Goal: Task Accomplishment & Management: Manage account settings

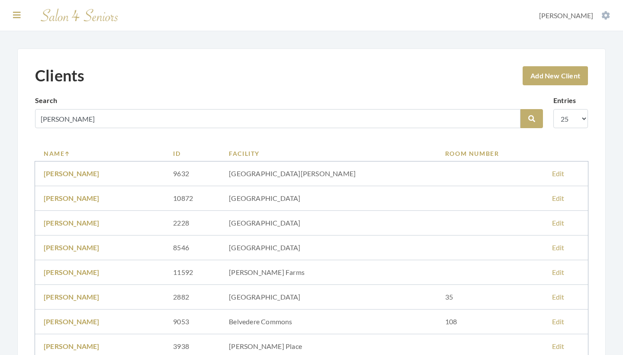
click at [16, 14] on icon at bounding box center [17, 15] width 8 height 9
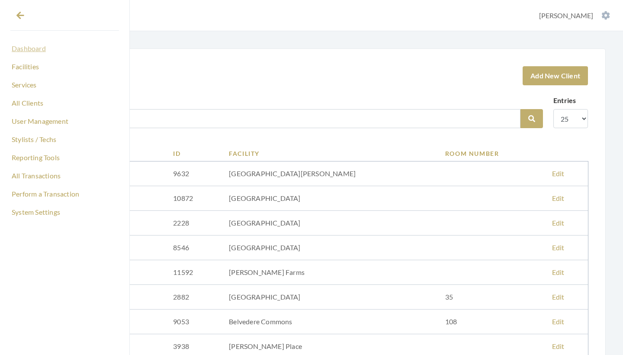
click at [31, 54] on link "Dashboard" at bounding box center [64, 48] width 109 height 15
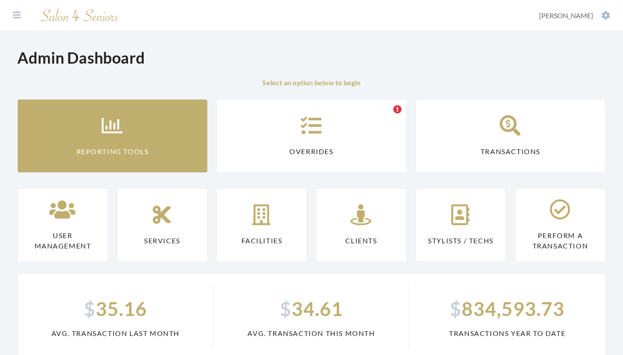
click at [111, 143] on link "Reporting Tools" at bounding box center [112, 136] width 191 height 74
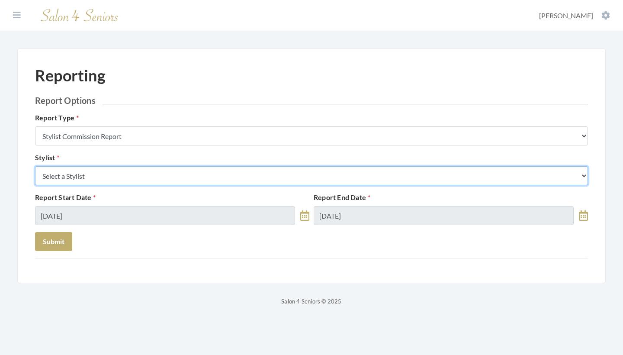
select select "49"
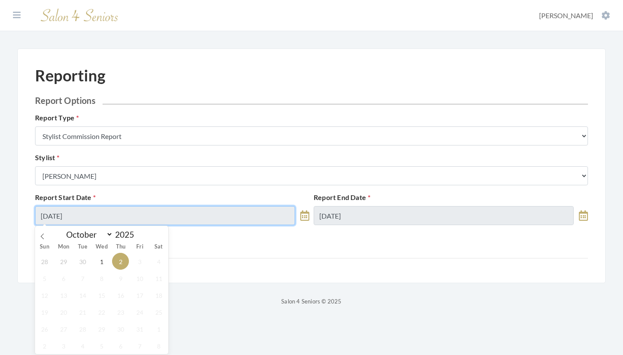
click at [103, 218] on input "[DATE]" at bounding box center [165, 215] width 260 height 19
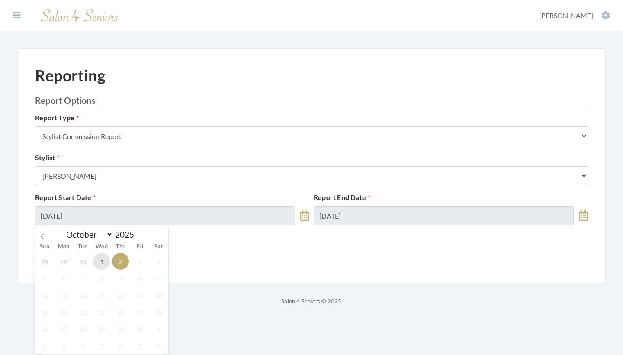
click at [100, 265] on span "1" at bounding box center [101, 261] width 17 height 17
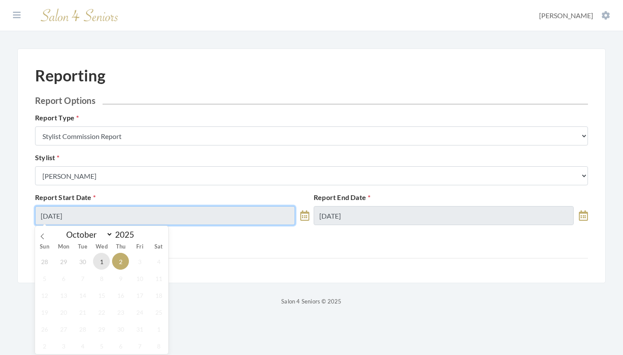
type input "[DATE]"
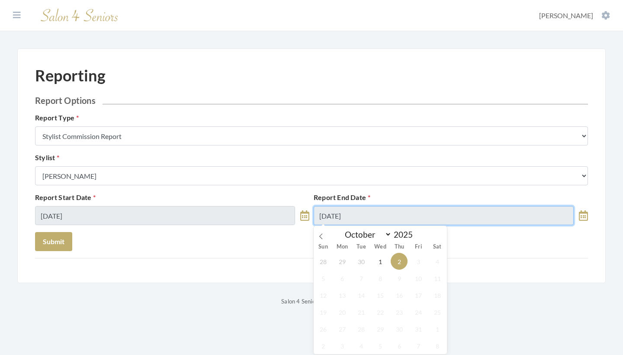
click at [369, 217] on input "10/02/2025" at bounding box center [444, 215] width 260 height 19
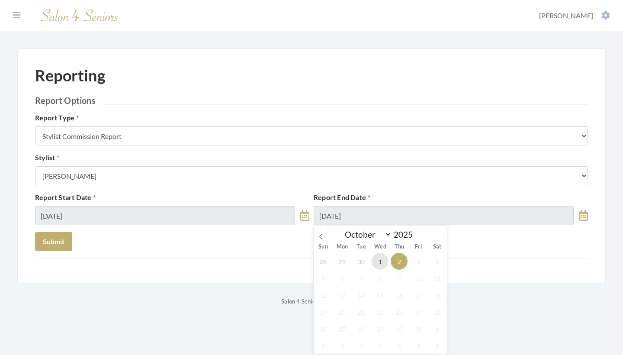
click at [374, 258] on span "1" at bounding box center [380, 261] width 17 height 17
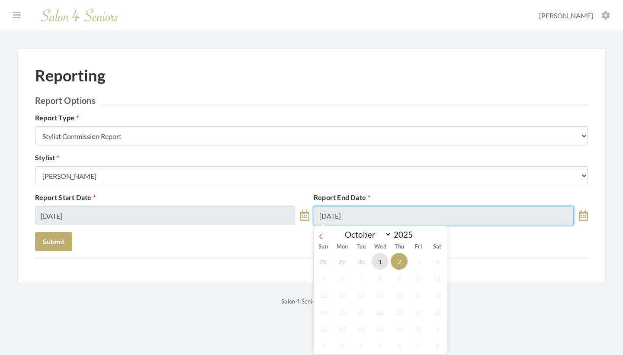
type input "10/01/2025"
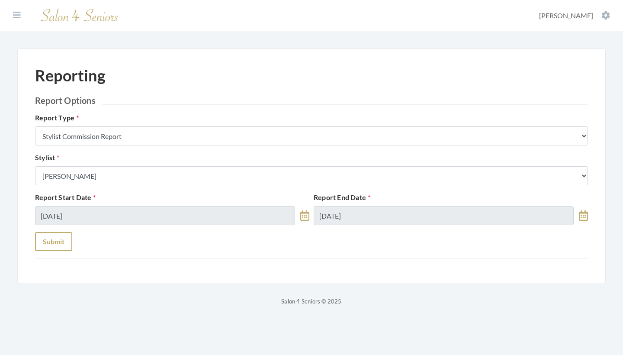
click at [65, 239] on button "Submit" at bounding box center [53, 241] width 37 height 19
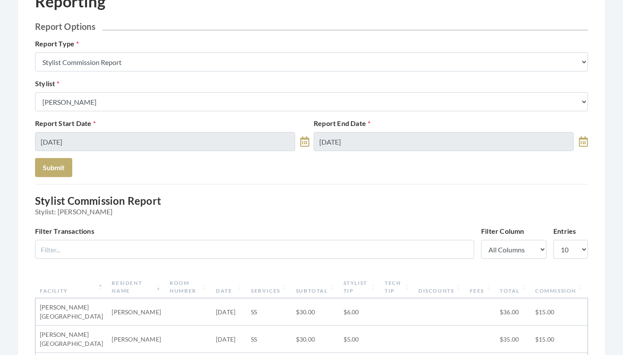
scroll to position [57, 0]
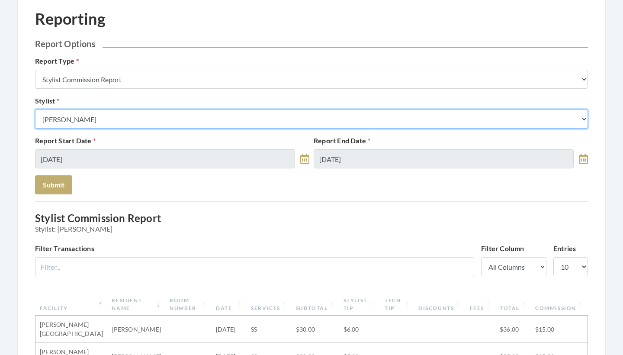
select select "147"
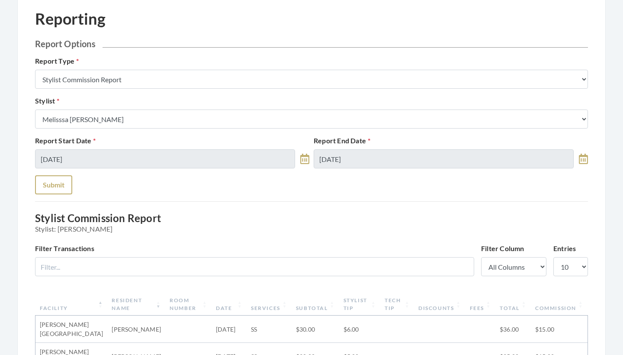
click at [66, 193] on button "Submit" at bounding box center [53, 184] width 37 height 19
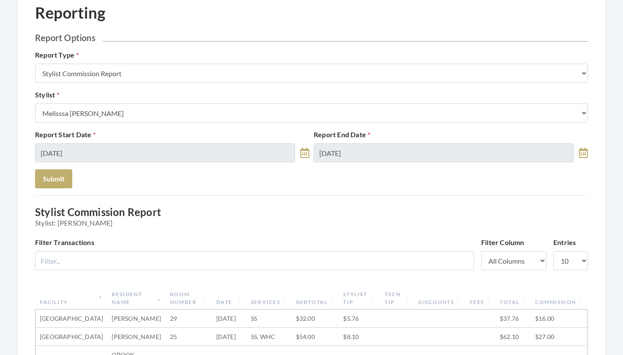
scroll to position [48, 0]
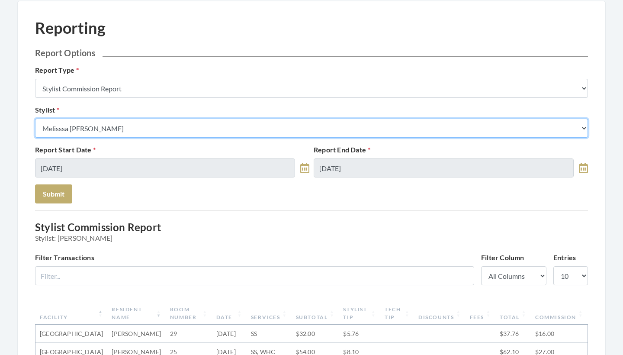
select select "153"
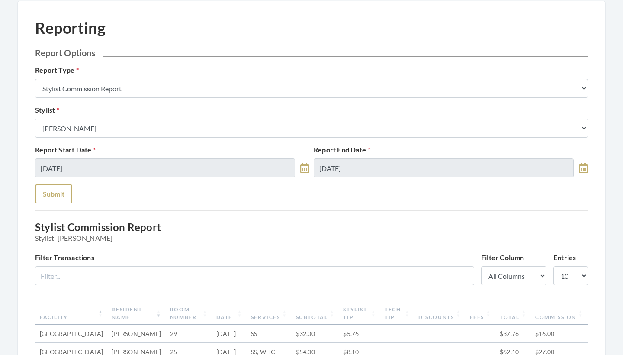
click at [58, 189] on button "Submit" at bounding box center [53, 193] width 37 height 19
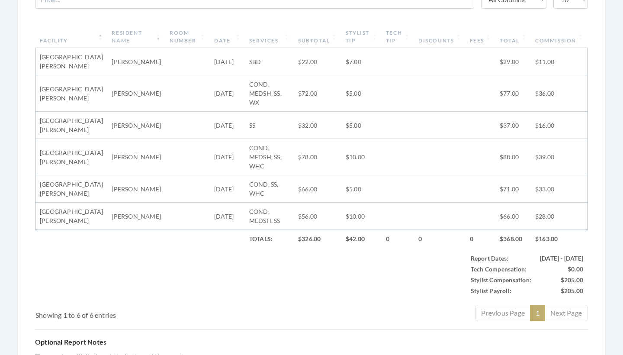
scroll to position [325, 0]
click at [318, 41] on th "Subtotal" at bounding box center [318, 36] width 48 height 23
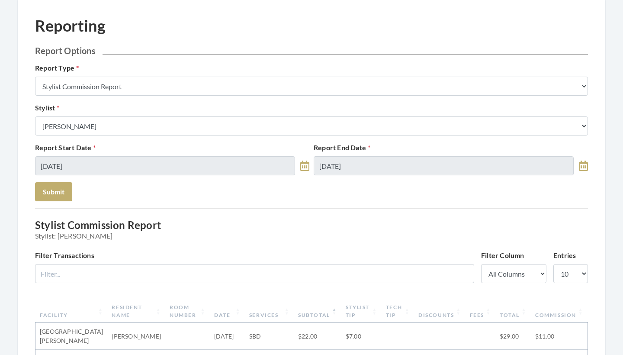
scroll to position [0, 0]
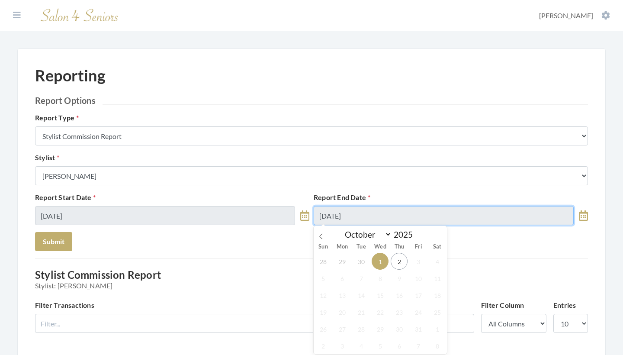
click at [352, 216] on input "10/01/2025" at bounding box center [444, 215] width 260 height 19
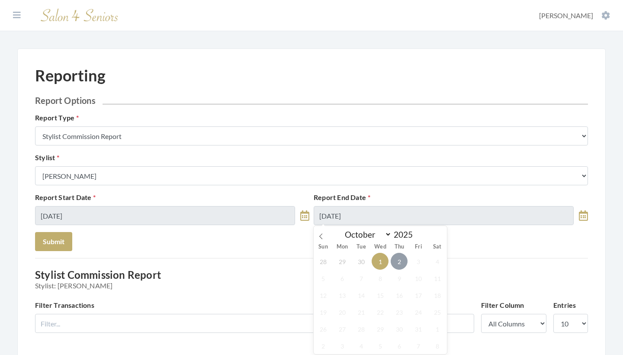
click at [401, 262] on span "2" at bounding box center [399, 261] width 17 height 17
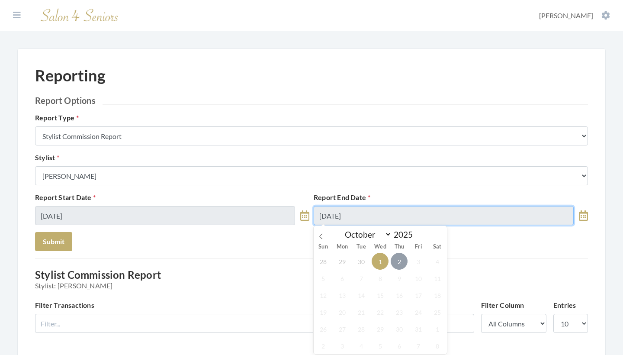
type input "[DATE]"
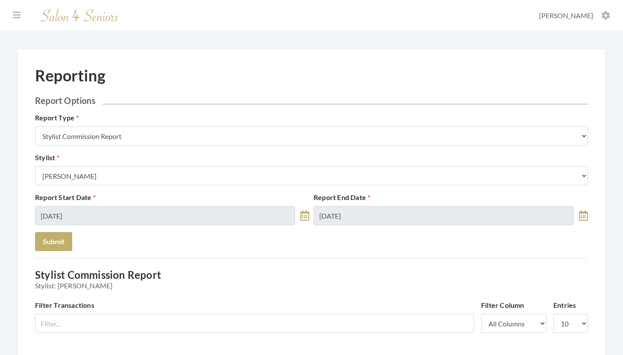
click at [74, 239] on form "Report Options Report Type Stylist Commission Report Tech Payroll Report Facili…" at bounding box center [311, 173] width 553 height 156
click at [65, 239] on button "Submit" at bounding box center [53, 241] width 37 height 19
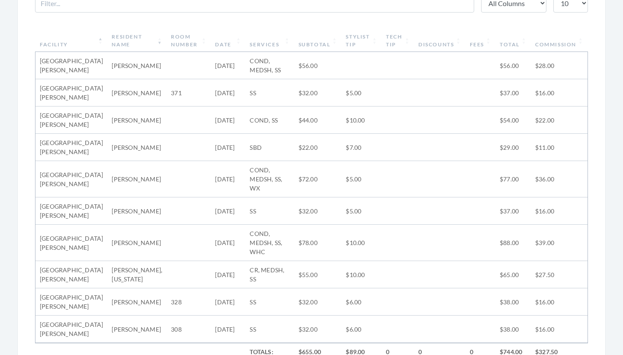
scroll to position [320, 0]
click at [132, 36] on th "Resident Name" at bounding box center [136, 41] width 59 height 23
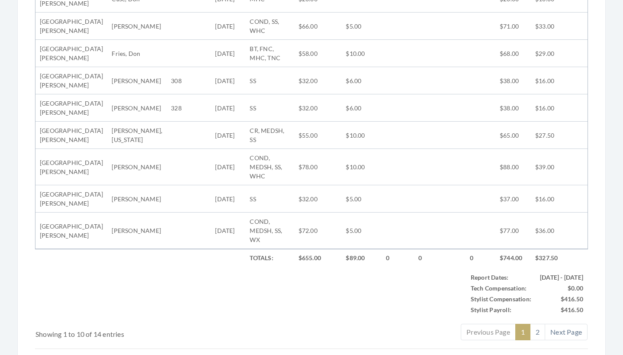
scroll to position [416, 0]
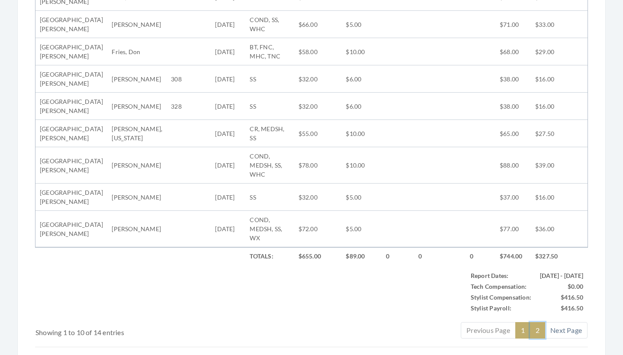
click at [537, 322] on link "2" at bounding box center [537, 330] width 15 height 16
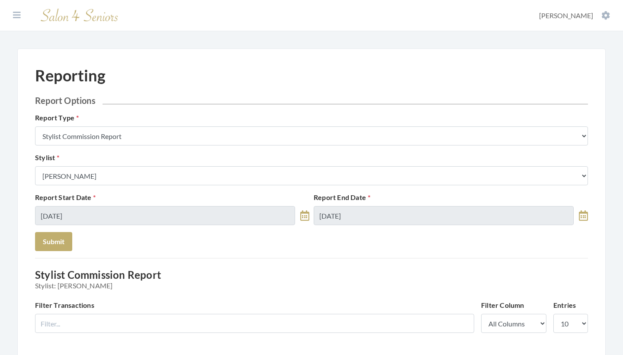
scroll to position [0, 0]
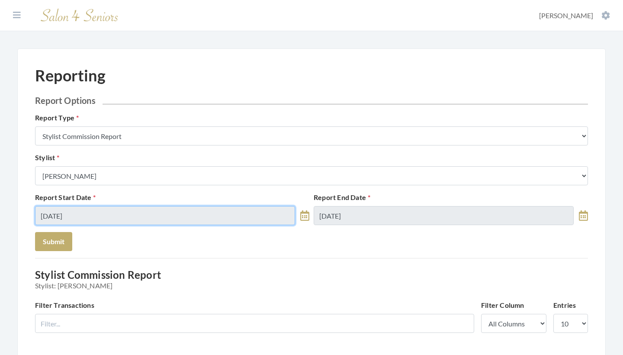
click at [204, 211] on input "10/01/2025" at bounding box center [165, 215] width 260 height 19
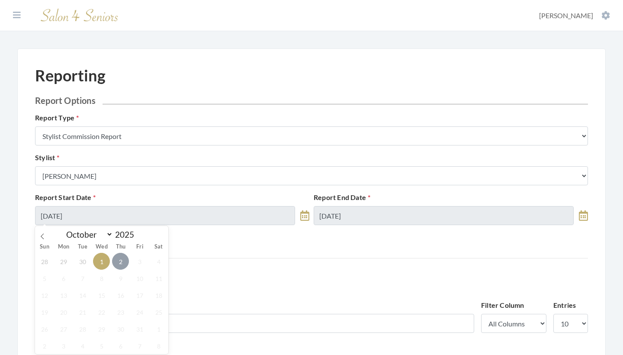
click at [118, 257] on span "2" at bounding box center [120, 261] width 17 height 17
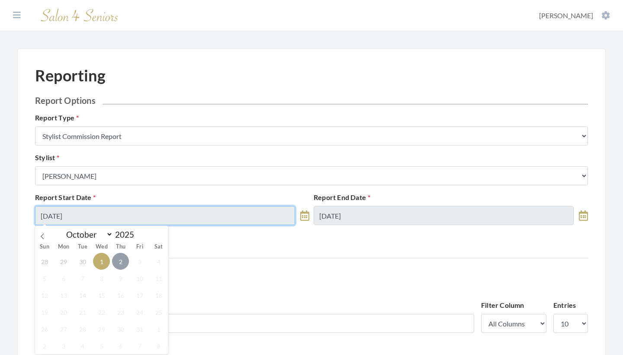
type input "[DATE]"
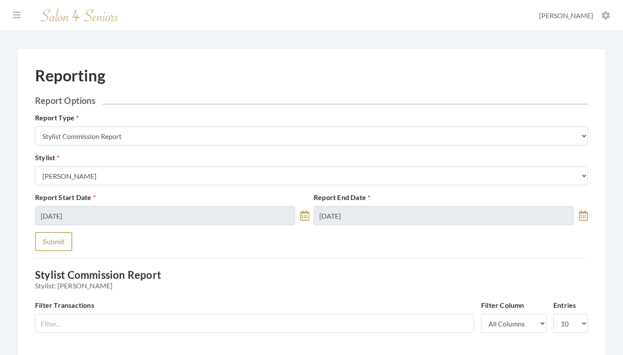
click at [61, 249] on button "Submit" at bounding box center [53, 241] width 37 height 19
click at [18, 14] on icon at bounding box center [17, 15] width 8 height 9
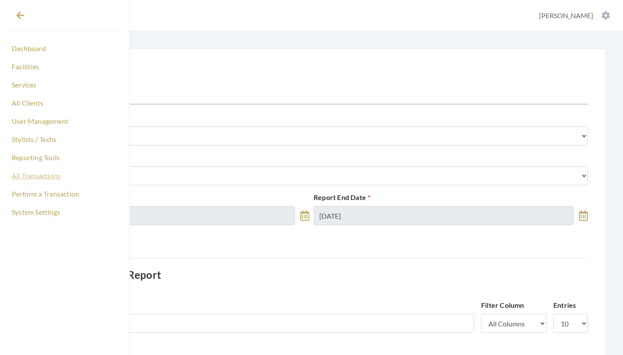
click at [43, 178] on link "All Transactions" at bounding box center [64, 175] width 109 height 15
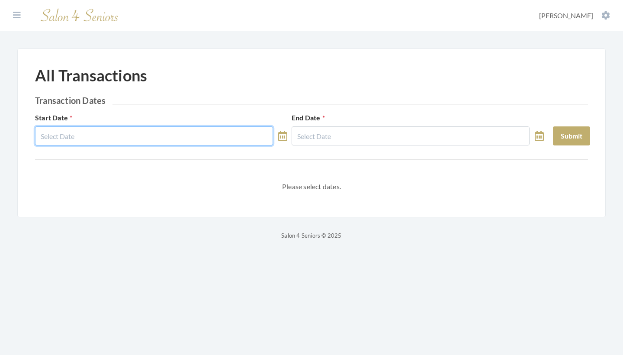
click at [94, 136] on input "text" at bounding box center [154, 135] width 238 height 19
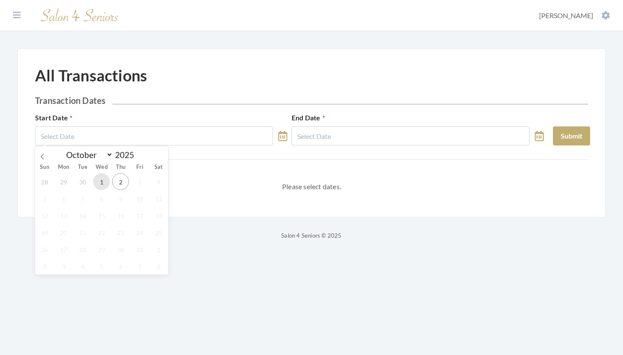
click at [98, 179] on span "1" at bounding box center [101, 181] width 17 height 17
type input "10/01/2025"
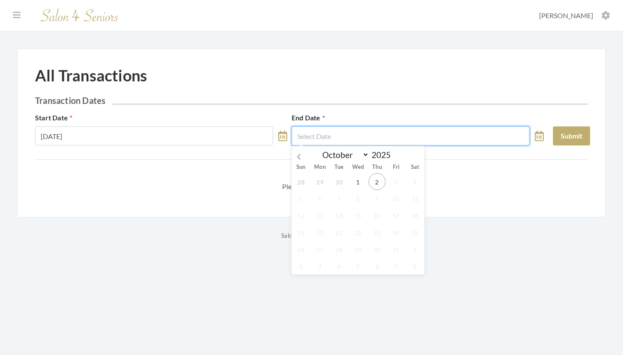
click at [337, 139] on input "text" at bounding box center [411, 135] width 238 height 19
click at [364, 181] on span "1" at bounding box center [358, 181] width 17 height 17
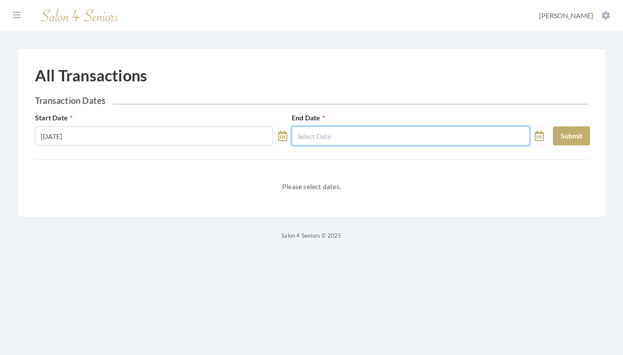
type input "10/01/2025"
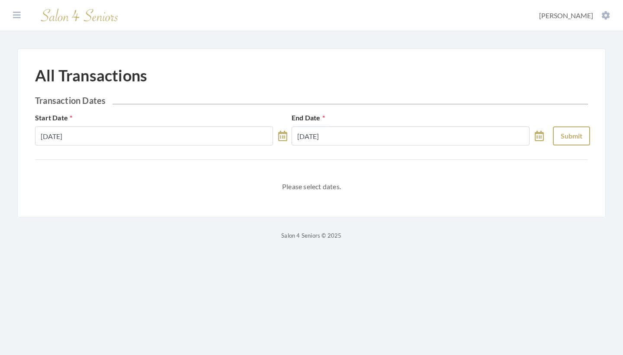
click at [569, 131] on button "Submit" at bounding box center [571, 135] width 37 height 19
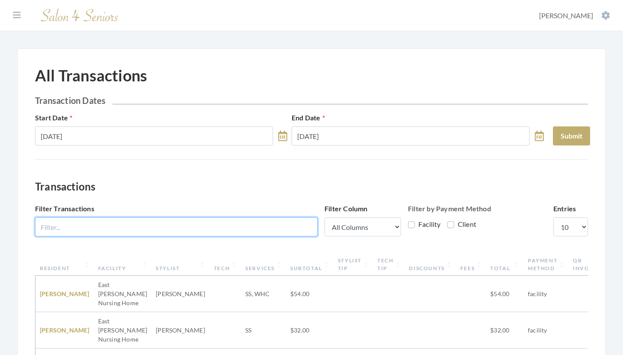
click at [206, 226] on input "Filter Transactions" at bounding box center [176, 226] width 283 height 19
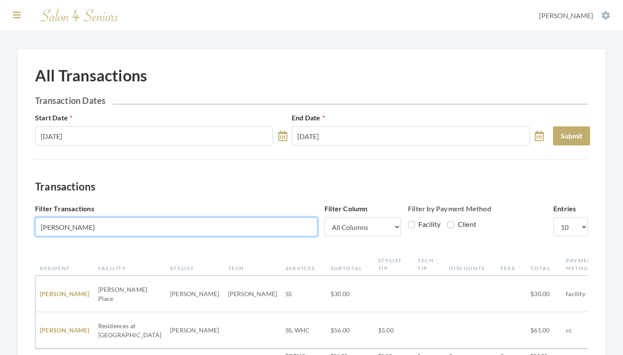
type input "linda"
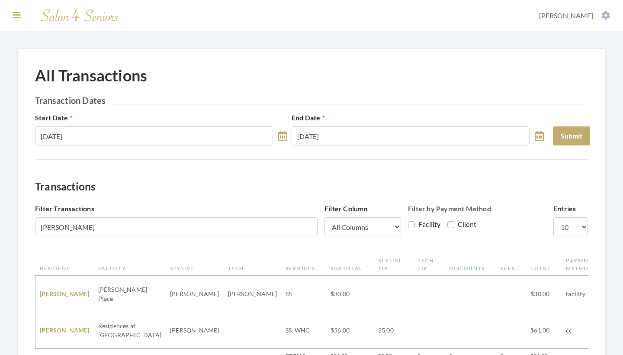
click at [19, 11] on icon at bounding box center [17, 15] width 8 height 9
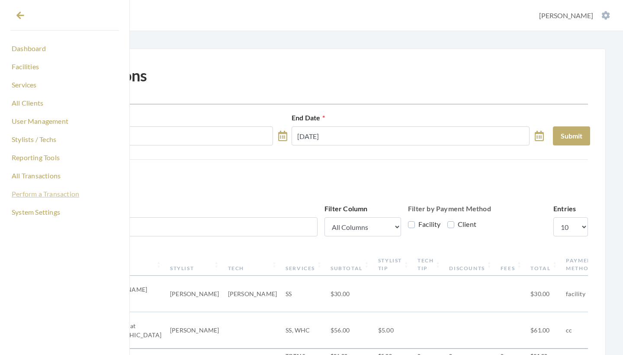
click at [33, 194] on link "Perform a Transaction" at bounding box center [64, 194] width 109 height 15
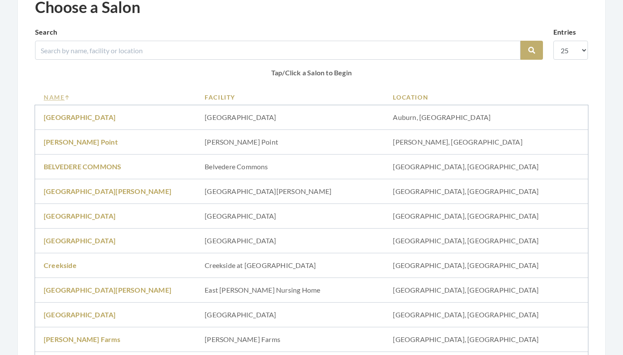
scroll to position [73, 0]
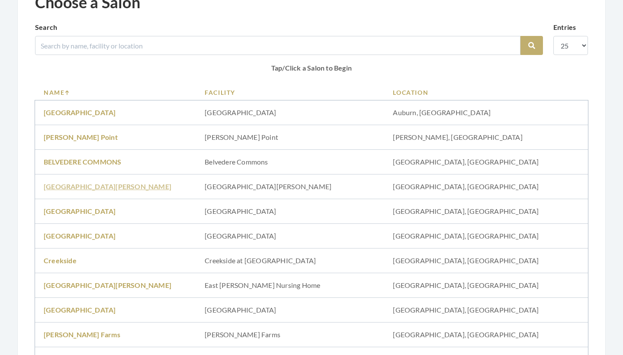
click at [102, 188] on link "Brookdale Jones Farm" at bounding box center [108, 186] width 128 height 8
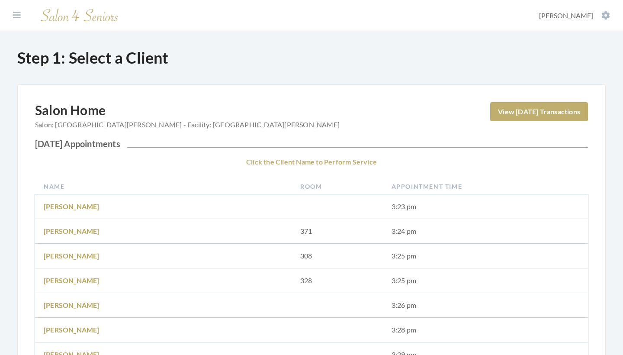
scroll to position [216, 0]
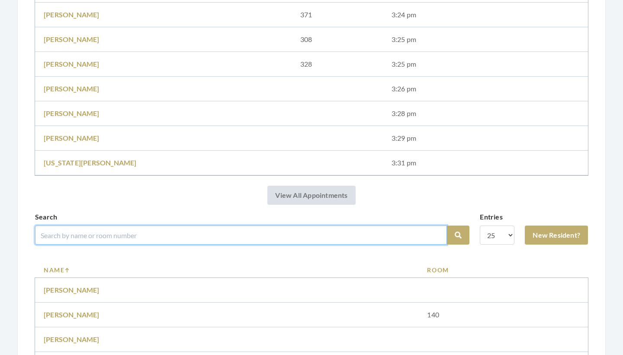
click at [129, 232] on input "search" at bounding box center [241, 235] width 412 height 19
type input "[PERSON_NAME]"
click at [459, 235] on button "Search" at bounding box center [458, 235] width 23 height 19
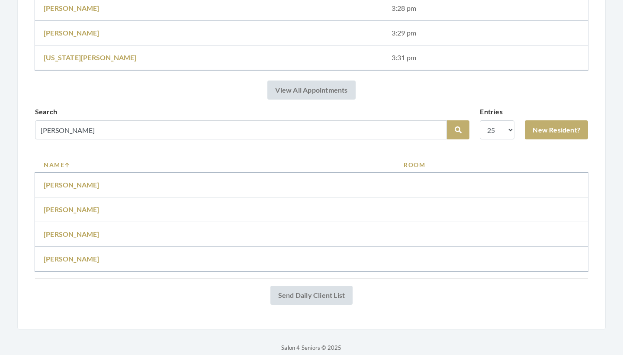
scroll to position [321, 0]
click at [81, 235] on link "Linda Anders" at bounding box center [72, 234] width 56 height 8
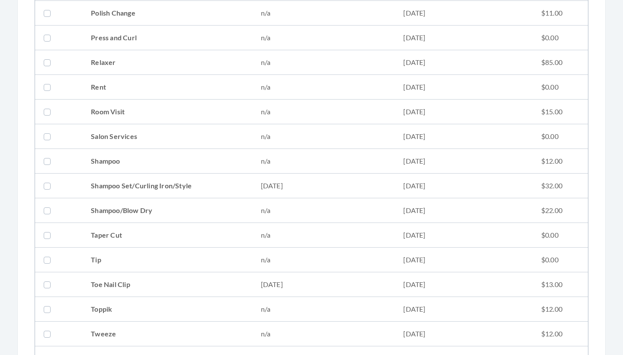
scroll to position [965, 0]
click at [169, 184] on td "Shampoo Set/Curling Iron/Style" at bounding box center [167, 185] width 170 height 25
checkbox input "true"
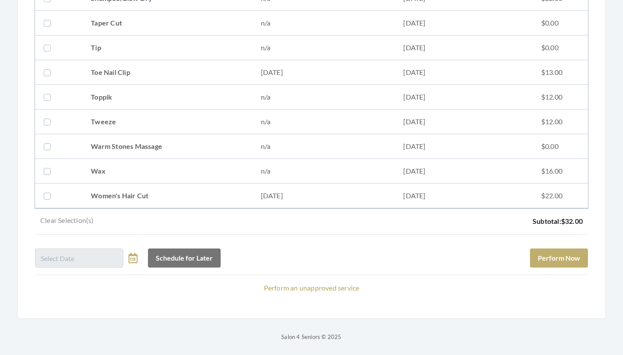
scroll to position [1176, 0]
click at [546, 255] on button "Perform Now" at bounding box center [559, 258] width 58 height 19
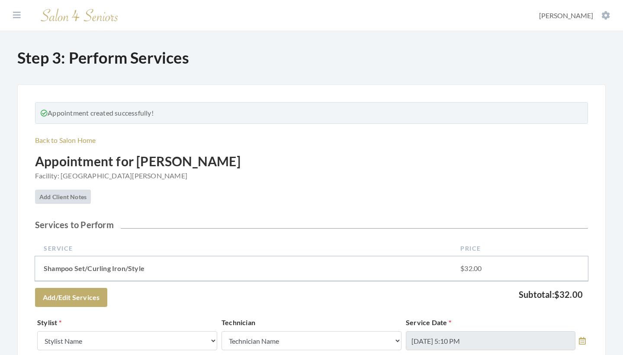
scroll to position [166, 0]
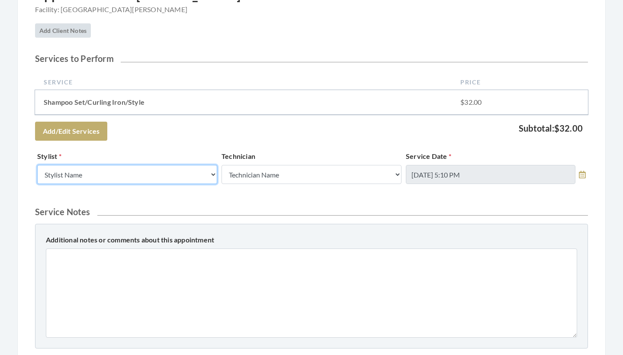
select select "153"
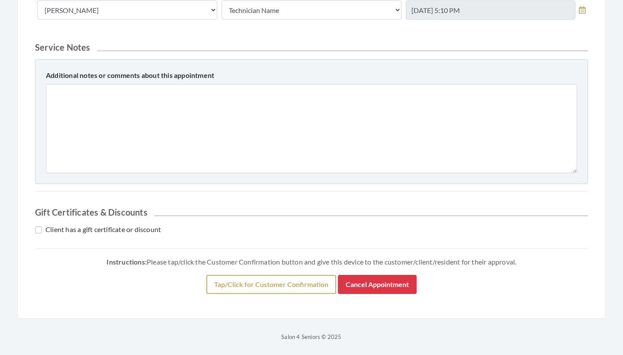
scroll to position [331, 0]
click at [255, 282] on button "Tap/Click for Customer Confirmation" at bounding box center [272, 284] width 130 height 19
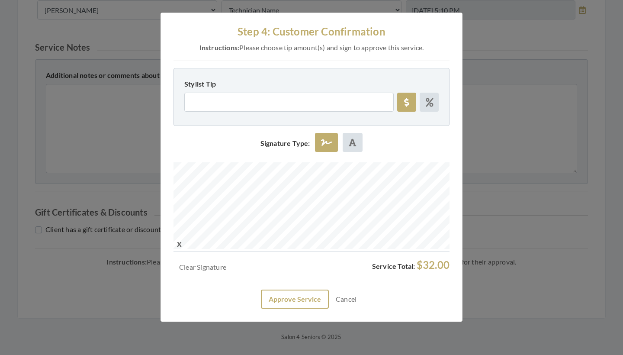
click at [292, 293] on button "Approve Service" at bounding box center [295, 299] width 68 height 19
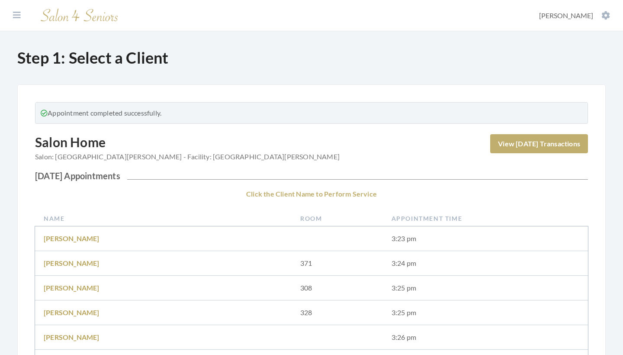
click at [16, 10] on section "Dashboard Facilities Services All Clients User Management Stylists / Techs Repo…" at bounding box center [311, 15] width 623 height 31
click at [15, 15] on icon at bounding box center [17, 15] width 8 height 9
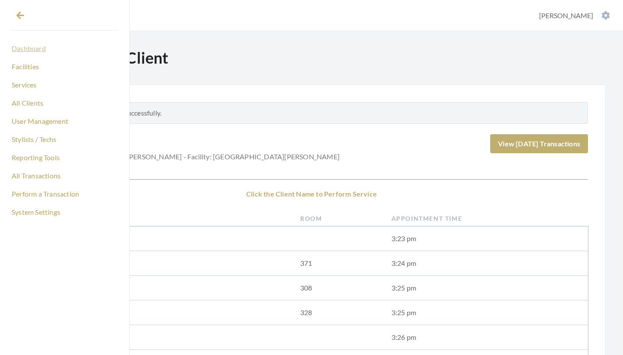
click at [35, 48] on link "Dashboard" at bounding box center [64, 48] width 109 height 15
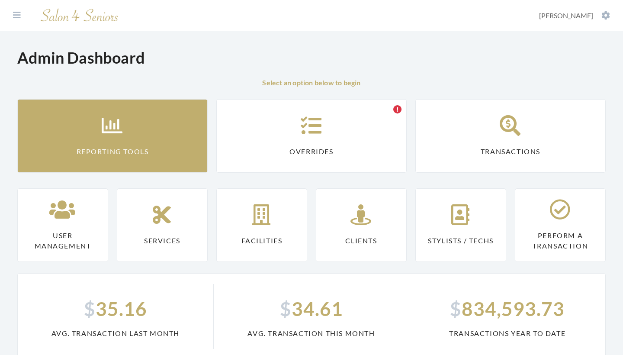
click at [152, 113] on link "Reporting Tools" at bounding box center [112, 136] width 191 height 74
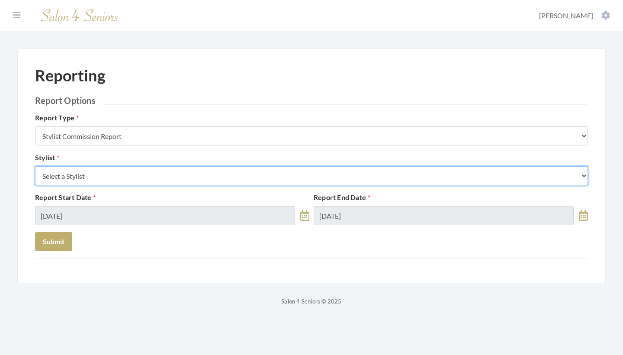
click at [164, 172] on select "Select a Stylist Alaina Krumm Alisha Teasley Anna White Ashley Venable Cassie B…" at bounding box center [311, 175] width 553 height 19
select select "153"
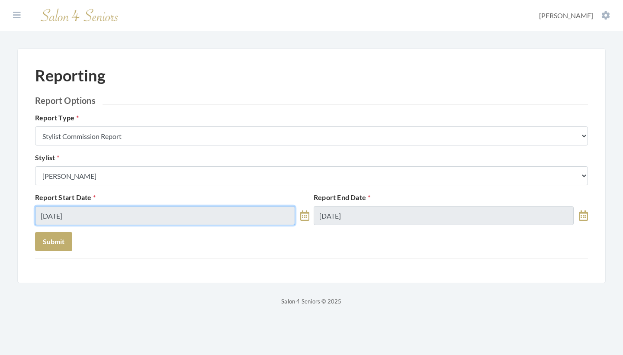
click at [127, 216] on input "10/02/2025" at bounding box center [165, 215] width 260 height 19
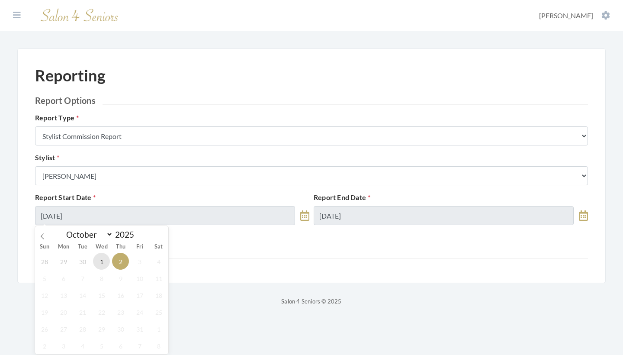
click at [101, 265] on span "1" at bounding box center [101, 261] width 17 height 17
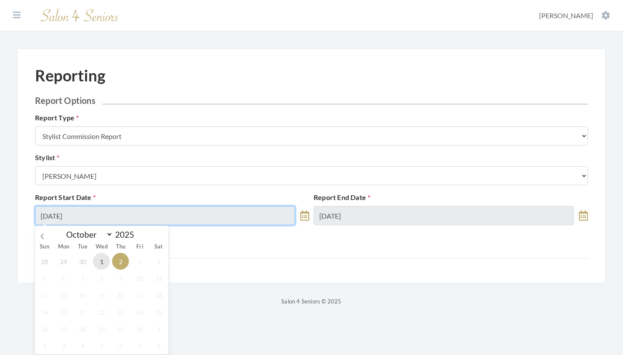
type input "10/01/2025"
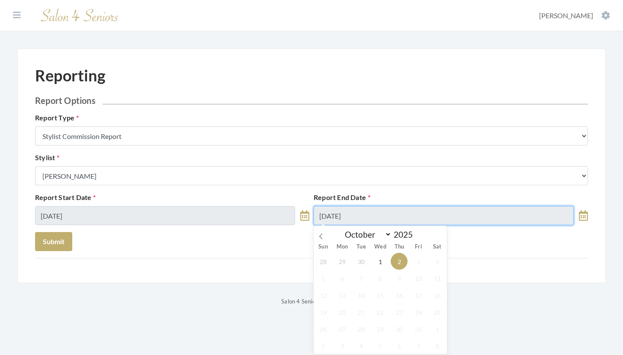
click at [339, 220] on input "10/02/2025" at bounding box center [444, 215] width 260 height 19
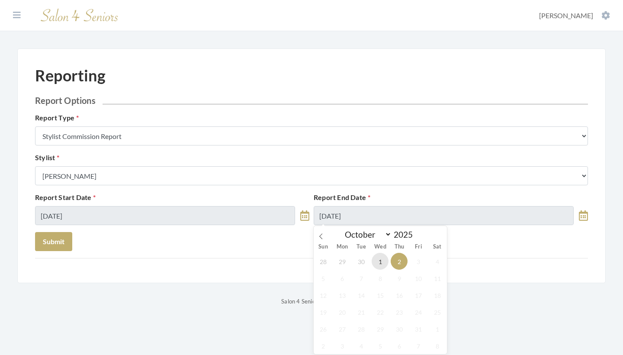
click at [380, 258] on span "1" at bounding box center [380, 261] width 17 height 17
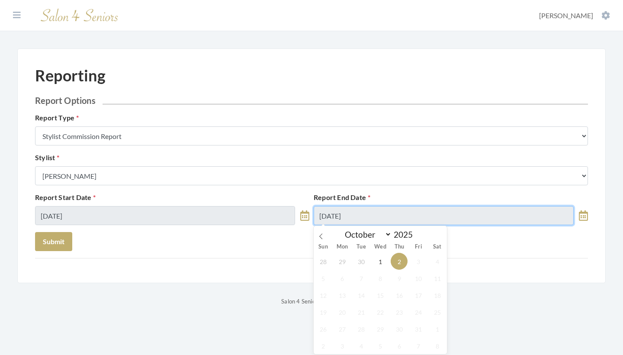
type input "10/01/2025"
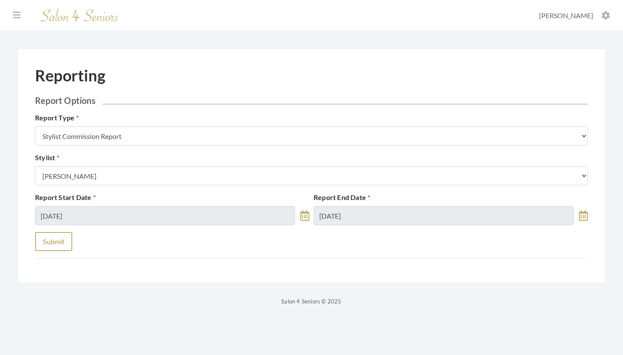
click at [46, 239] on button "Submit" at bounding box center [53, 241] width 37 height 19
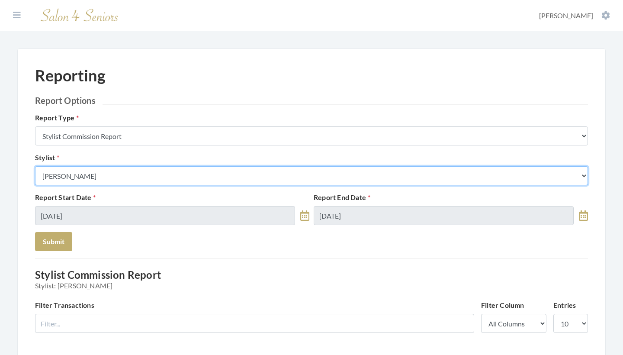
select select "126"
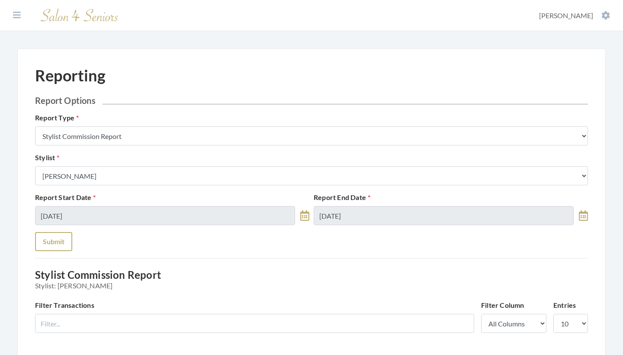
click at [63, 241] on button "Submit" at bounding box center [53, 241] width 37 height 19
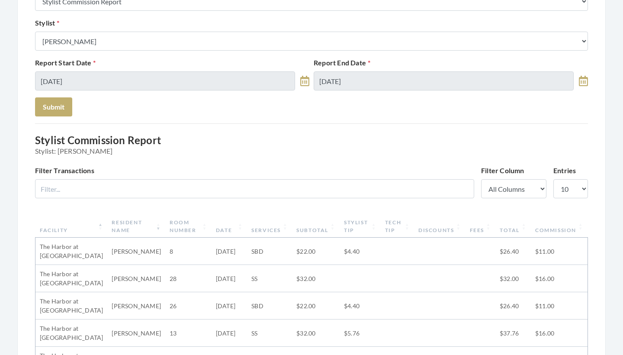
scroll to position [88, 0]
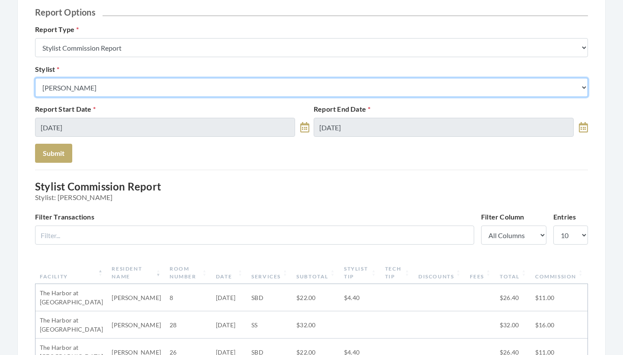
select select "44"
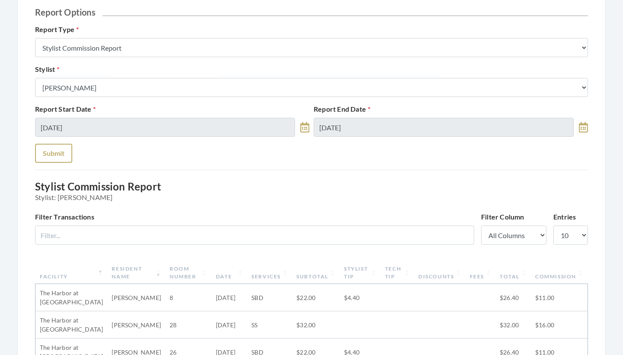
click at [63, 146] on button "Submit" at bounding box center [53, 153] width 37 height 19
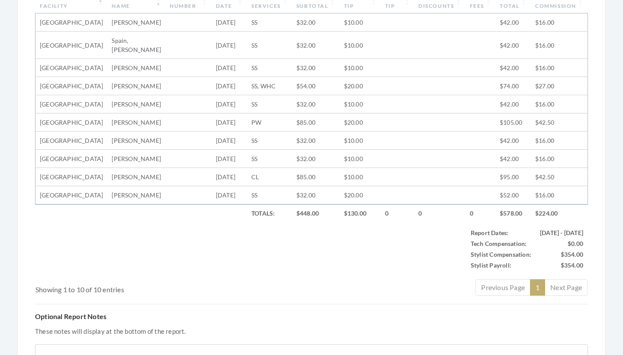
scroll to position [356, 0]
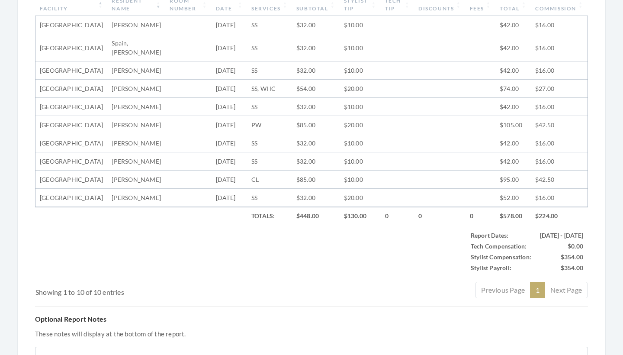
click at [349, 6] on th "Stylist Tip" at bounding box center [360, 5] width 41 height 23
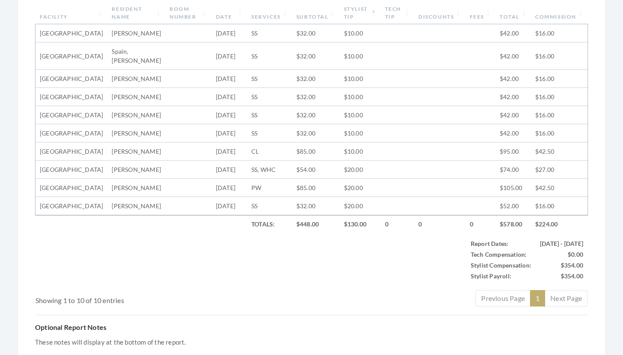
scroll to position [336, 0]
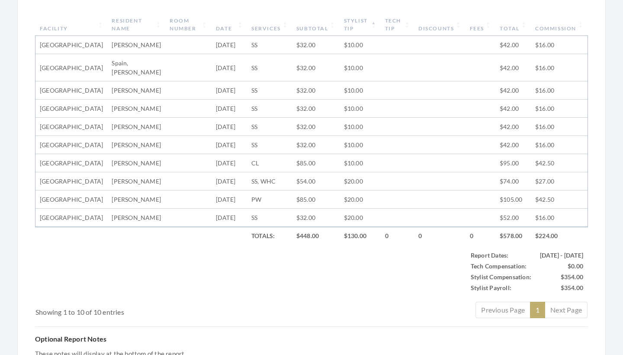
click at [345, 29] on th "Stylist Tip" at bounding box center [360, 24] width 41 height 23
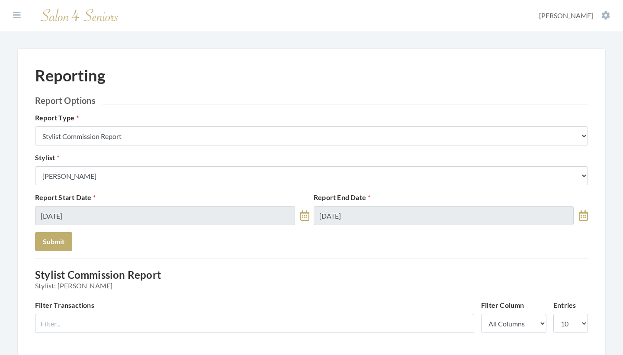
scroll to position [0, 0]
click at [19, 16] on icon at bounding box center [17, 15] width 8 height 9
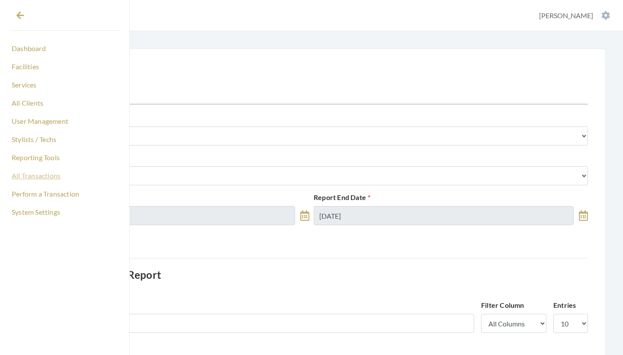
click at [45, 177] on link "All Transactions" at bounding box center [64, 175] width 109 height 15
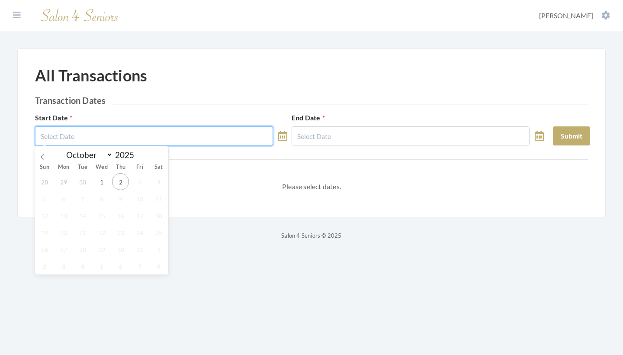
click at [142, 135] on input "text" at bounding box center [154, 135] width 238 height 19
click at [104, 182] on span "1" at bounding box center [101, 181] width 17 height 17
type input "[DATE]"
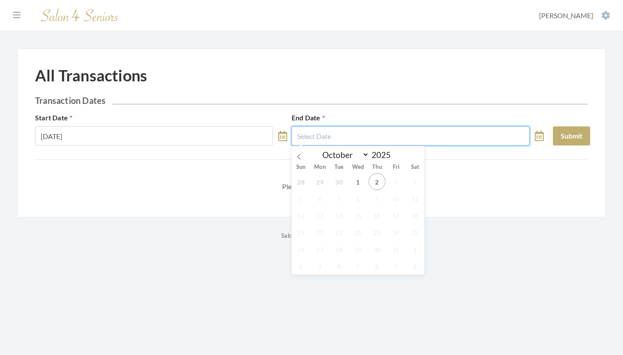
click at [335, 129] on input "text" at bounding box center [411, 135] width 238 height 19
click at [359, 181] on span "1" at bounding box center [358, 181] width 17 height 17
type input "[DATE]"
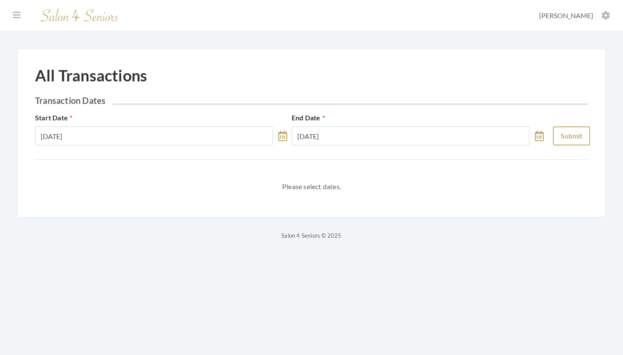
click at [566, 143] on button "Submit" at bounding box center [571, 135] width 37 height 19
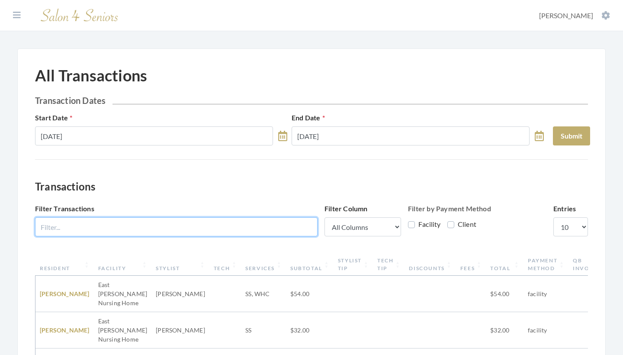
click at [179, 230] on input "Filter Transactions" at bounding box center [176, 226] width 283 height 19
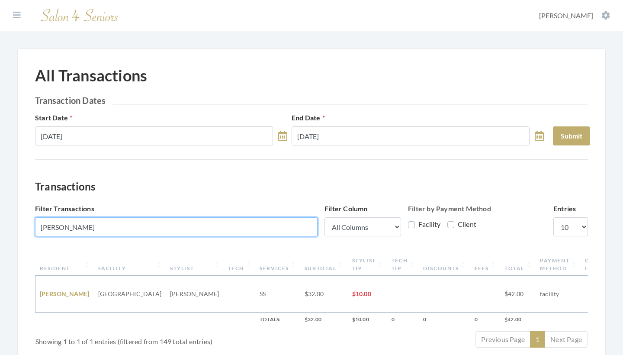
type input "grave"
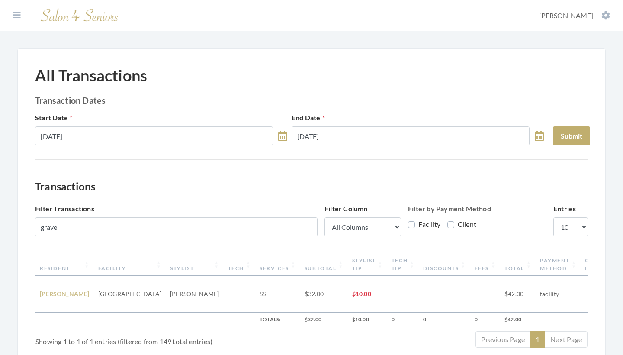
drag, startPoint x: 179, startPoint y: 230, endPoint x: 52, endPoint y: 282, distance: 137.7
click at [52, 290] on link "Maryann Graeve" at bounding box center [65, 293] width 50 height 7
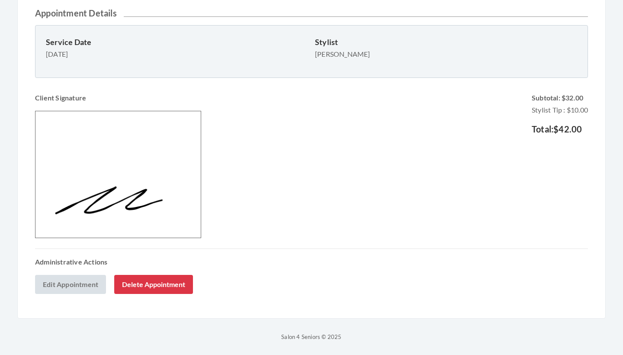
scroll to position [311, 0]
click at [89, 281] on link "Edit Appointment" at bounding box center [70, 284] width 71 height 19
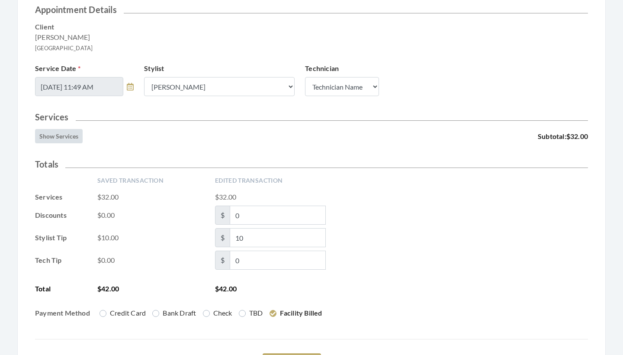
scroll to position [113, 0]
click at [239, 237] on input "10" at bounding box center [278, 237] width 96 height 19
type input "20"
click at [429, 242] on div "Stylist Tip $10.00 $ 20" at bounding box center [311, 237] width 553 height 19
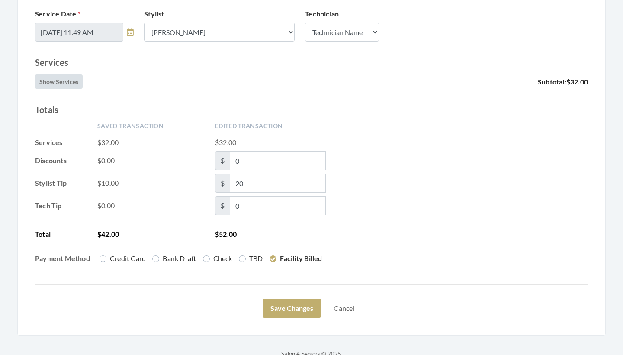
scroll to position [171, 0]
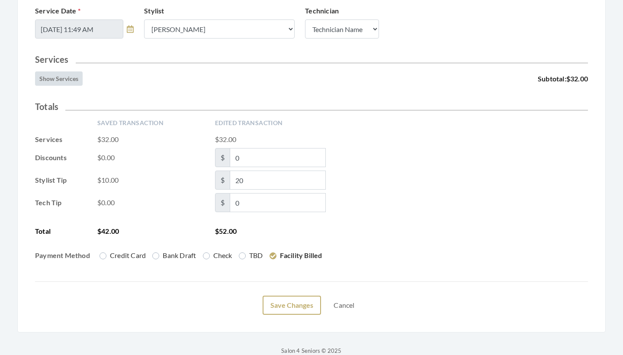
click at [302, 301] on button "Save Changes" at bounding box center [292, 305] width 58 height 19
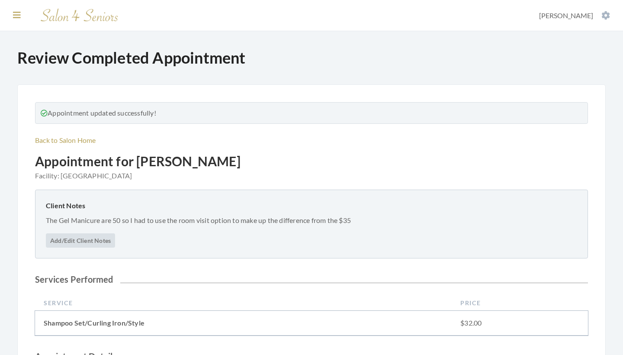
click at [19, 17] on icon at bounding box center [17, 15] width 8 height 9
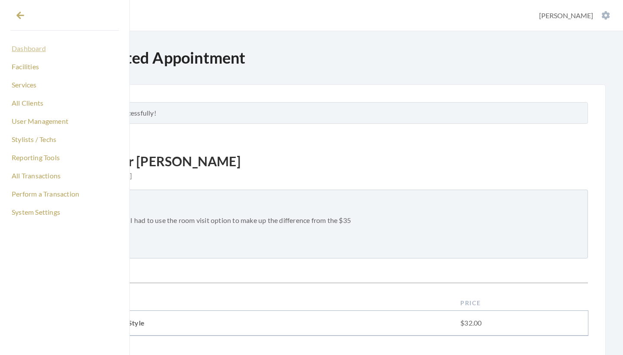
click at [33, 50] on link "Dashboard" at bounding box center [64, 48] width 109 height 15
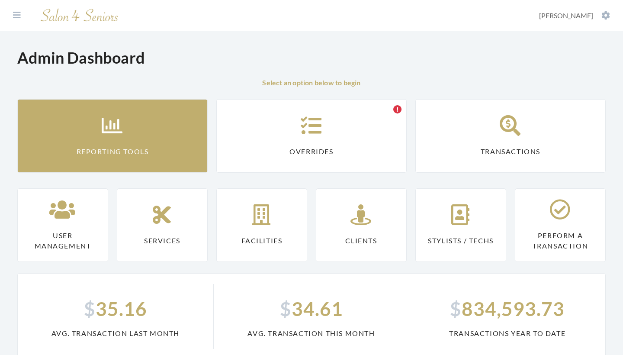
click at [68, 164] on link "Reporting Tools" at bounding box center [112, 136] width 191 height 74
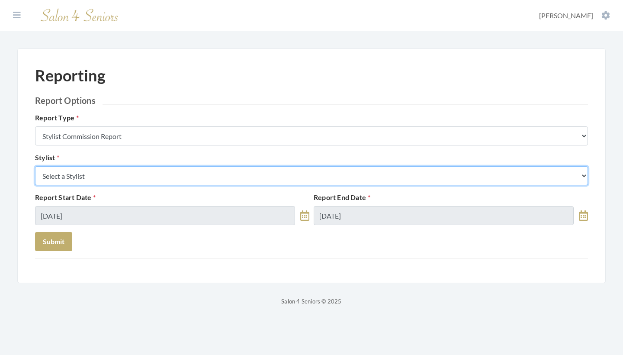
click at [81, 177] on select "Select a Stylist [PERSON_NAME] [PERSON_NAME] [PERSON_NAME] [PERSON_NAME] [PERSO…" at bounding box center [311, 175] width 553 height 19
select select "44"
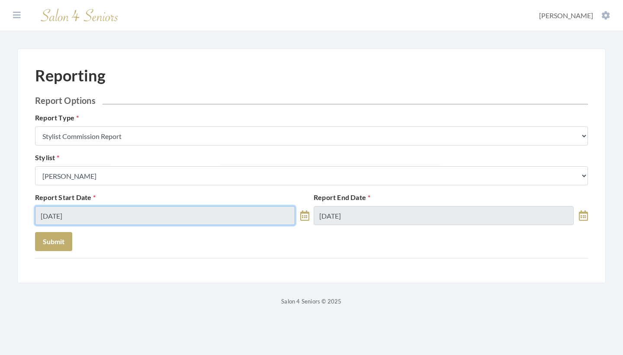
click at [86, 213] on input "[DATE]" at bounding box center [165, 215] width 260 height 19
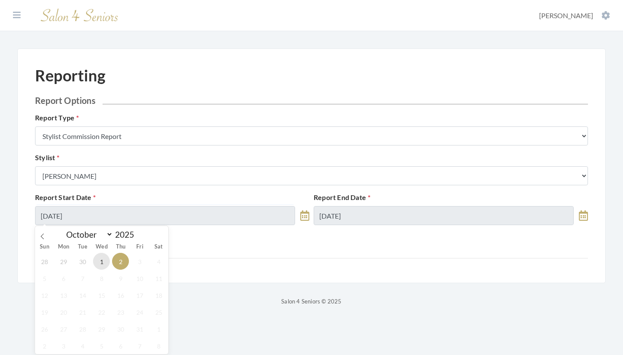
click at [97, 259] on span "1" at bounding box center [101, 261] width 17 height 17
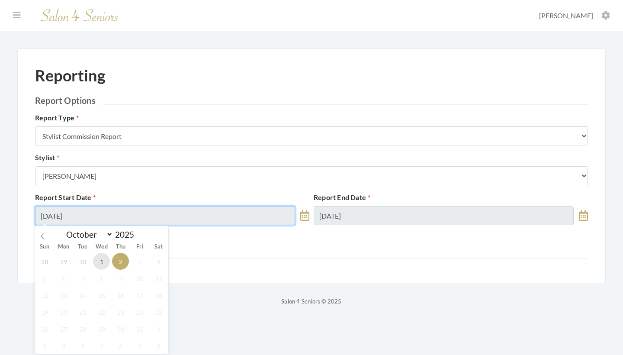
type input "[DATE]"
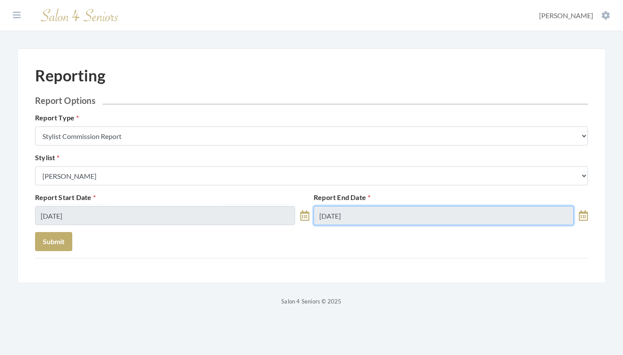
click at [369, 223] on input "10/02/2025" at bounding box center [444, 215] width 260 height 19
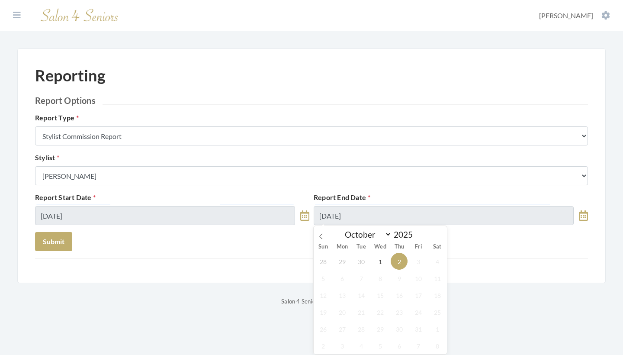
click at [390, 260] on div "28 29 30 1 2 3 4 5 6 7 8 9 10 11 12 13 14 15 16 17 18 19 20 21 22 23 24 25 26 2…" at bounding box center [380, 303] width 133 height 101
click at [387, 260] on span "1" at bounding box center [380, 261] width 17 height 17
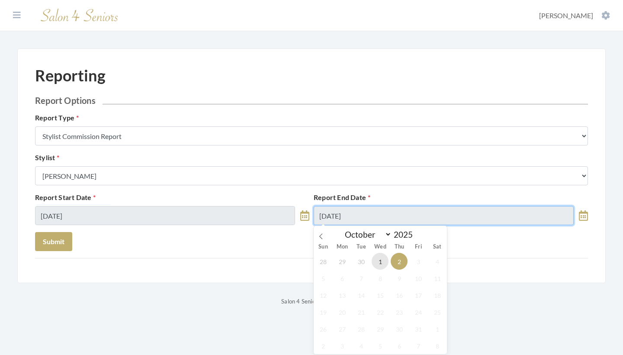
type input "[DATE]"
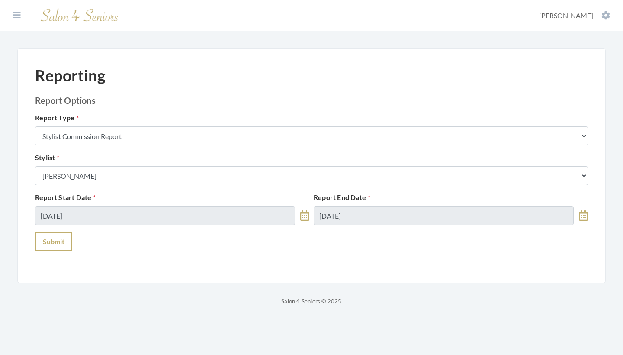
click at [68, 239] on button "Submit" at bounding box center [53, 241] width 37 height 19
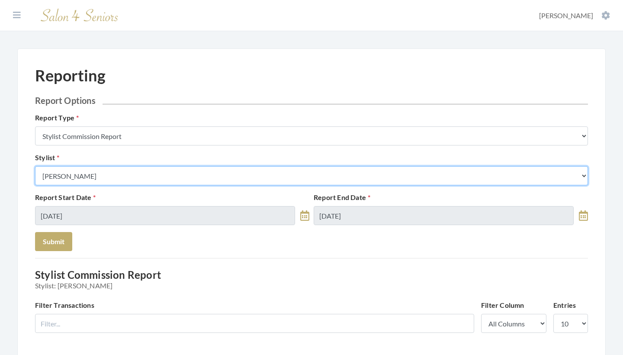
select select "165"
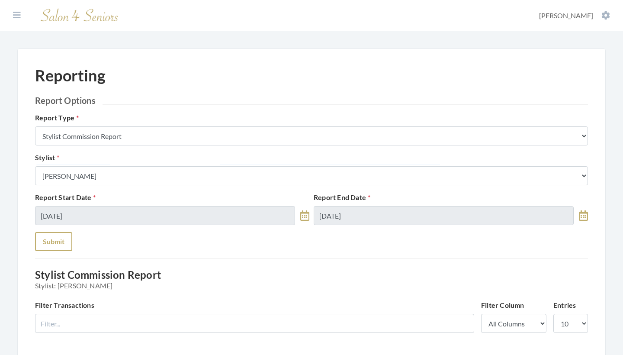
click at [57, 236] on button "Submit" at bounding box center [53, 241] width 37 height 19
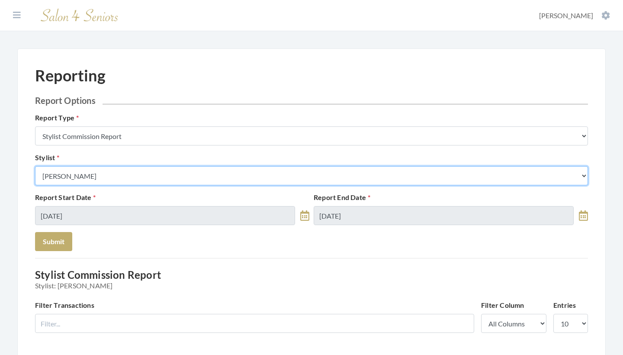
select select "182"
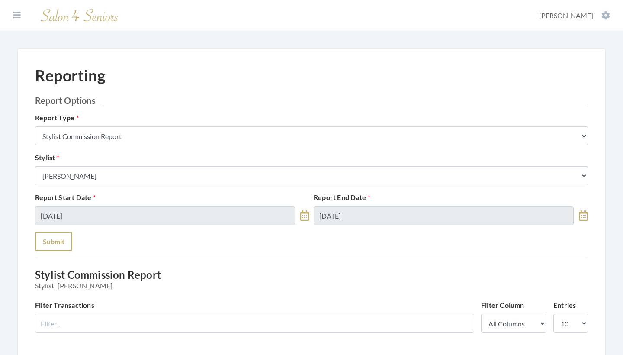
click at [67, 244] on button "Submit" at bounding box center [53, 241] width 37 height 19
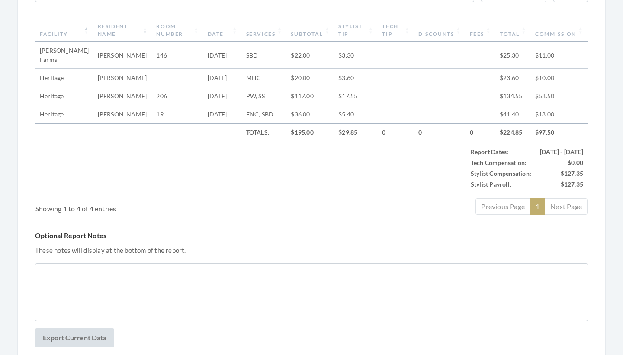
scroll to position [274, 0]
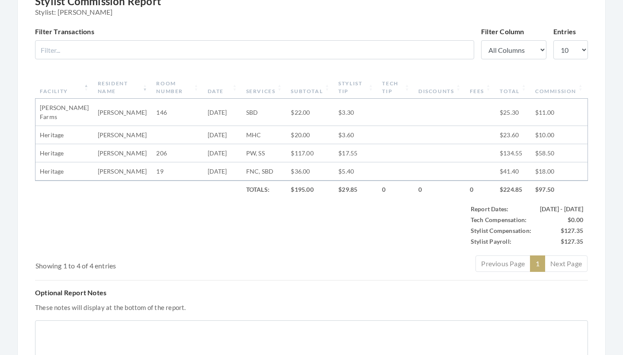
click at [334, 84] on th "Stylist Tip" at bounding box center [356, 87] width 44 height 23
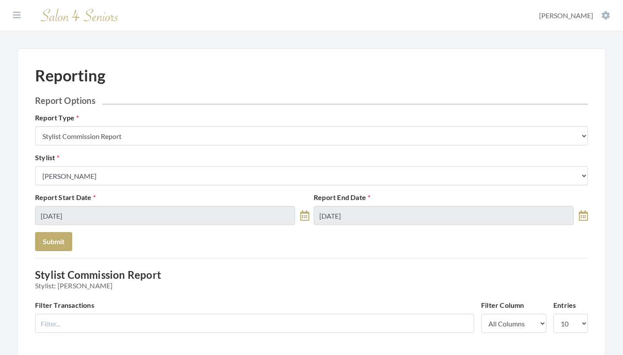
scroll to position [0, 0]
click at [16, 14] on icon at bounding box center [17, 15] width 8 height 9
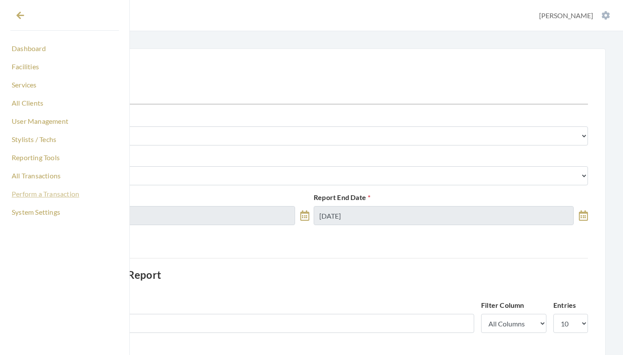
click at [49, 195] on link "Perform a Transaction" at bounding box center [64, 194] width 109 height 15
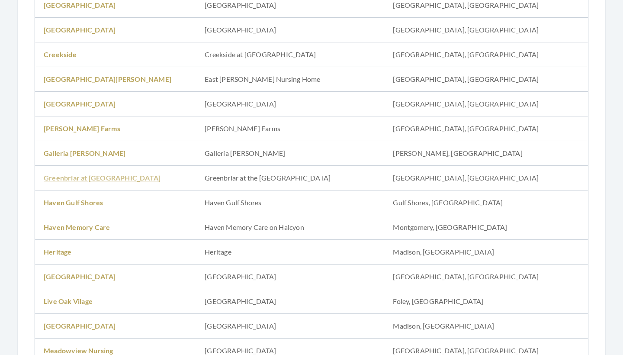
scroll to position [281, 0]
click at [64, 251] on link "Heritage" at bounding box center [58, 250] width 28 height 8
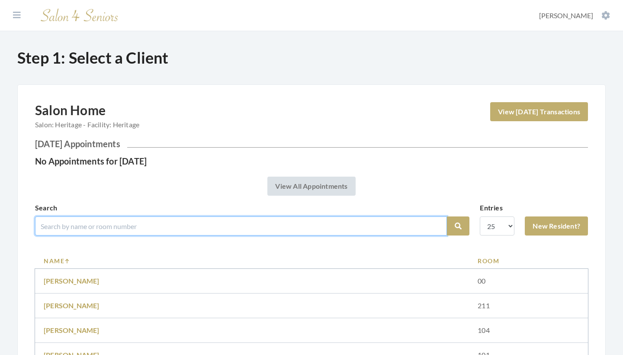
click at [153, 228] on input "search" at bounding box center [241, 225] width 412 height 19
type input "[PERSON_NAME]"
click at [459, 226] on button "Search" at bounding box center [458, 225] width 23 height 19
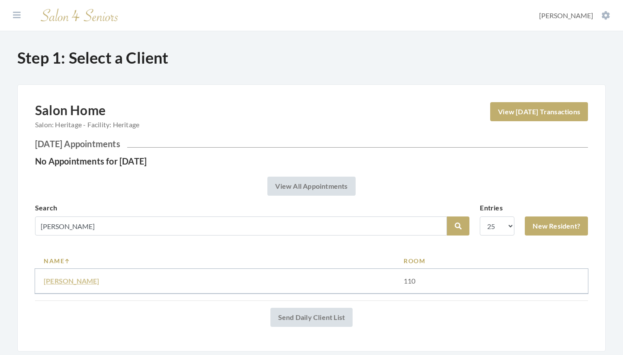
click at [81, 280] on link "ROSALYN MAYES" at bounding box center [72, 281] width 56 height 8
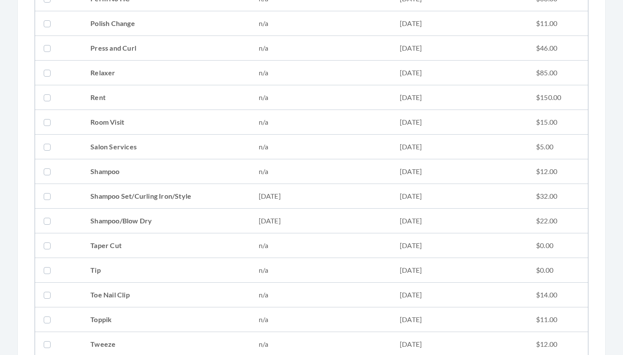
scroll to position [1009, 0]
click at [161, 223] on td "Shampoo/Blow Dry" at bounding box center [166, 219] width 168 height 25
checkbox input "true"
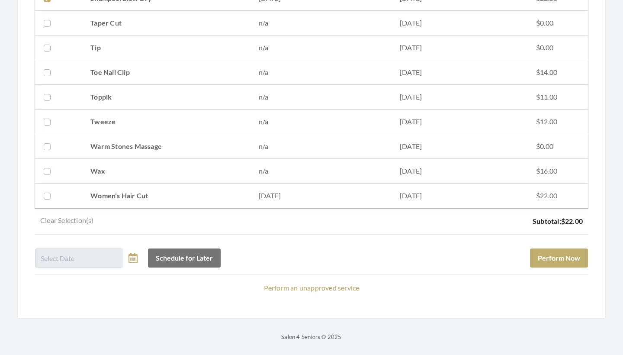
scroll to position [1231, 0]
click at [569, 263] on button "Perform Now" at bounding box center [559, 258] width 58 height 19
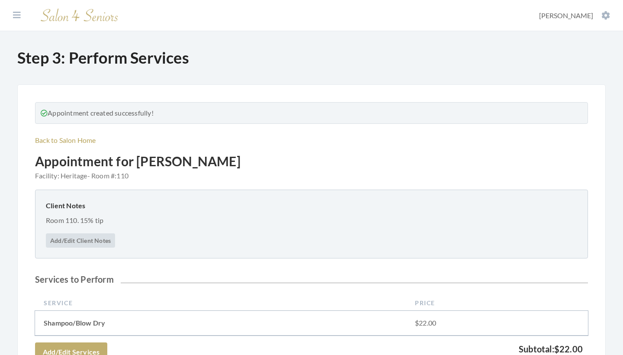
scroll to position [252, 0]
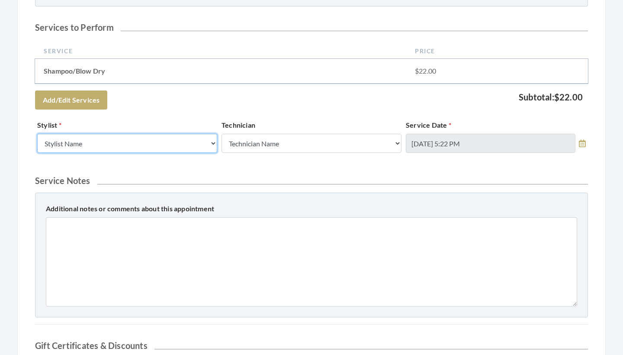
click at [170, 145] on select "Stylist Name Kinetic Stylist Greg Stylist Theresa Lindsey Alisha Teasley Mindy …" at bounding box center [127, 143] width 180 height 19
select select "182"
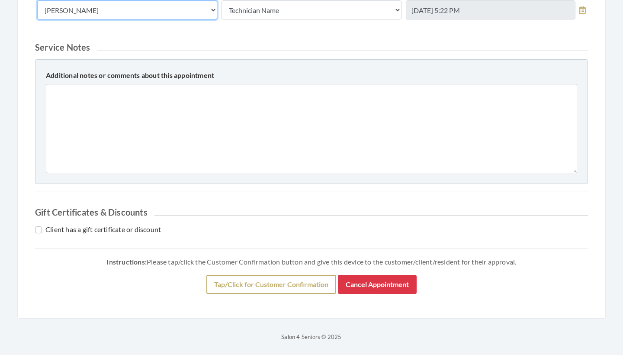
scroll to position [385, 0]
click at [261, 279] on button "Tap/Click for Customer Confirmation" at bounding box center [272, 284] width 130 height 19
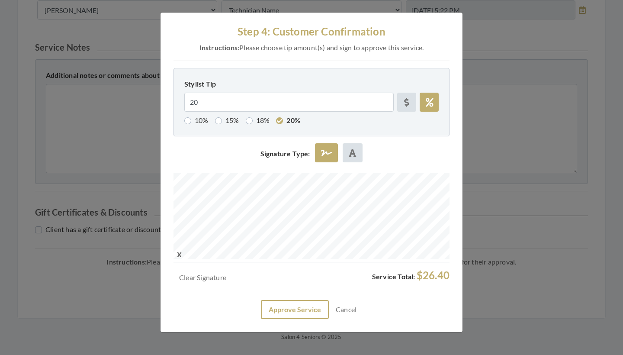
click at [305, 306] on button "Approve Service" at bounding box center [295, 309] width 68 height 19
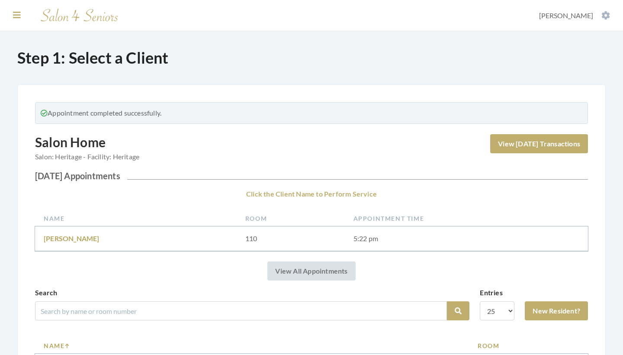
click at [13, 15] on icon at bounding box center [17, 15] width 8 height 9
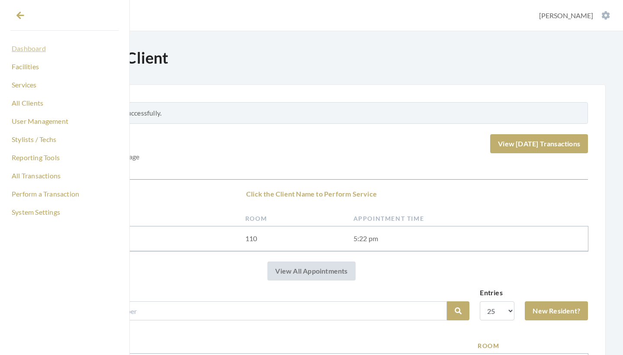
click at [31, 49] on link "Dashboard" at bounding box center [64, 48] width 109 height 15
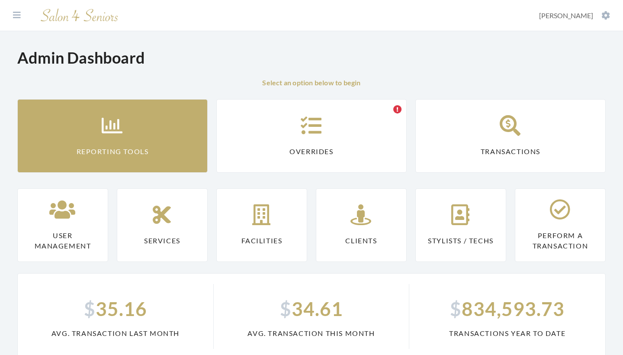
click at [103, 131] on icon at bounding box center [113, 125] width 22 height 21
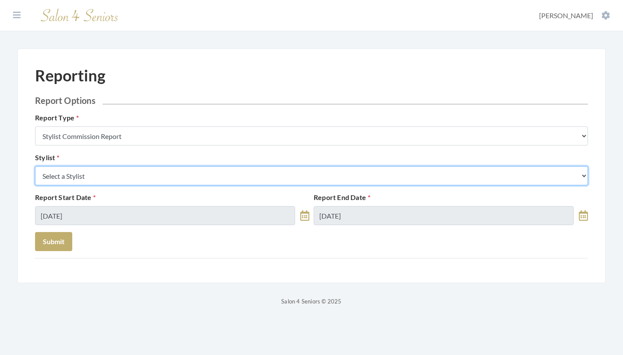
click at [132, 180] on select "Select a Stylist Alaina Krumm Alisha Teasley Anna White Ashley Venable Cassie B…" at bounding box center [311, 175] width 553 height 19
select select "182"
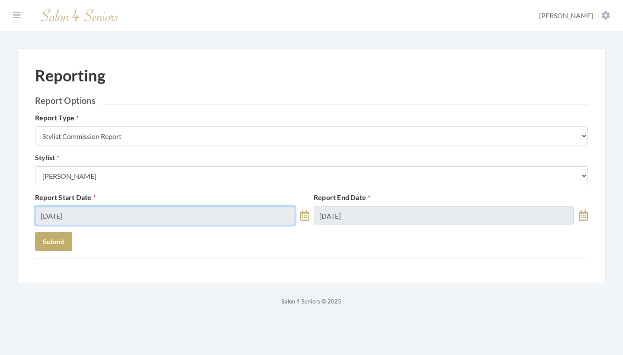
click at [96, 219] on input "[DATE]" at bounding box center [165, 215] width 260 height 19
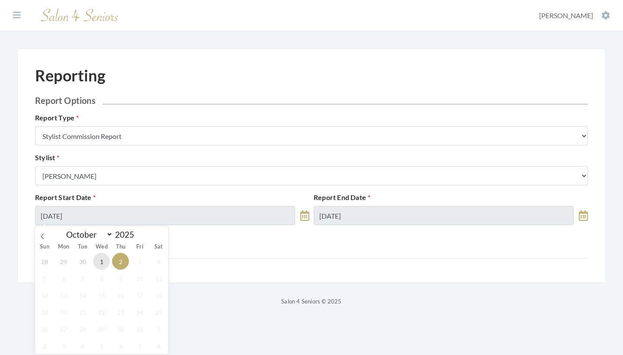
click at [106, 258] on span "1" at bounding box center [101, 261] width 17 height 17
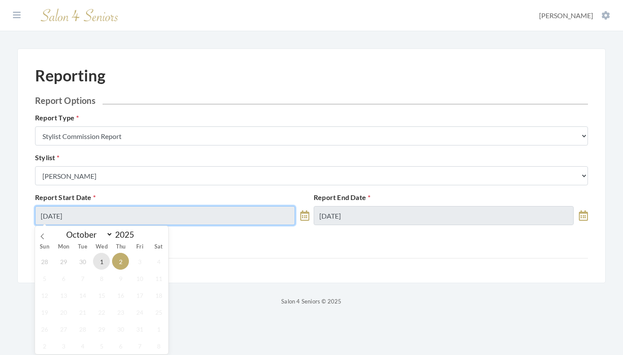
type input "[DATE]"
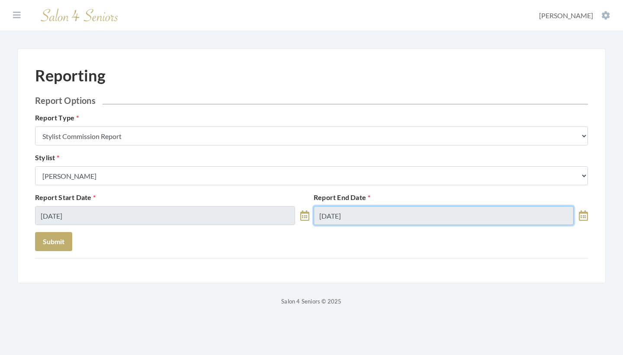
click at [399, 217] on input "[DATE]" at bounding box center [444, 215] width 260 height 19
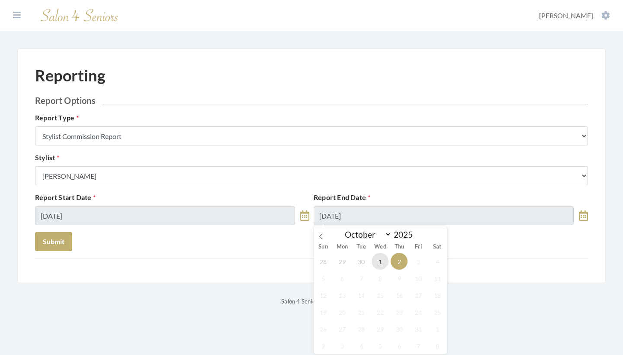
click at [384, 261] on span "1" at bounding box center [380, 261] width 17 height 17
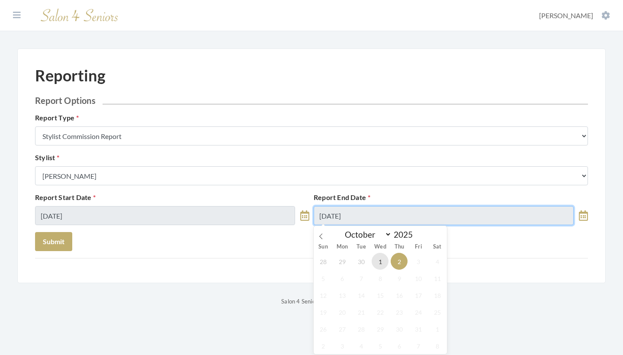
type input "[DATE]"
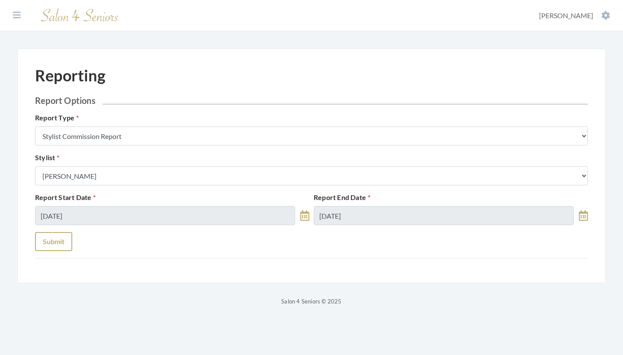
click at [63, 242] on button "Submit" at bounding box center [53, 241] width 37 height 19
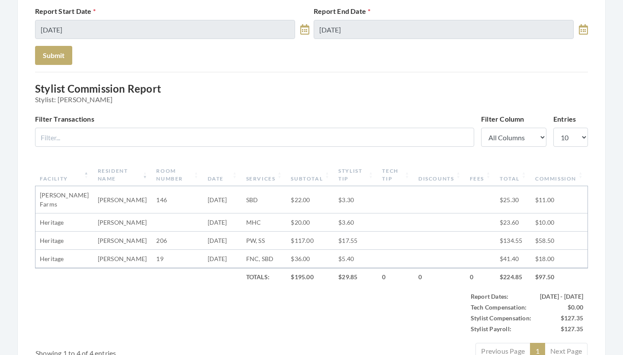
scroll to position [178, 0]
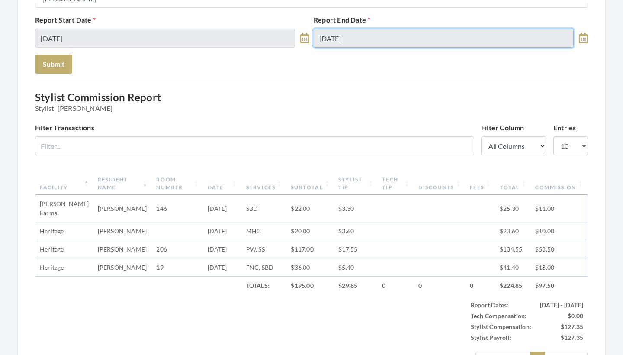
click at [388, 39] on input "[DATE]" at bounding box center [444, 38] width 260 height 19
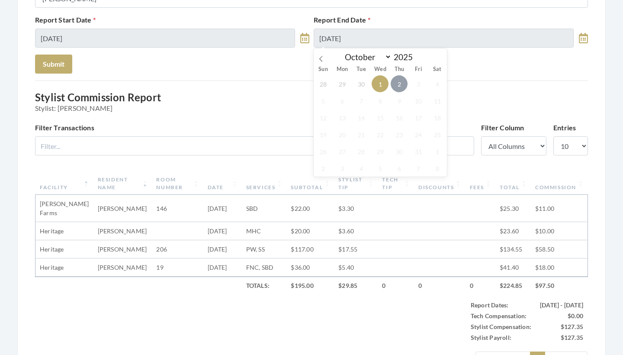
click at [401, 85] on span "2" at bounding box center [399, 83] width 17 height 17
type input "[DATE]"
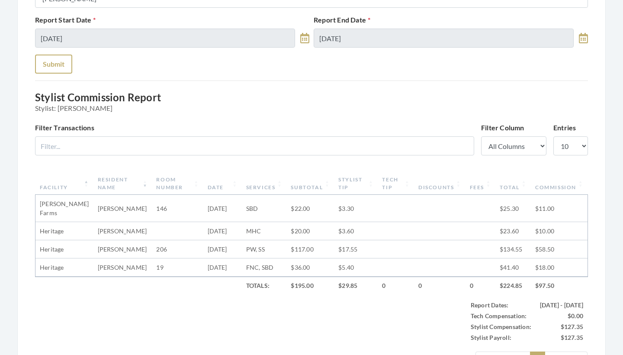
click at [55, 61] on button "Submit" at bounding box center [53, 64] width 37 height 19
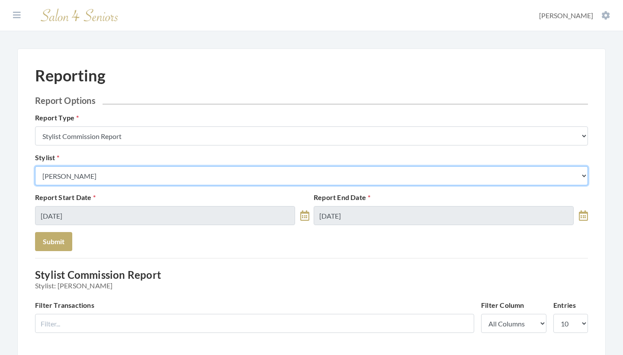
select select "115"
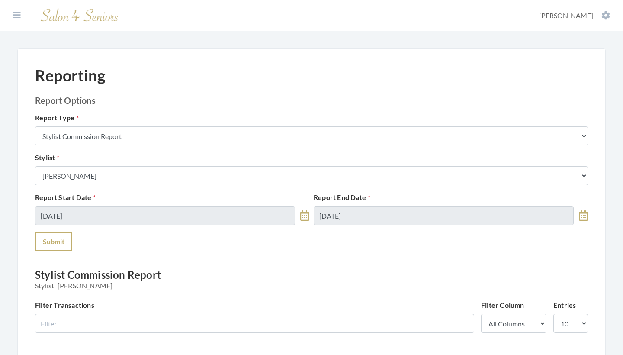
click at [58, 241] on button "Submit" at bounding box center [53, 241] width 37 height 19
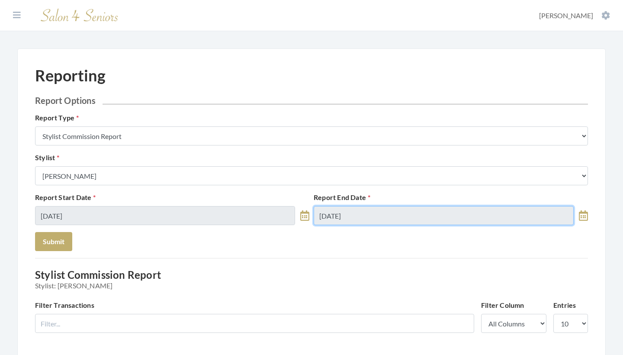
click at [511, 216] on input "[DATE]" at bounding box center [444, 215] width 260 height 19
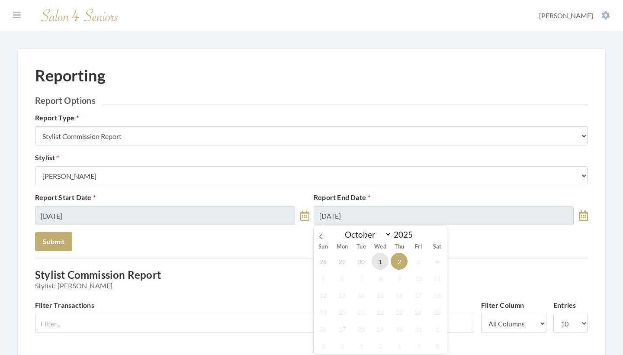
click at [384, 263] on span "1" at bounding box center [380, 261] width 17 height 17
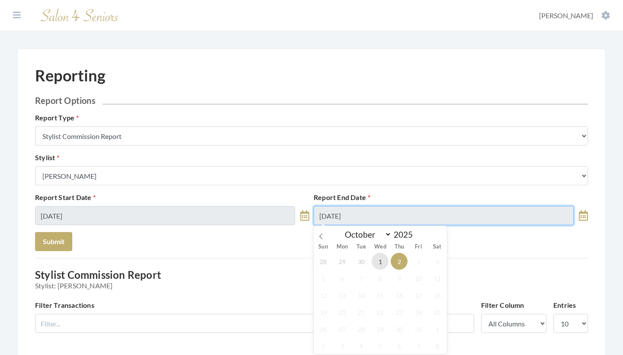
type input "[DATE]"
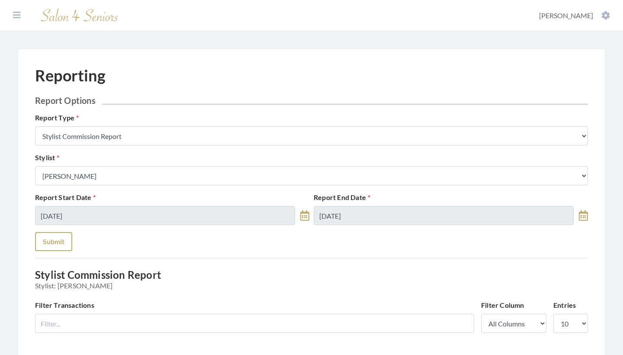
click at [61, 242] on button "Submit" at bounding box center [53, 241] width 37 height 19
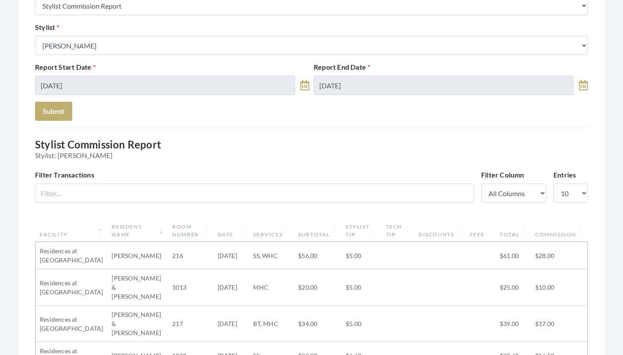
scroll to position [9, 0]
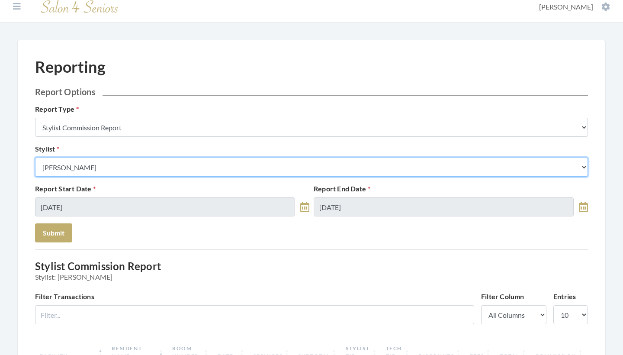
select select "166"
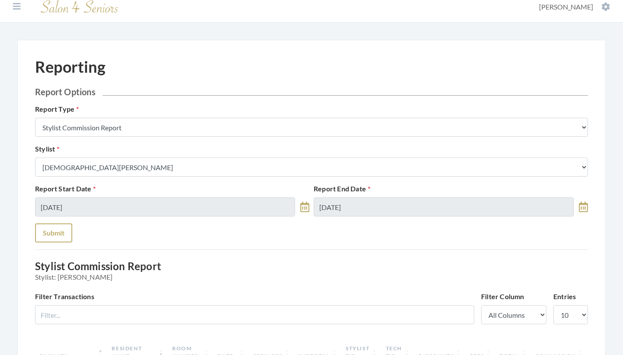
click at [60, 231] on button "Submit" at bounding box center [53, 232] width 37 height 19
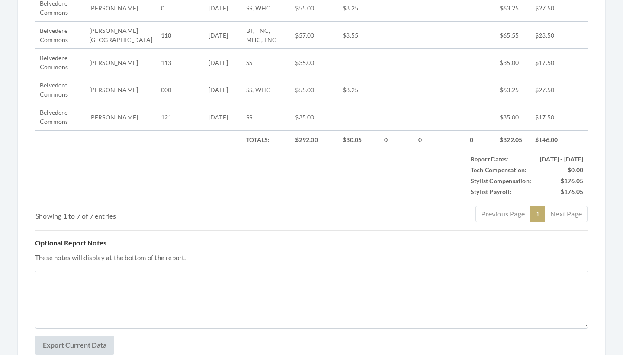
scroll to position [433, 0]
click at [164, 219] on div "Showing 1 to 7 of 7 entries" at bounding box center [151, 212] width 230 height 16
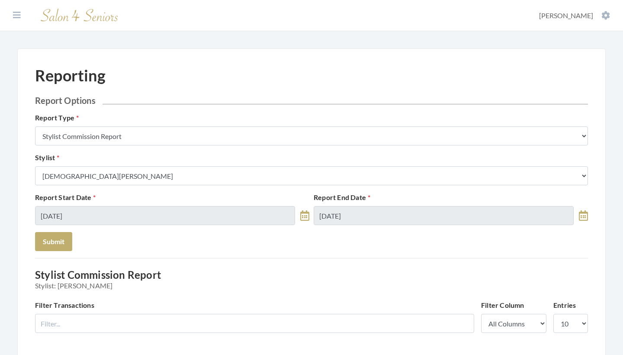
scroll to position [0, 0]
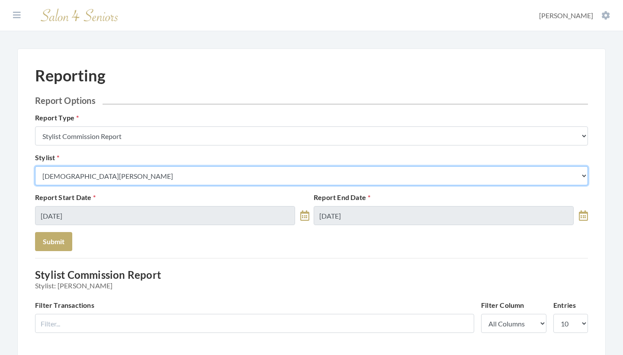
select select "43"
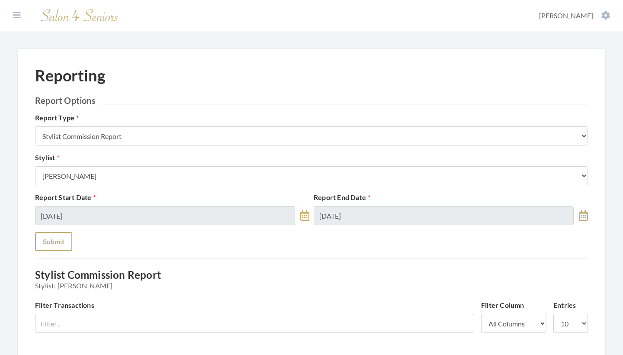
click at [63, 240] on button "Submit" at bounding box center [53, 241] width 37 height 19
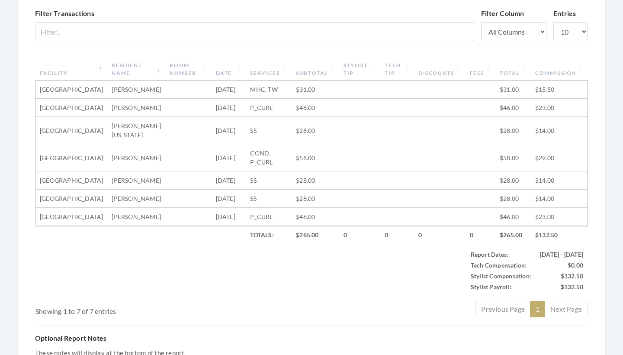
scroll to position [259, 0]
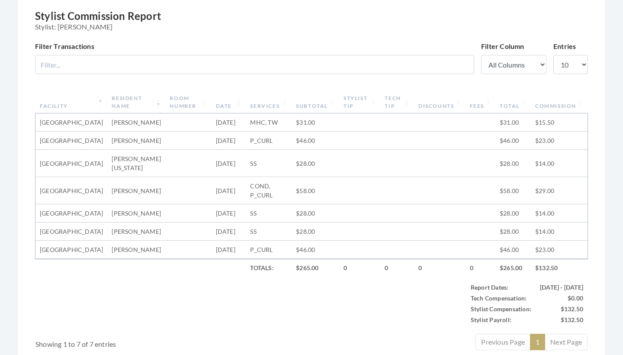
click at [299, 103] on th "Subtotal" at bounding box center [316, 102] width 48 height 23
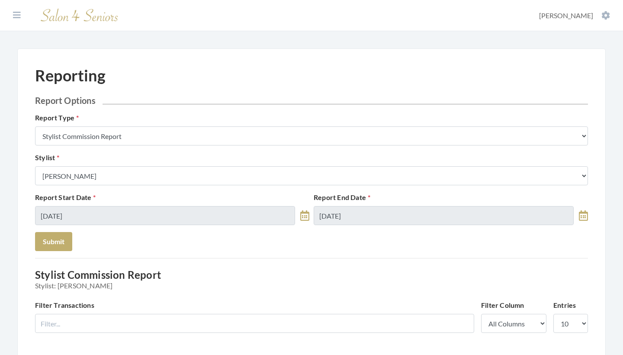
scroll to position [0, 0]
click at [16, 15] on icon at bounding box center [17, 15] width 8 height 9
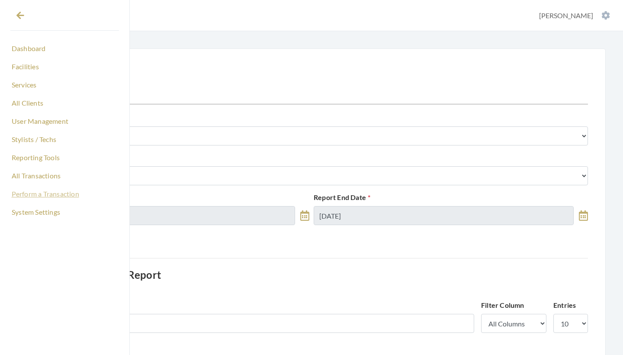
click at [35, 194] on link "Perform a Transaction" at bounding box center [64, 194] width 109 height 15
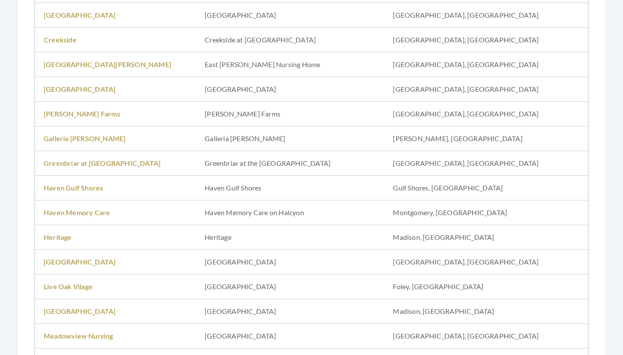
scroll to position [305, 0]
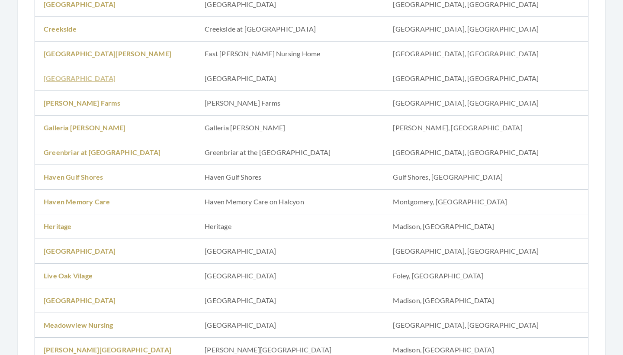
click at [69, 80] on link "[GEOGRAPHIC_DATA]" at bounding box center [80, 78] width 72 height 8
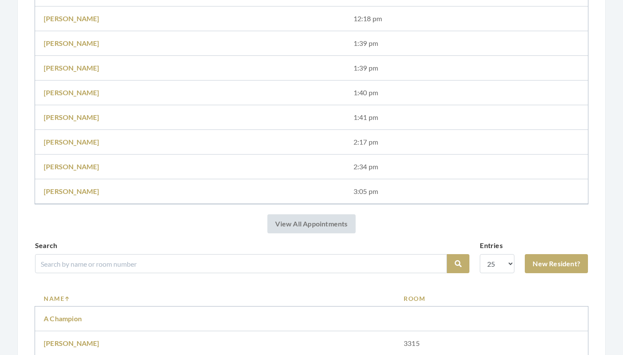
scroll to position [319, 0]
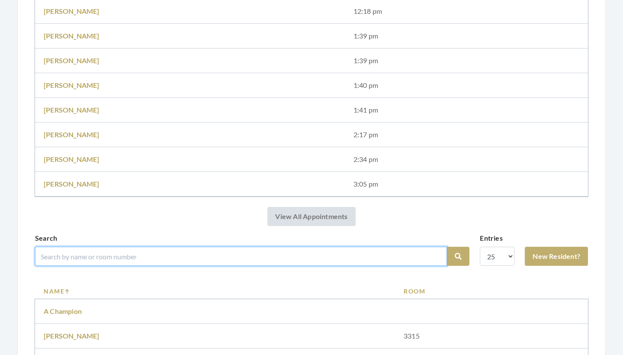
click at [91, 248] on input "search" at bounding box center [241, 256] width 412 height 19
type input "[PERSON_NAME]"
click at [459, 256] on button "Search" at bounding box center [458, 256] width 23 height 19
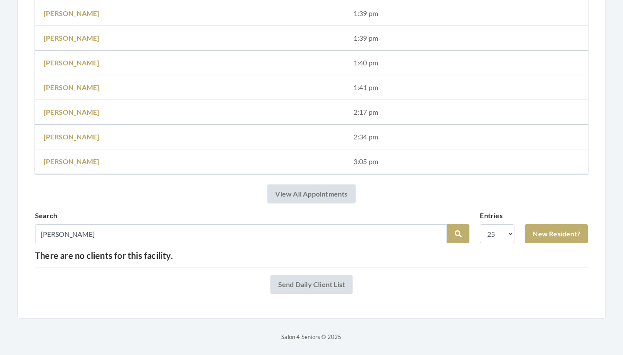
scroll to position [341, 0]
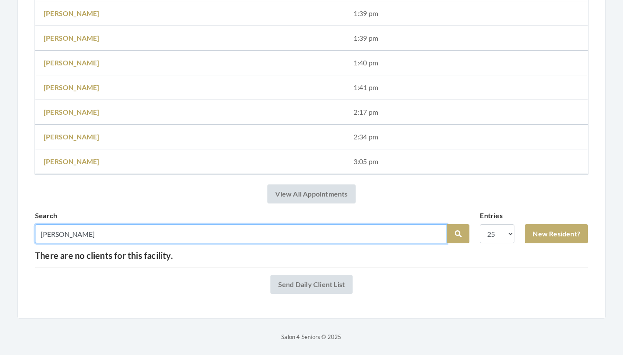
drag, startPoint x: 65, startPoint y: 233, endPoint x: 16, endPoint y: 233, distance: 48.9
click at [16, 233] on div "Step 1: Select a Client Salon Home Salon: Fair Haven - Facility: Fair Haven Vie…" at bounding box center [311, 24] width 623 height 635
type input "gery"
click at [459, 234] on button "Search" at bounding box center [458, 233] width 23 height 19
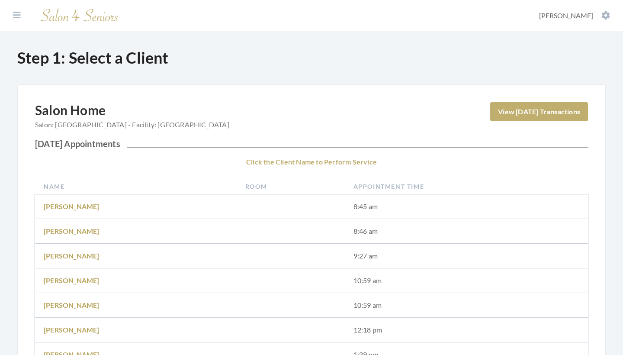
scroll to position [377, 0]
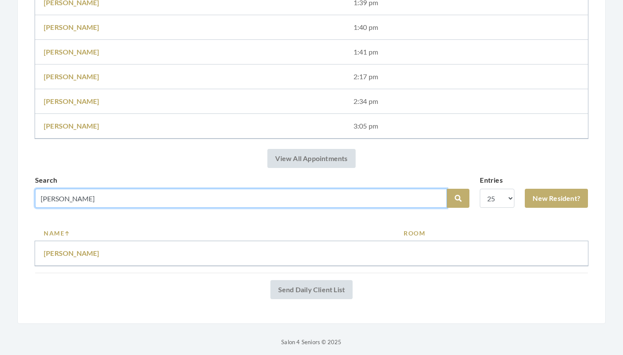
click at [437, 200] on input "[PERSON_NAME]" at bounding box center [241, 198] width 412 height 19
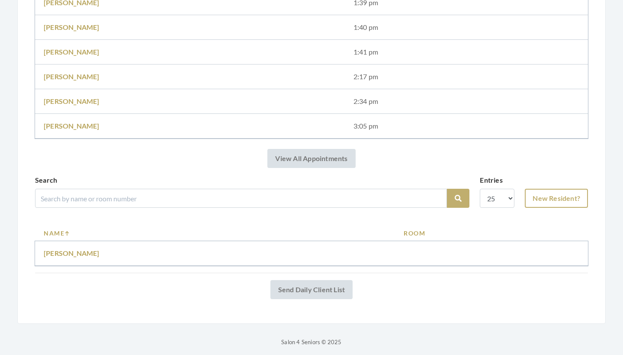
click at [546, 202] on link "New Resident?" at bounding box center [556, 198] width 63 height 19
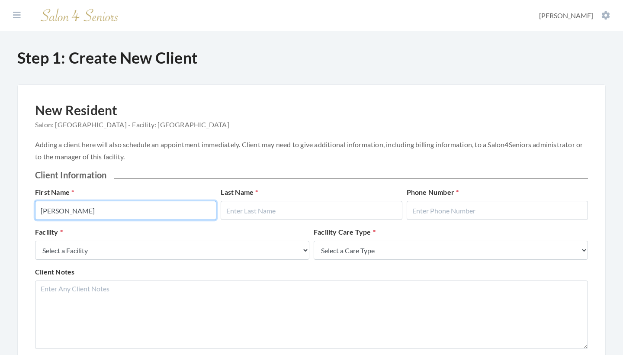
type input "Gery"
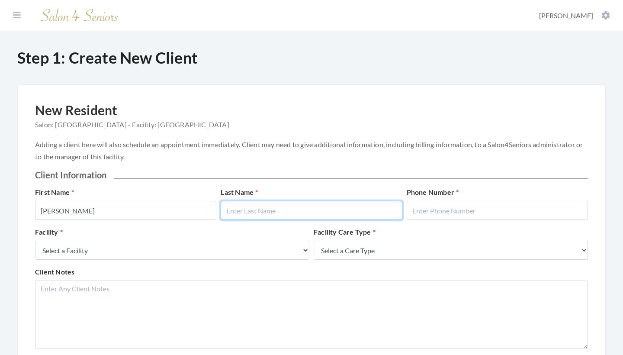
click at [233, 214] on input "text" at bounding box center [311, 210] width 181 height 19
type input "Dixon"
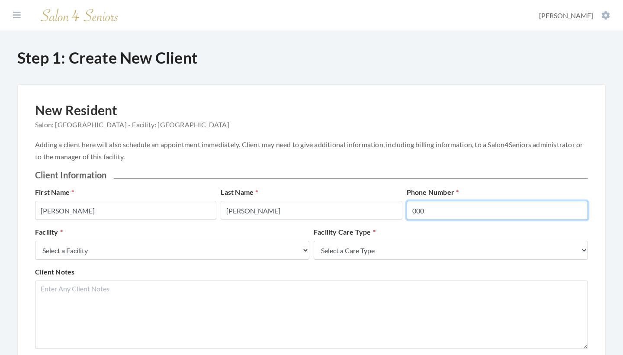
type input "000"
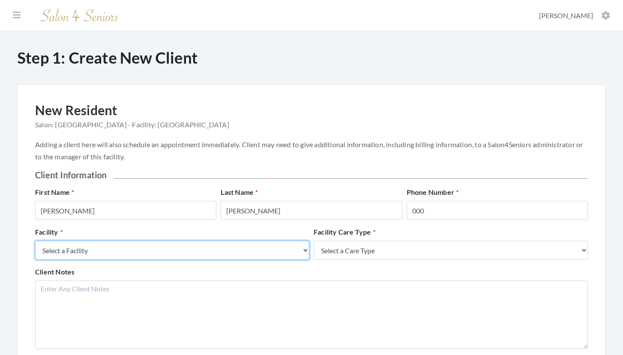
select select "27"
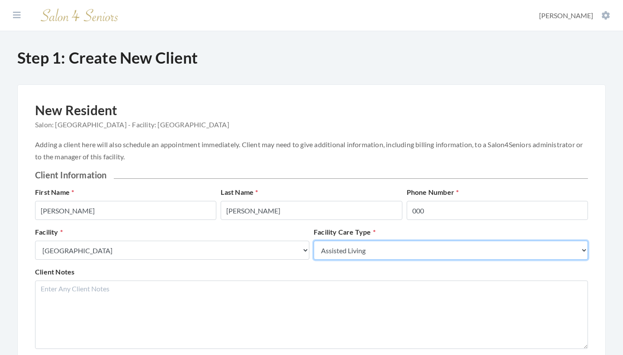
select select "2"
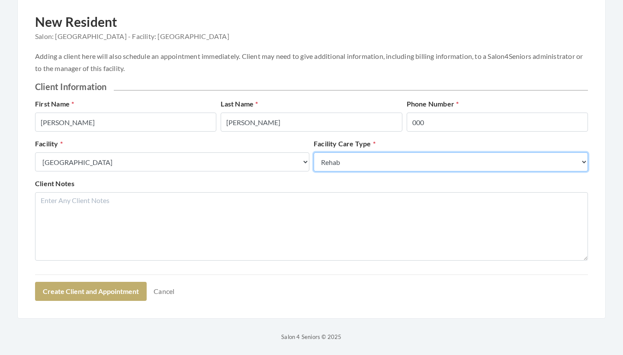
scroll to position [88, 0]
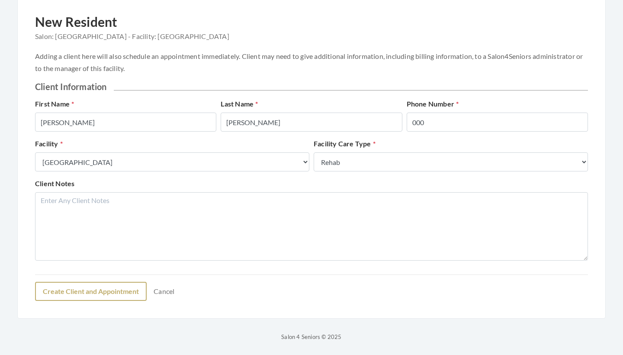
click at [98, 291] on button "Create Client and Appointment" at bounding box center [91, 291] width 112 height 19
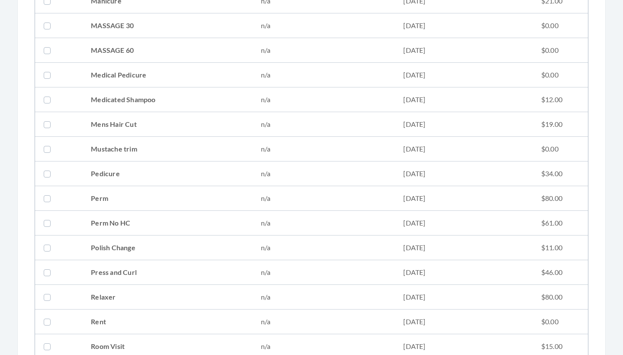
scroll to position [736, 0]
click at [129, 149] on td "Mens Hair Cut" at bounding box center [167, 150] width 170 height 25
checkbox input "true"
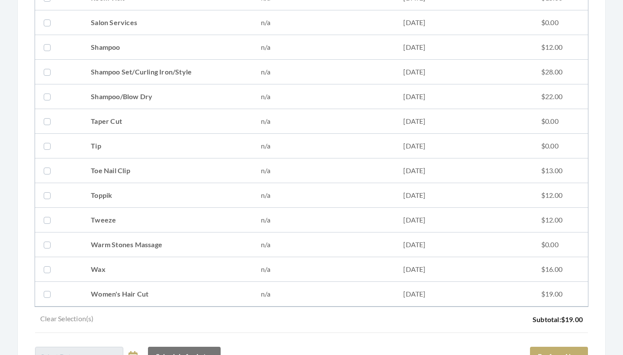
click at [160, 220] on td "Tweeze" at bounding box center [167, 220] width 170 height 25
checkbox input "true"
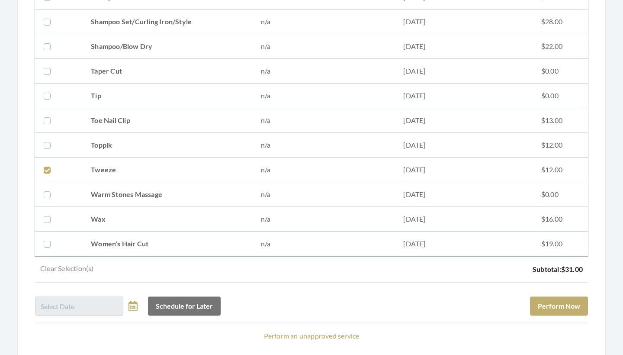
scroll to position [1186, 0]
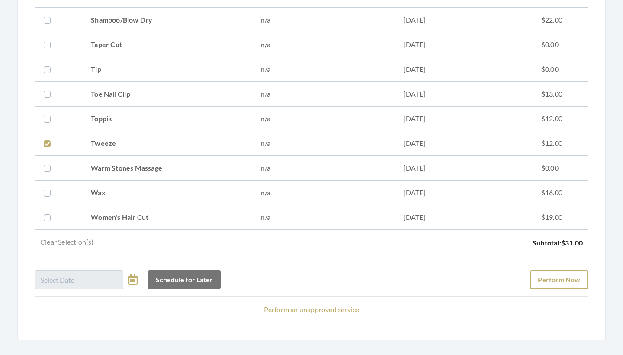
click at [537, 281] on button "Perform Now" at bounding box center [559, 279] width 58 height 19
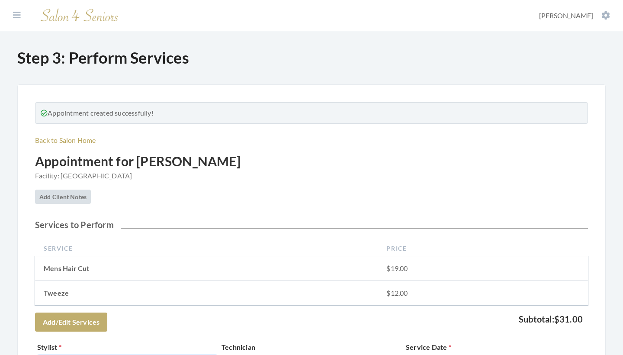
scroll to position [167, 0]
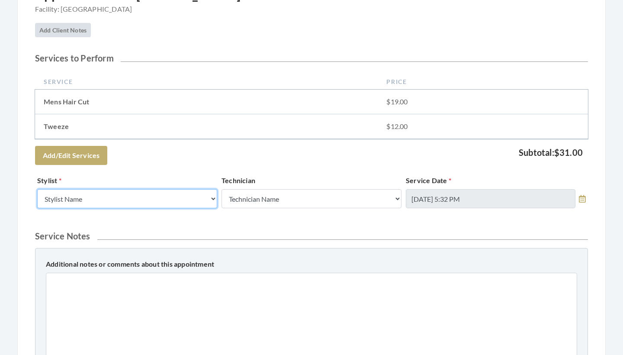
select select "43"
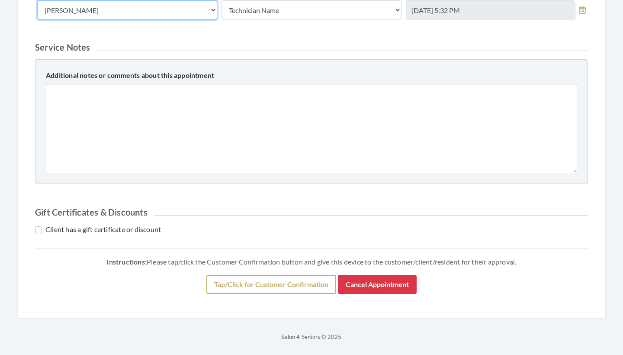
scroll to position [355, 0]
click at [248, 282] on button "Tap/Click for Customer Confirmation" at bounding box center [272, 284] width 130 height 19
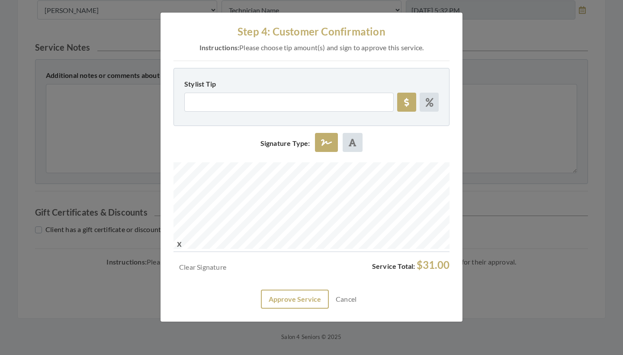
click at [304, 295] on button "Approve Service" at bounding box center [295, 299] width 68 height 19
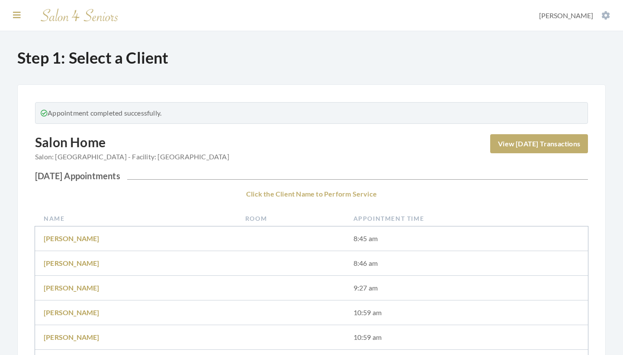
click at [21, 14] on button at bounding box center [16, 15] width 13 height 10
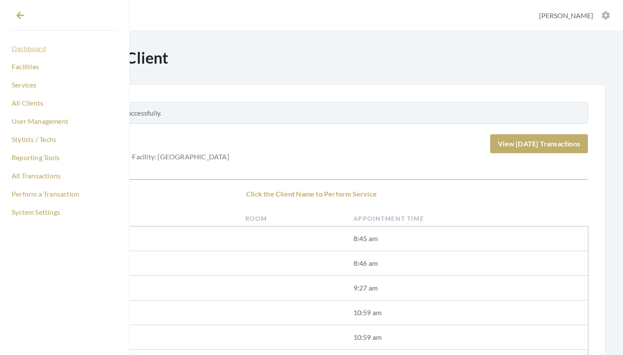
click at [29, 50] on link "Dashboard" at bounding box center [64, 48] width 109 height 15
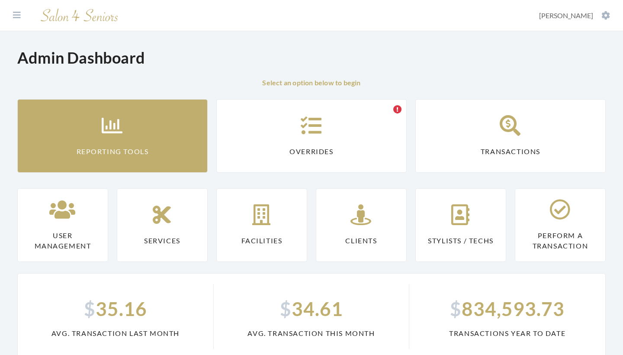
click at [134, 133] on link "Reporting Tools" at bounding box center [112, 136] width 191 height 74
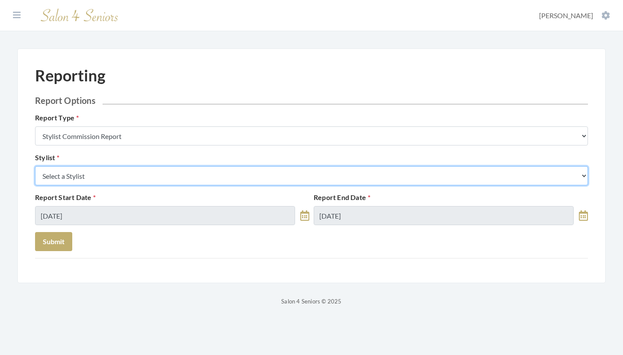
click at [133, 171] on select "Select a Stylist [PERSON_NAME] [PERSON_NAME] [PERSON_NAME] [PERSON_NAME] [PERSO…" at bounding box center [311, 175] width 553 height 19
select select "43"
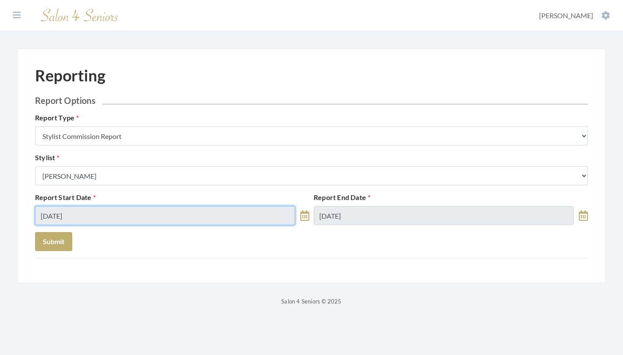
click at [118, 221] on input "[DATE]" at bounding box center [165, 215] width 260 height 19
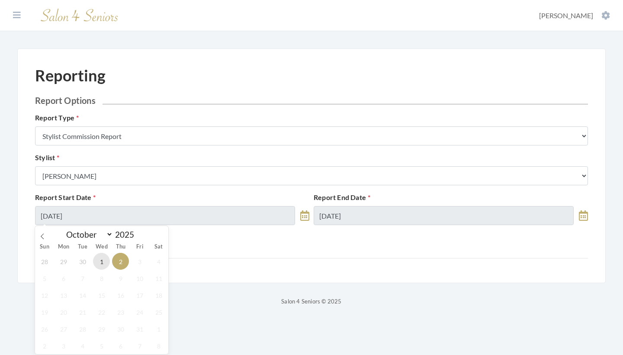
click at [106, 255] on span "1" at bounding box center [101, 261] width 17 height 17
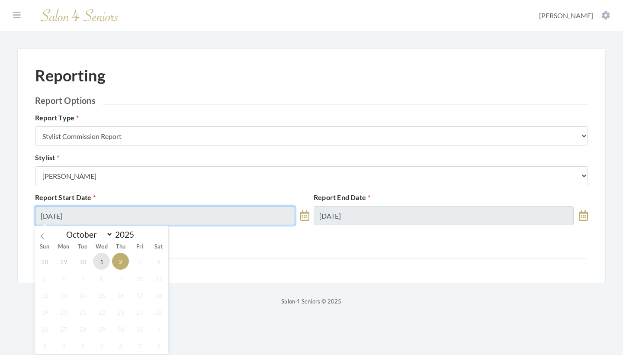
type input "[DATE]"
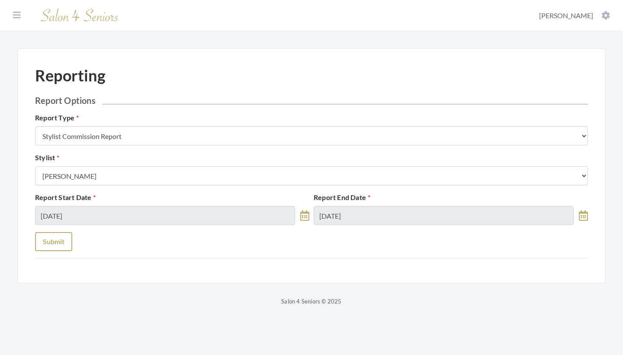
click at [58, 239] on button "Submit" at bounding box center [53, 241] width 37 height 19
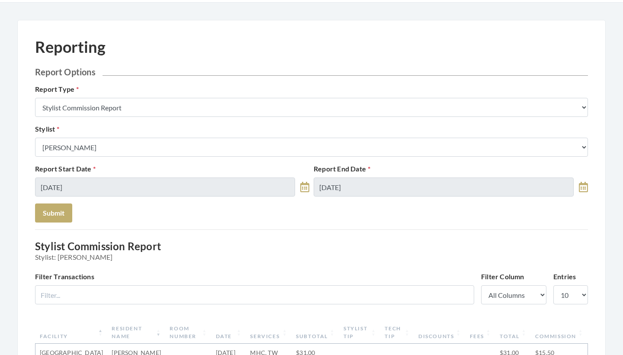
scroll to position [21, 0]
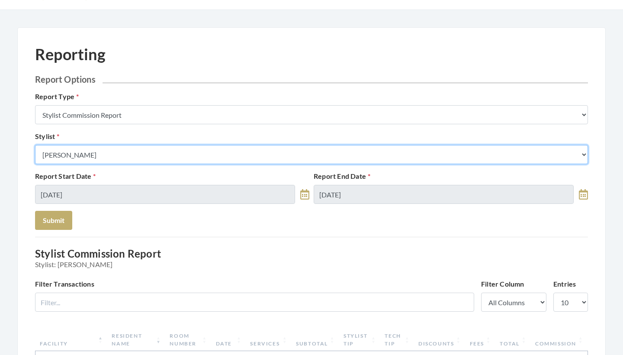
select select "146"
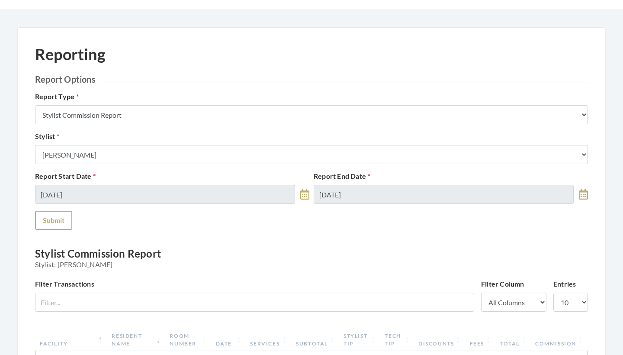
click at [61, 220] on button "Submit" at bounding box center [53, 220] width 37 height 19
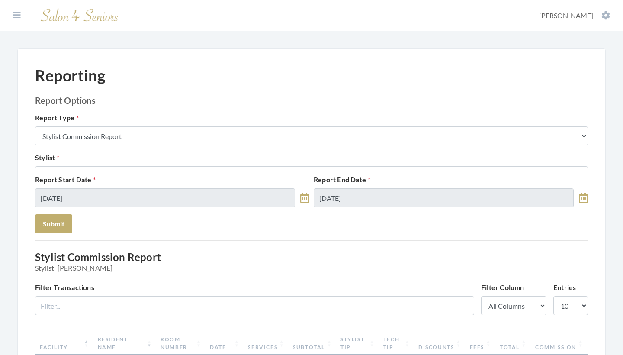
select select "9"
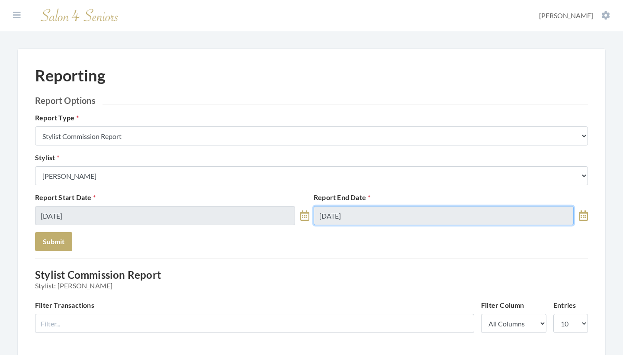
click at [369, 210] on input "[DATE]" at bounding box center [444, 215] width 260 height 19
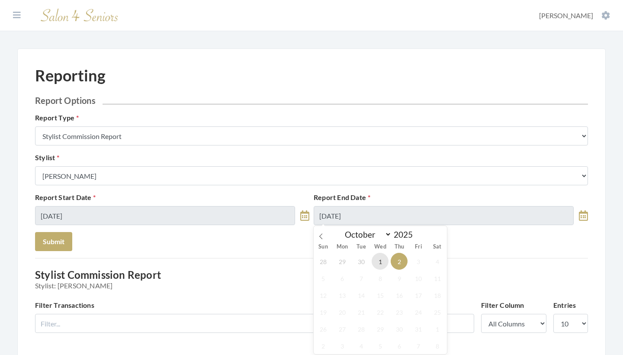
click at [379, 259] on span "1" at bounding box center [380, 261] width 17 height 17
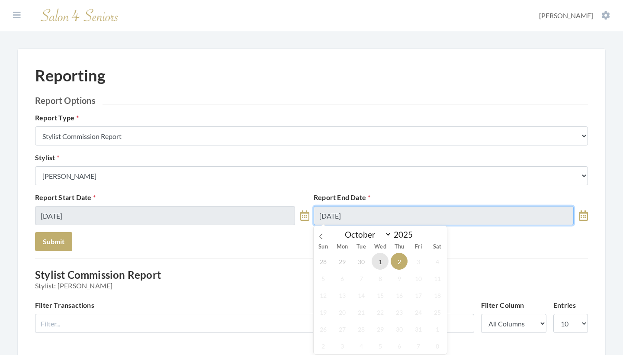
type input "[DATE]"
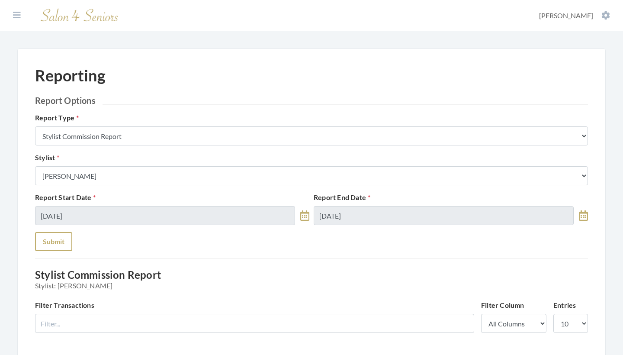
click at [41, 239] on button "Submit" at bounding box center [53, 241] width 37 height 19
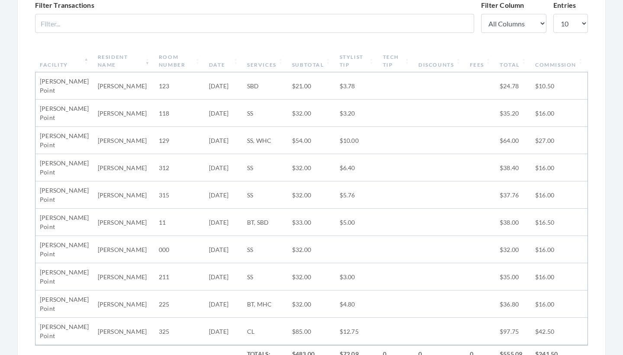
scroll to position [294, 0]
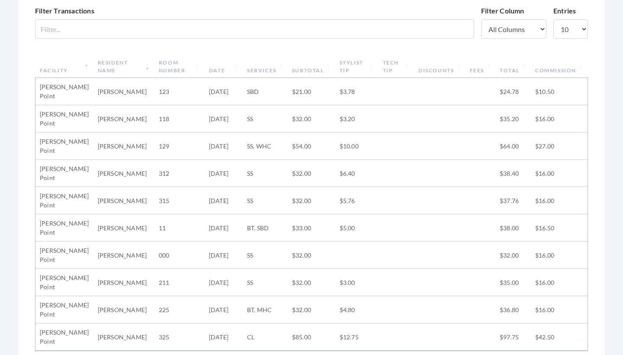
click at [350, 64] on th "Stylist Tip" at bounding box center [357, 66] width 43 height 23
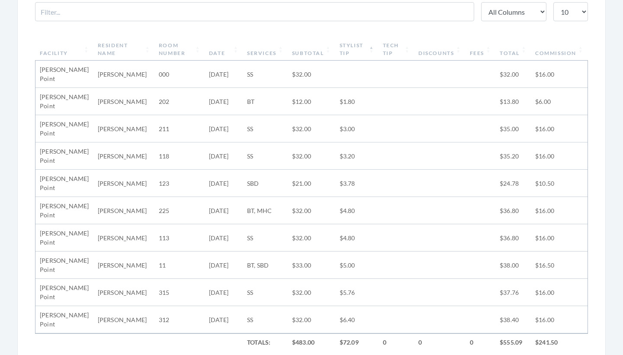
scroll to position [303, 0]
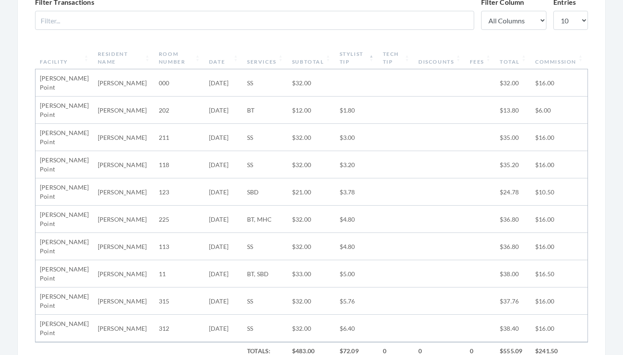
click at [368, 58] on th "Stylist Tip" at bounding box center [357, 58] width 43 height 23
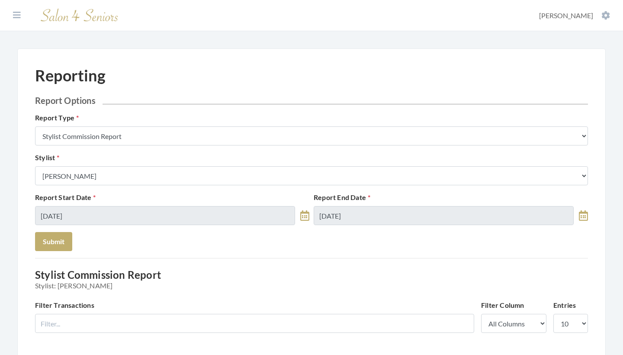
scroll to position [0, 0]
click at [17, 14] on icon at bounding box center [17, 15] width 8 height 9
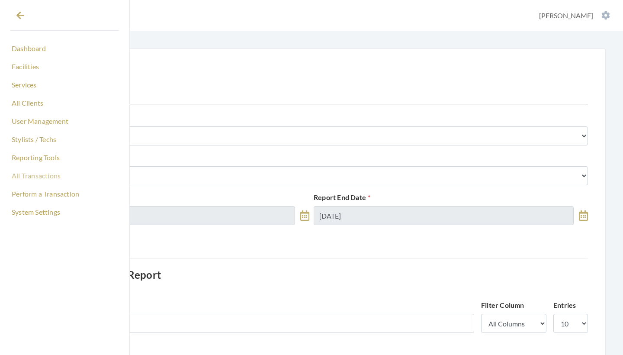
click at [45, 175] on link "All Transactions" at bounding box center [64, 175] width 109 height 15
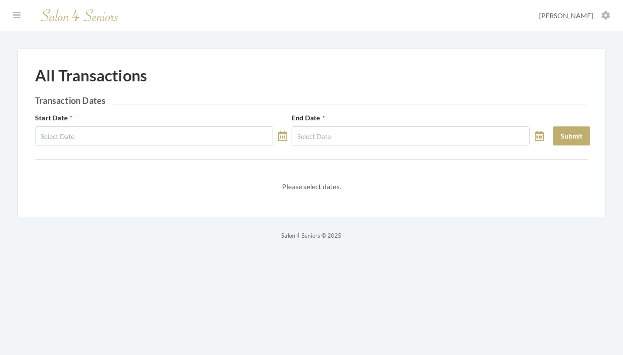
select select "9"
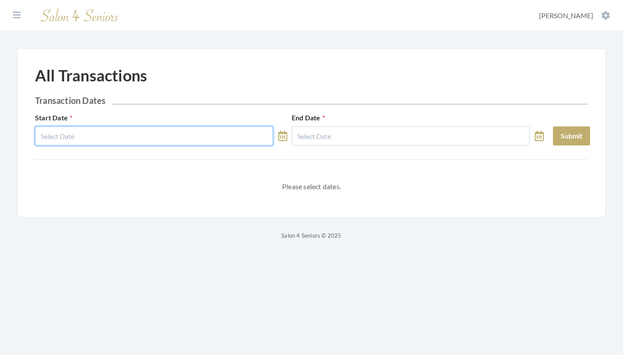
click at [153, 138] on input "text" at bounding box center [154, 135] width 238 height 19
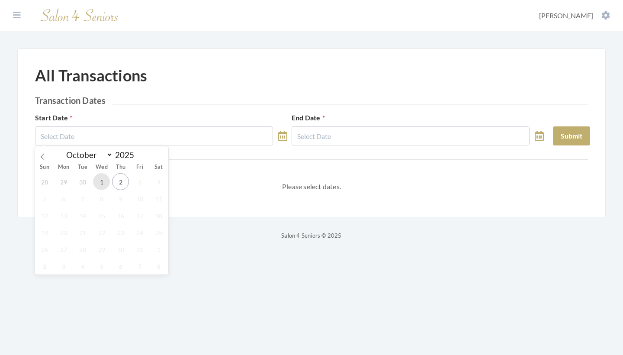
click at [101, 184] on span "1" at bounding box center [101, 181] width 17 height 17
type input "10/01/2025"
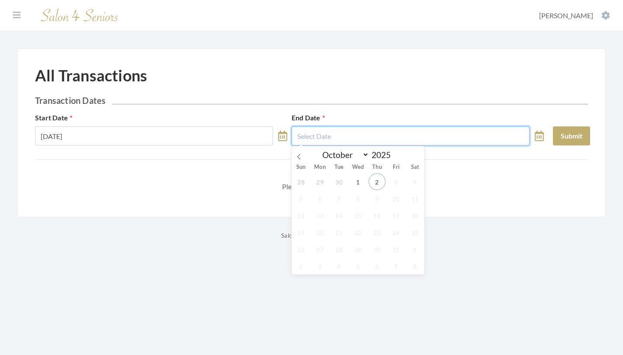
click at [348, 132] on input "text" at bounding box center [411, 135] width 238 height 19
click at [358, 185] on span "1" at bounding box center [358, 181] width 17 height 17
type input "10/01/2025"
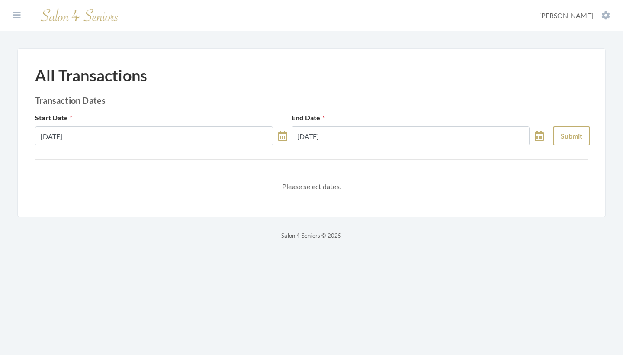
click at [559, 133] on button "Submit" at bounding box center [571, 135] width 37 height 19
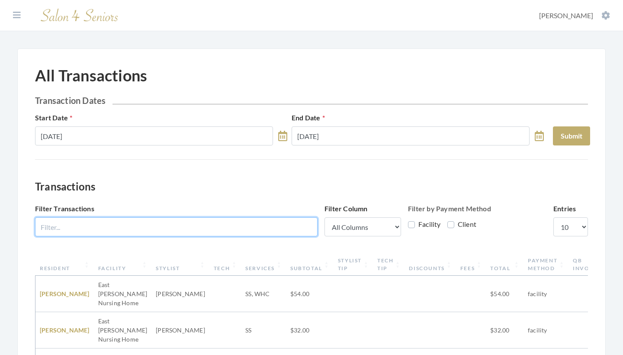
click at [261, 222] on input "Filter Transactions" at bounding box center [176, 226] width 283 height 19
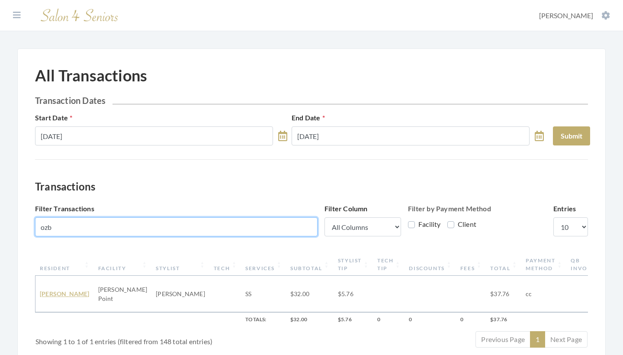
type input "ozb"
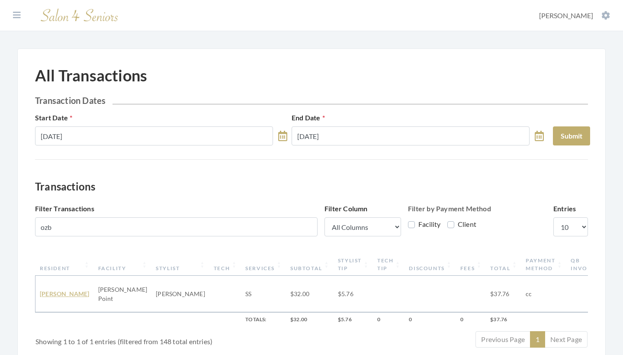
click at [58, 290] on link "CAROLYN OZBOLT" at bounding box center [65, 293] width 50 height 7
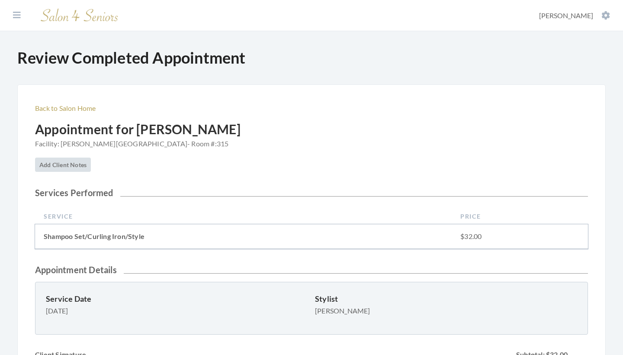
scroll to position [249, 0]
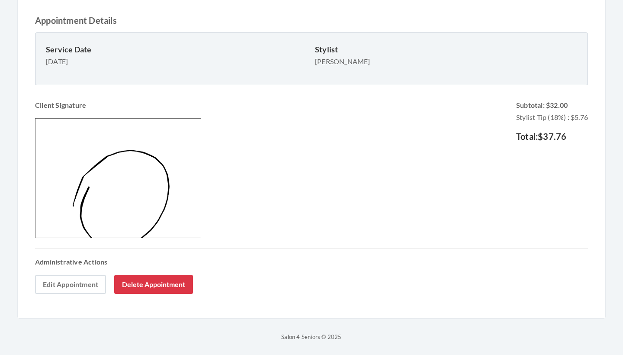
click at [84, 281] on link "Edit Appointment" at bounding box center [70, 284] width 71 height 19
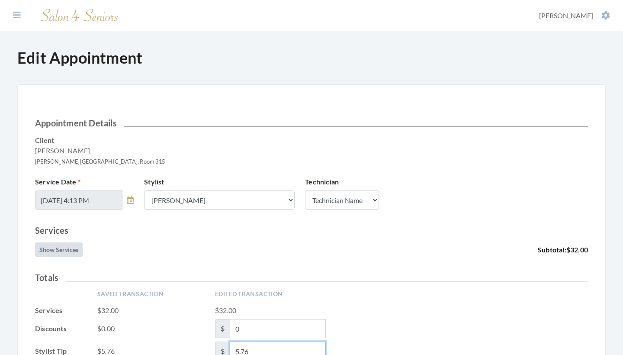
scroll to position [89, 0]
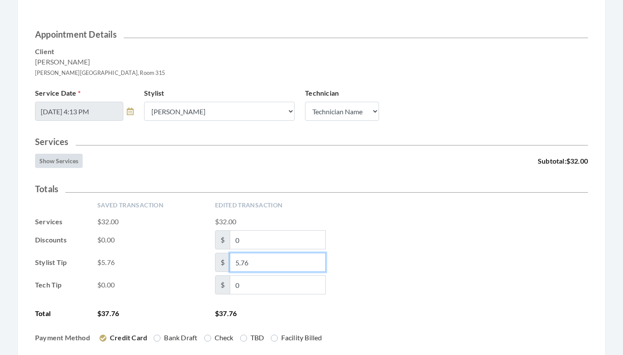
click at [244, 262] on input "5.76" at bounding box center [278, 262] width 96 height 19
type input "5.16"
click at [460, 267] on div "Stylist Tip $5.76 $ 5.16" at bounding box center [311, 262] width 553 height 19
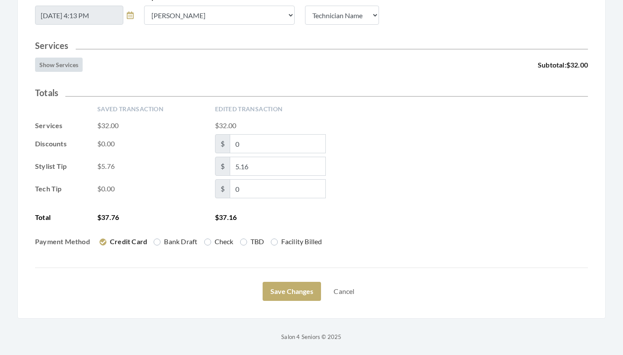
scroll to position [185, 0]
click at [306, 288] on button "Save Changes" at bounding box center [292, 291] width 58 height 19
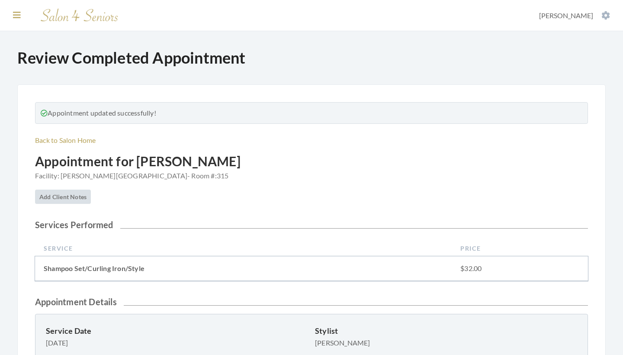
click at [16, 19] on icon at bounding box center [17, 15] width 8 height 9
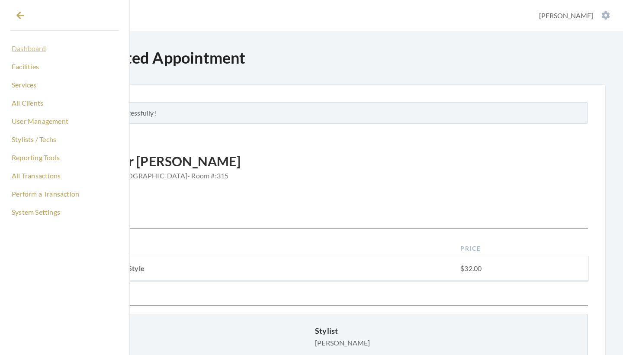
click at [32, 48] on link "Dashboard" at bounding box center [64, 48] width 109 height 15
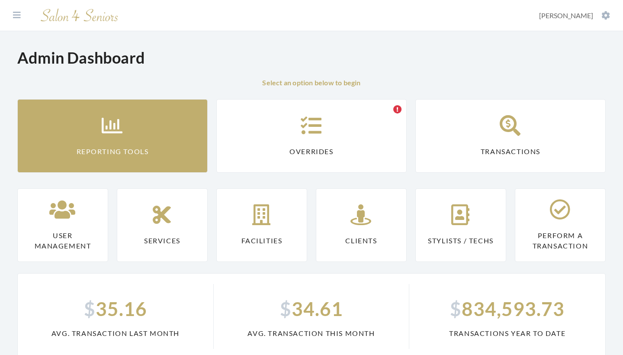
click at [119, 141] on link "Reporting Tools" at bounding box center [112, 136] width 191 height 74
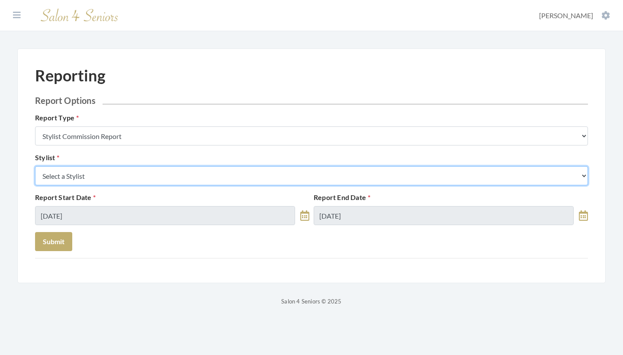
click at [152, 177] on select "Select a Stylist [PERSON_NAME] [PERSON_NAME] [PERSON_NAME] [PERSON_NAME] [PERSO…" at bounding box center [311, 175] width 553 height 19
select select "146"
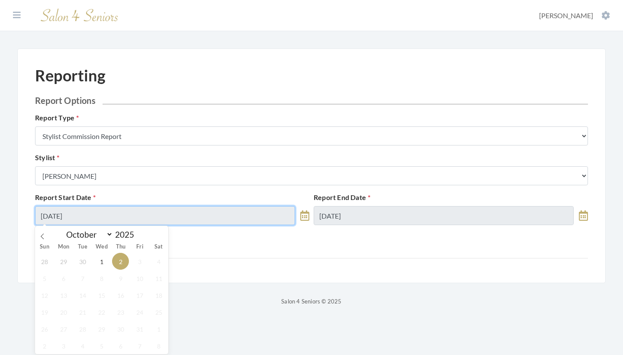
click at [220, 215] on input "10/02/2025" at bounding box center [165, 215] width 260 height 19
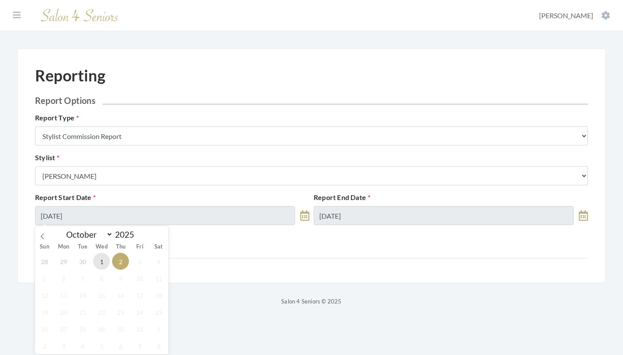
click at [100, 257] on span "1" at bounding box center [101, 261] width 17 height 17
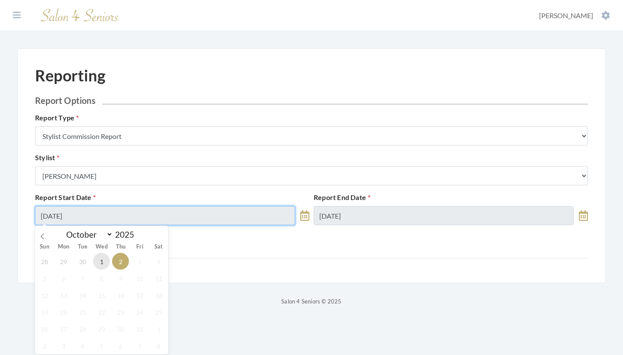
type input "[DATE]"
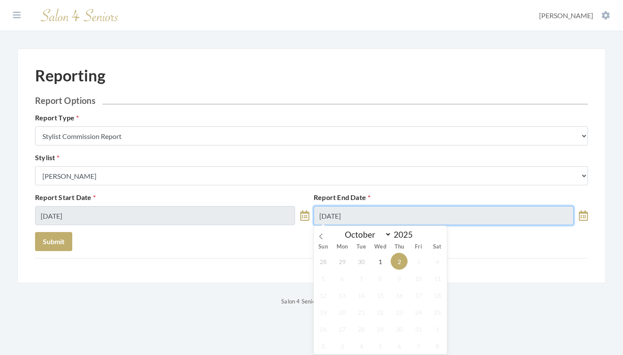
click at [371, 214] on input "[DATE]" at bounding box center [444, 215] width 260 height 19
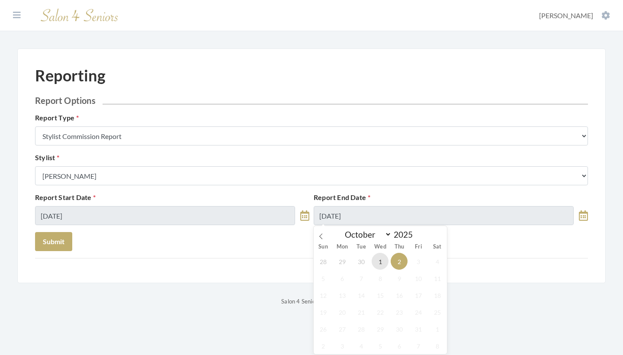
click at [378, 257] on span "1" at bounding box center [380, 261] width 17 height 17
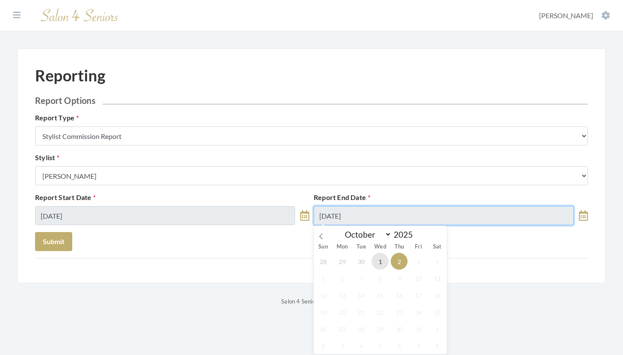
type input "[DATE]"
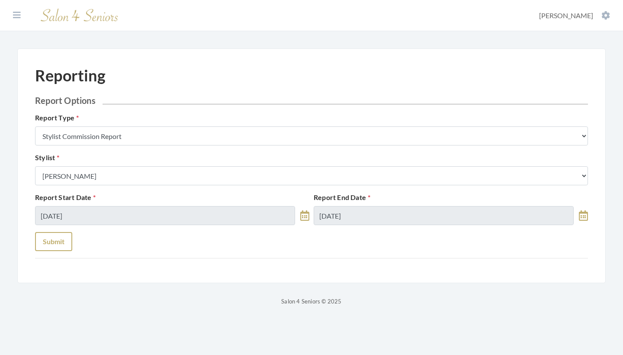
click at [59, 239] on button "Submit" at bounding box center [53, 241] width 37 height 19
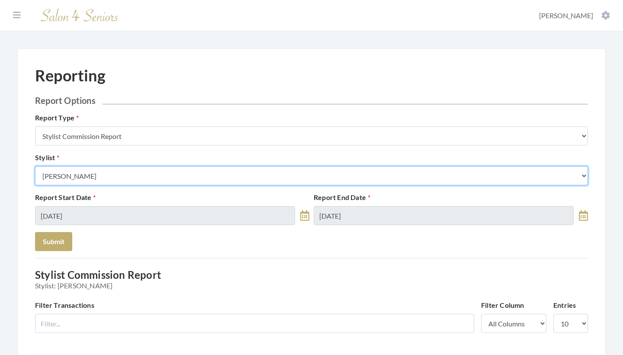
select select "24"
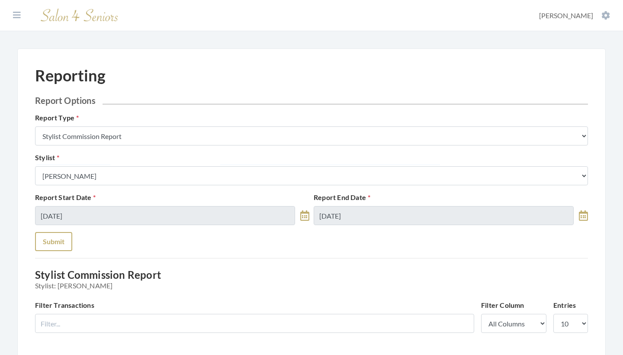
click at [57, 248] on button "Submit" at bounding box center [53, 241] width 37 height 19
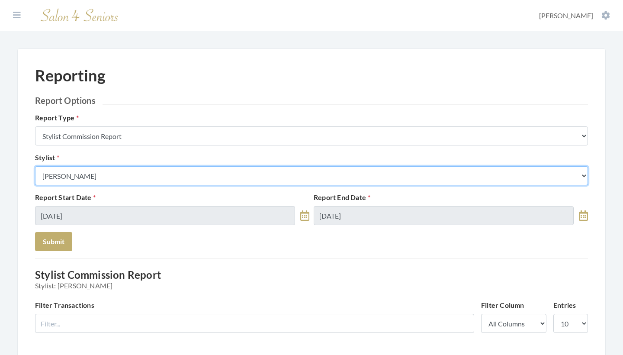
select select "169"
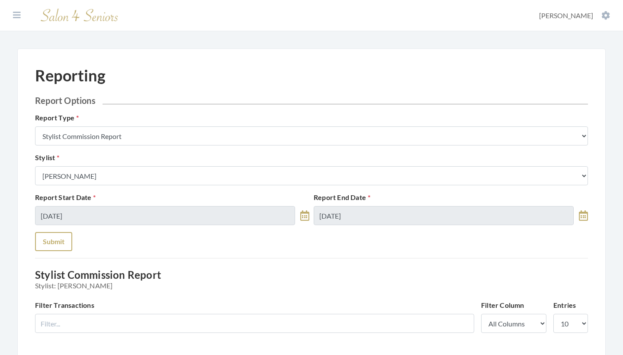
click at [57, 241] on button "Submit" at bounding box center [53, 241] width 37 height 19
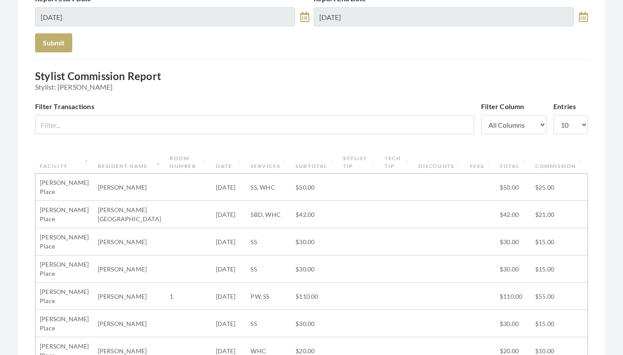
scroll to position [5, 0]
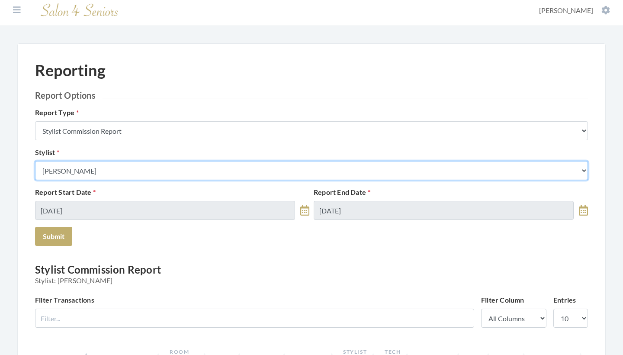
select select "153"
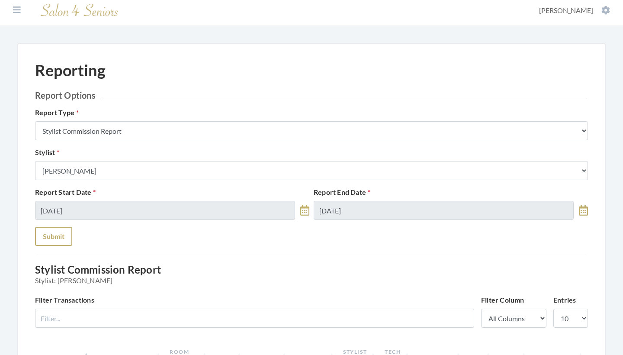
click at [60, 238] on button "Submit" at bounding box center [53, 236] width 37 height 19
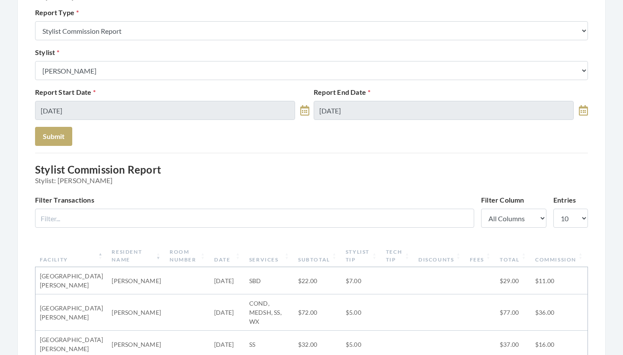
scroll to position [81, 0]
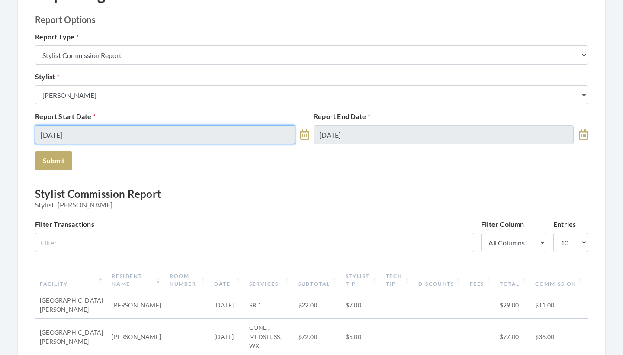
click at [154, 131] on input "[DATE]" at bounding box center [165, 134] width 260 height 19
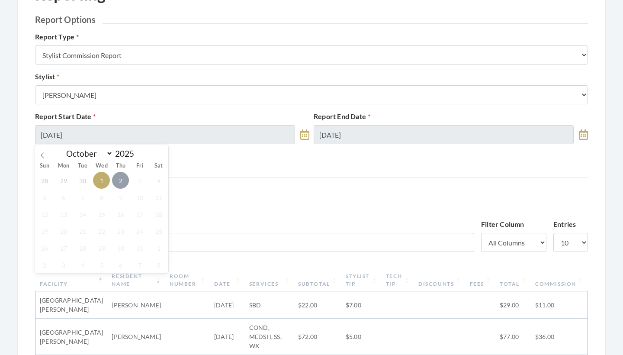
click at [124, 177] on span "2" at bounding box center [120, 180] width 17 height 17
type input "[DATE]"
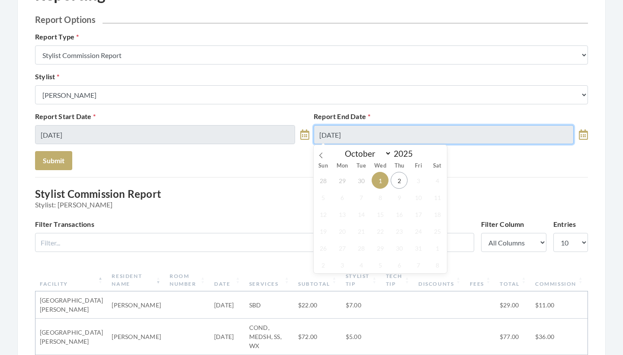
click at [376, 127] on input "[DATE]" at bounding box center [444, 134] width 260 height 19
click at [397, 175] on span "2" at bounding box center [399, 180] width 17 height 17
type input "[DATE]"
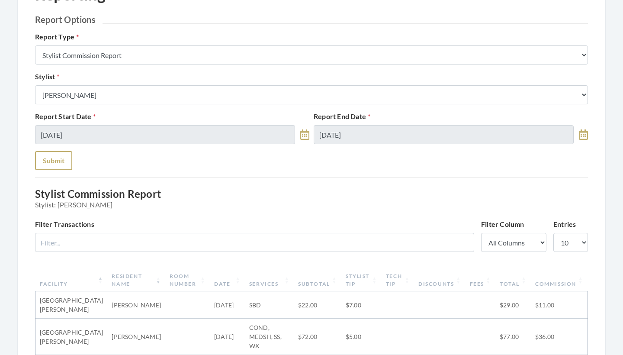
click at [52, 162] on button "Submit" at bounding box center [53, 160] width 37 height 19
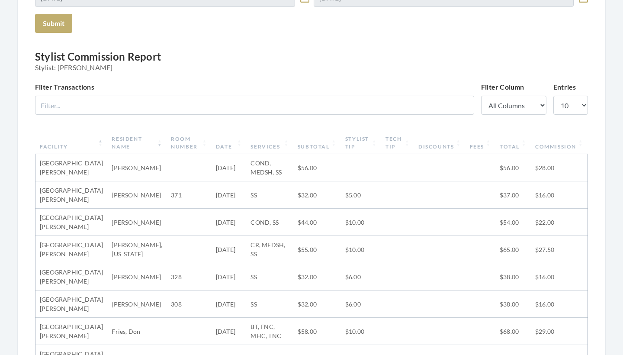
scroll to position [170, 0]
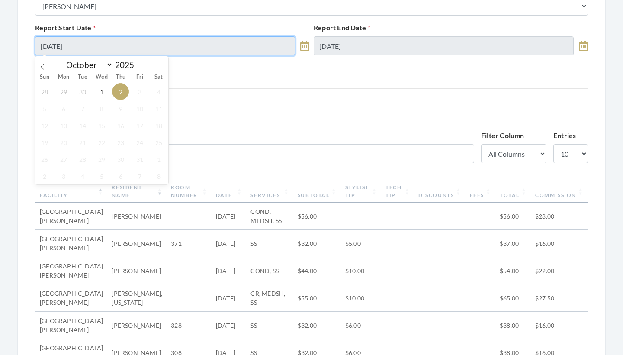
click at [161, 42] on input "[DATE]" at bounding box center [165, 45] width 260 height 19
click at [103, 90] on span "1" at bounding box center [101, 91] width 17 height 17
type input "[DATE]"
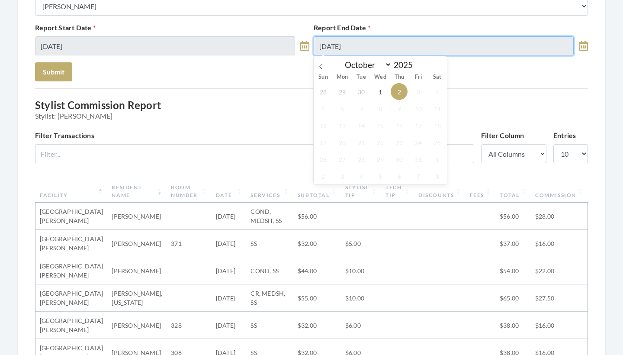
click at [337, 43] on input "10/02/2025" at bounding box center [444, 45] width 260 height 19
click at [374, 94] on span "1" at bounding box center [380, 91] width 17 height 17
type input "10/01/2025"
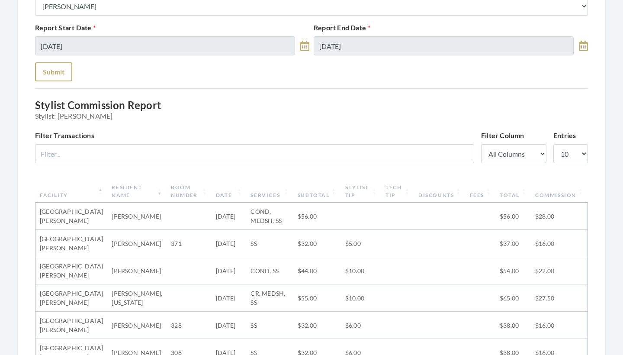
click at [70, 71] on button "Submit" at bounding box center [53, 71] width 37 height 19
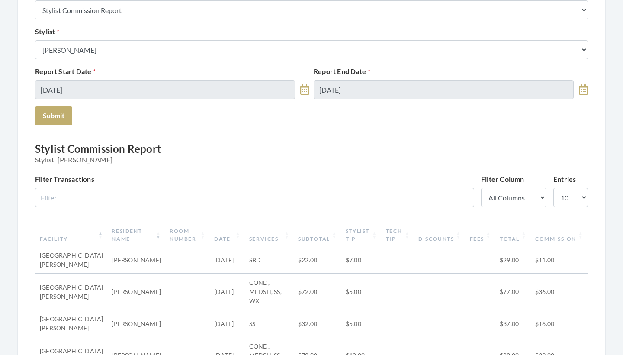
scroll to position [35, 0]
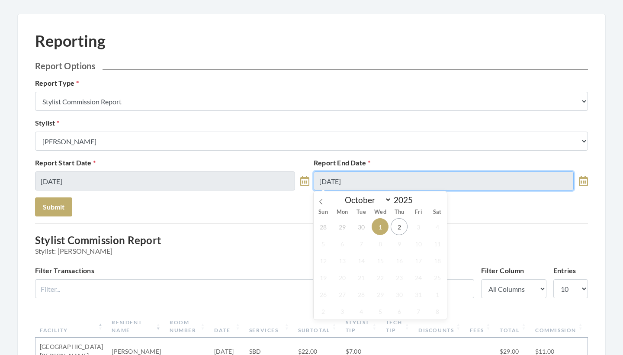
click at [359, 187] on input "[DATE]" at bounding box center [444, 180] width 260 height 19
click at [392, 224] on span "2" at bounding box center [399, 226] width 17 height 17
type input "10/02/2025"
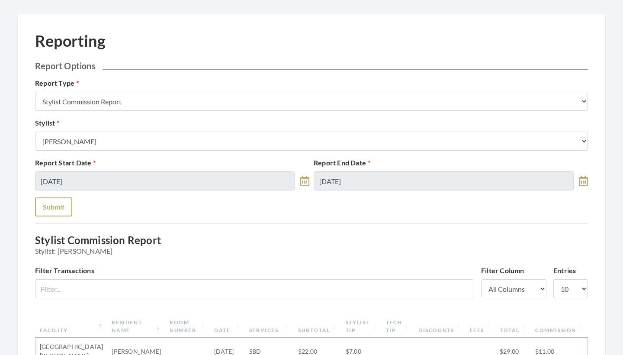
click at [54, 206] on button "Submit" at bounding box center [53, 206] width 37 height 19
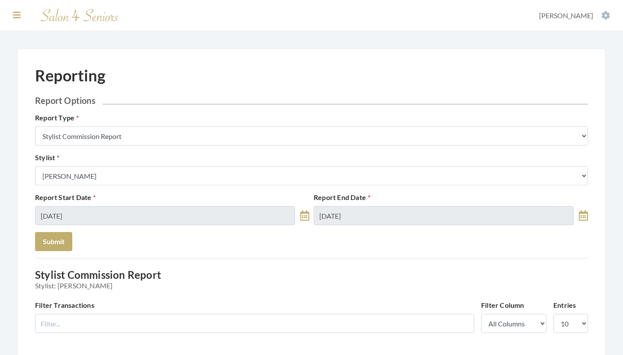
click at [17, 12] on icon at bounding box center [17, 15] width 8 height 9
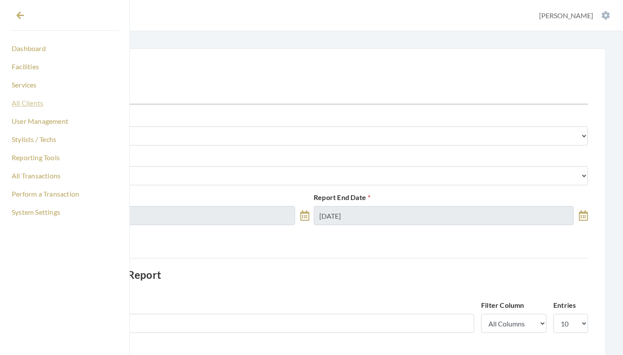
click at [31, 103] on link "All Clients" at bounding box center [64, 103] width 109 height 15
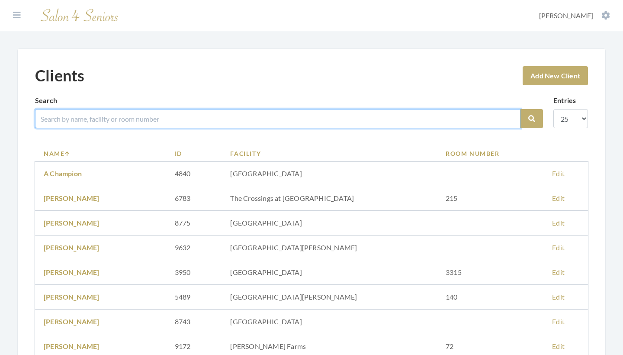
click at [161, 116] on input "search" at bounding box center [278, 118] width 486 height 19
type input "lavender"
click at [532, 119] on button "Search" at bounding box center [532, 118] width 23 height 19
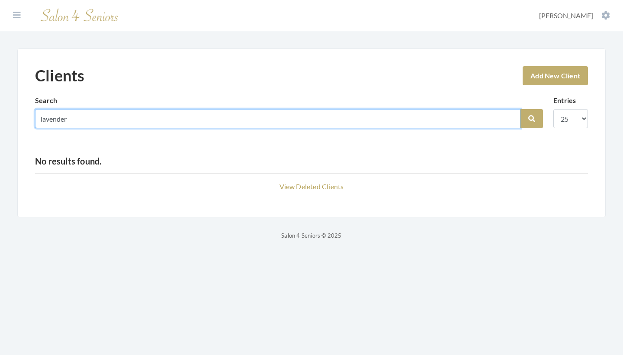
click at [59, 122] on input "lavender" at bounding box center [278, 118] width 486 height 19
type input "[PERSON_NAME]"
click at [532, 119] on button "Search" at bounding box center [532, 118] width 23 height 19
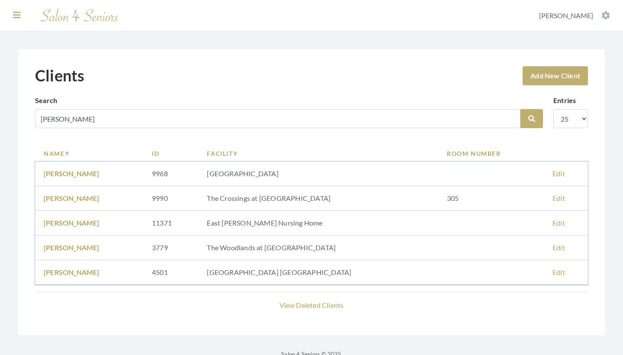
click at [19, 16] on icon at bounding box center [17, 15] width 8 height 9
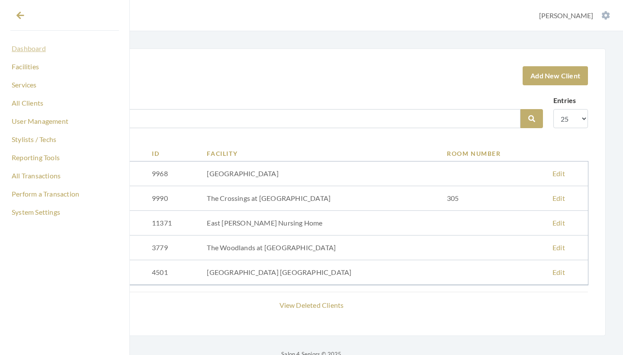
click at [41, 47] on link "Dashboard" at bounding box center [64, 48] width 109 height 15
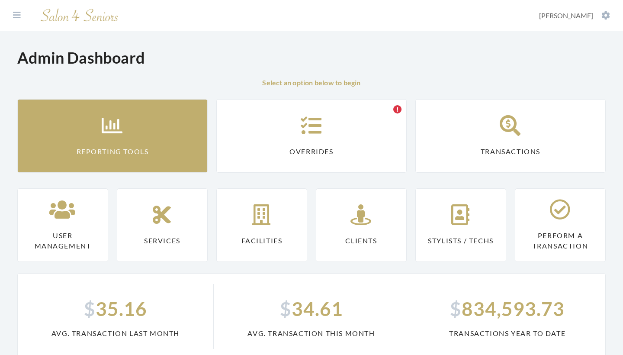
click at [82, 142] on link "Reporting Tools" at bounding box center [112, 136] width 191 height 74
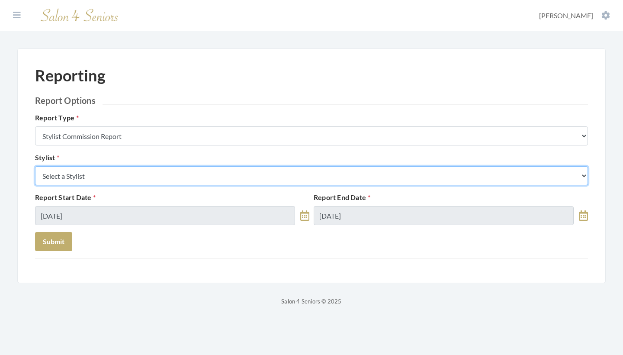
select select "26"
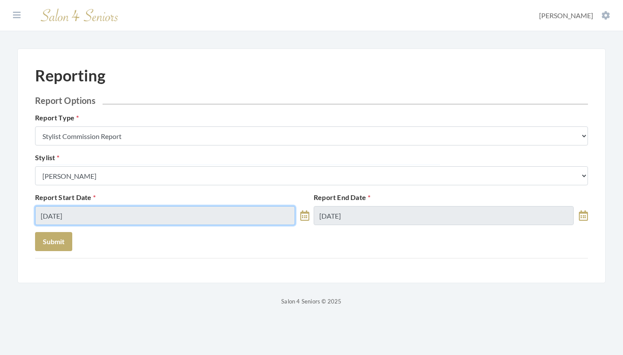
click at [82, 218] on input "[DATE]" at bounding box center [165, 215] width 260 height 19
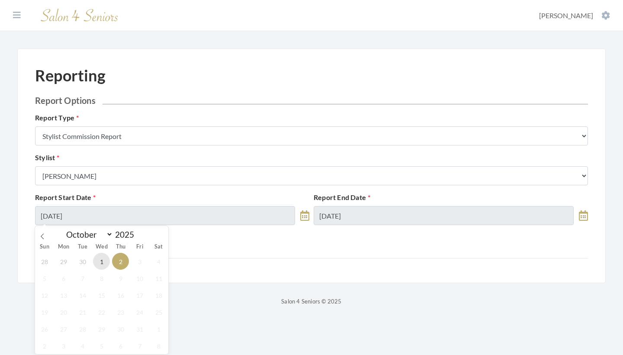
click at [103, 259] on span "1" at bounding box center [101, 261] width 17 height 17
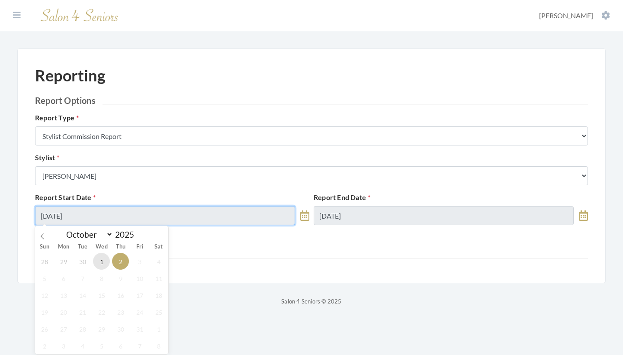
type input "10/01/2025"
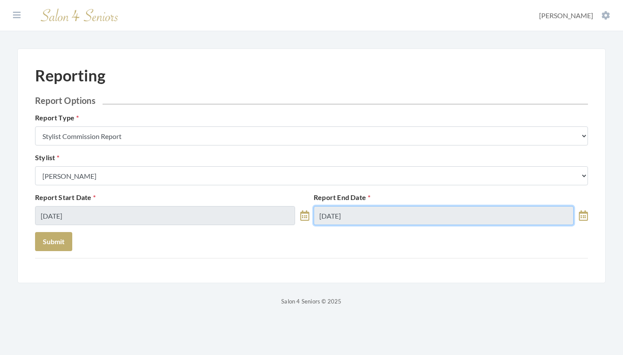
click at [336, 216] on input "10/02/2025" at bounding box center [444, 215] width 260 height 19
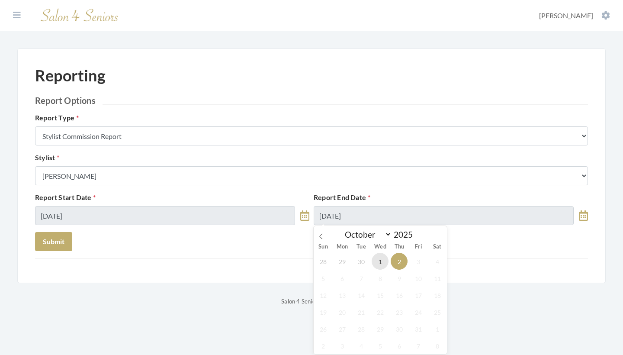
click at [382, 269] on span "1" at bounding box center [380, 261] width 17 height 17
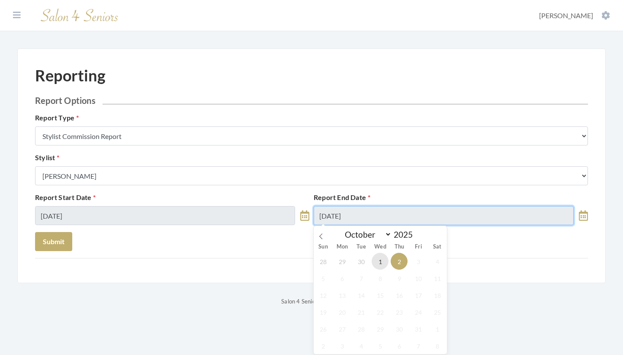
type input "[DATE]"
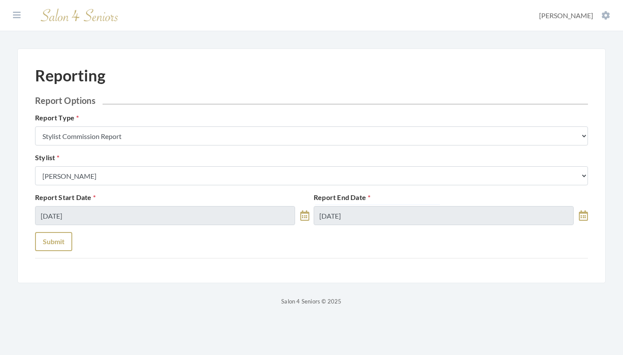
click at [53, 239] on button "Submit" at bounding box center [53, 241] width 37 height 19
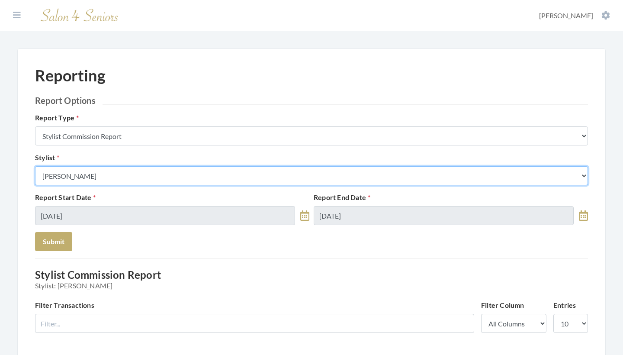
select select "64"
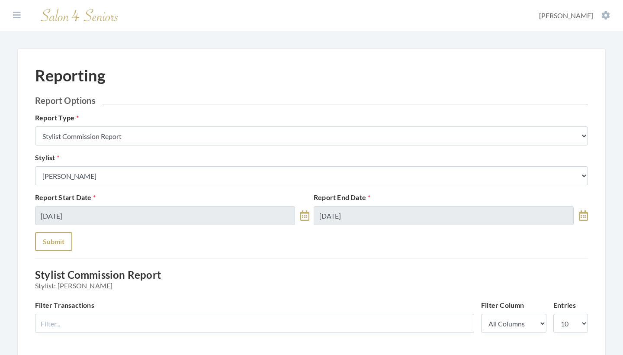
click at [61, 235] on button "Submit" at bounding box center [53, 241] width 37 height 19
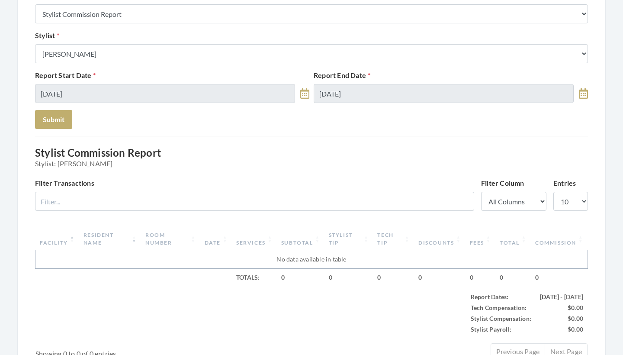
scroll to position [122, 0]
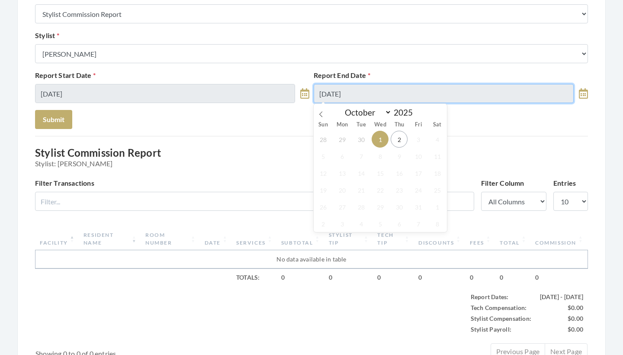
click at [347, 93] on input "10/01/2025" at bounding box center [444, 93] width 260 height 19
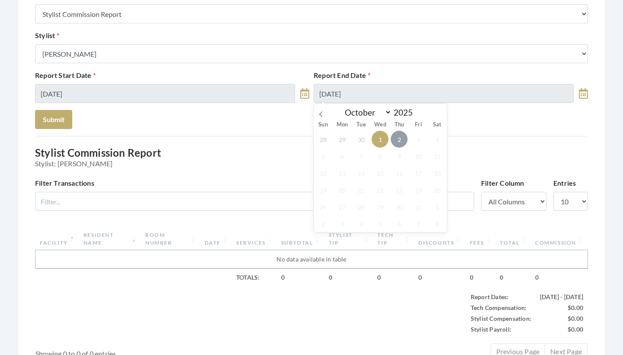
click at [403, 140] on span "2" at bounding box center [399, 139] width 17 height 17
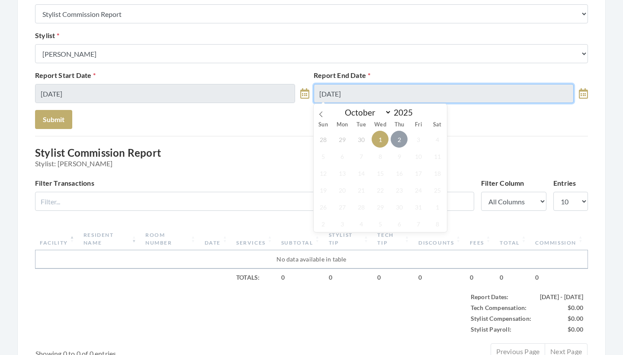
type input "[DATE]"
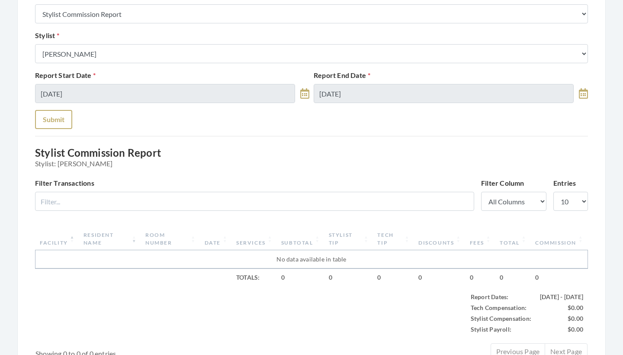
click at [71, 124] on button "Submit" at bounding box center [53, 119] width 37 height 19
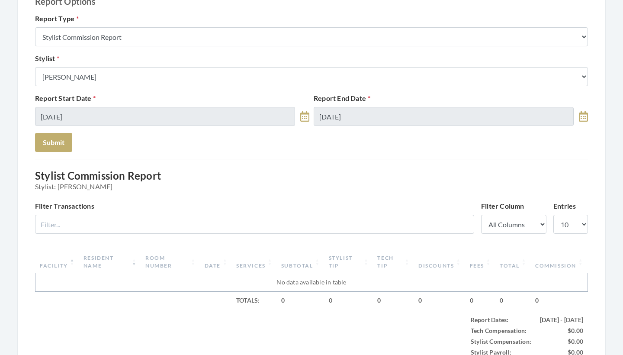
scroll to position [98, 0]
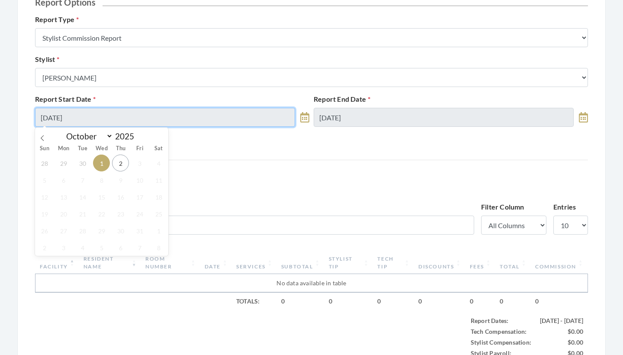
click at [165, 121] on input "[DATE]" at bounding box center [165, 117] width 260 height 19
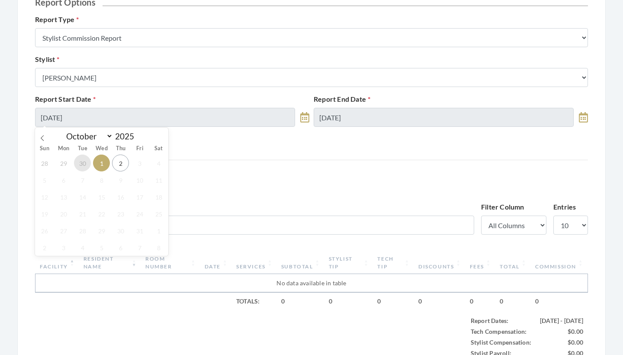
click at [80, 164] on span "30" at bounding box center [82, 163] width 17 height 17
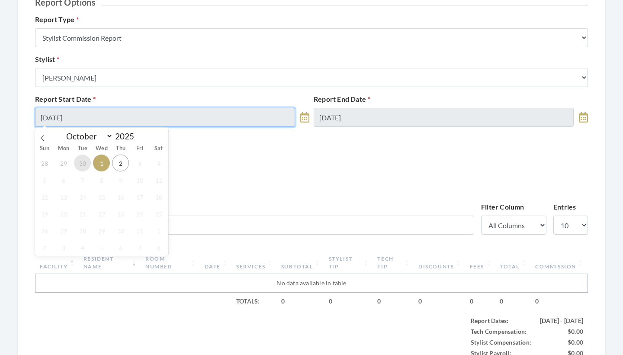
type input "09/30/2025"
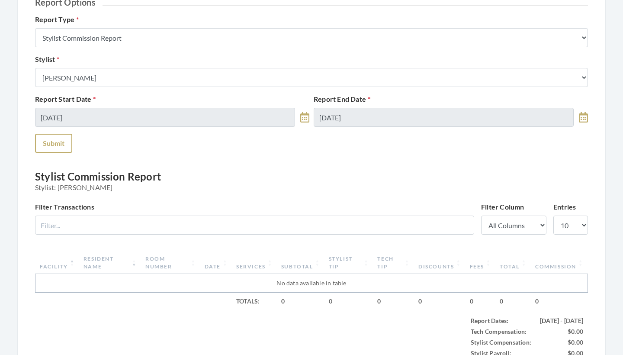
click at [64, 151] on button "Submit" at bounding box center [53, 143] width 37 height 19
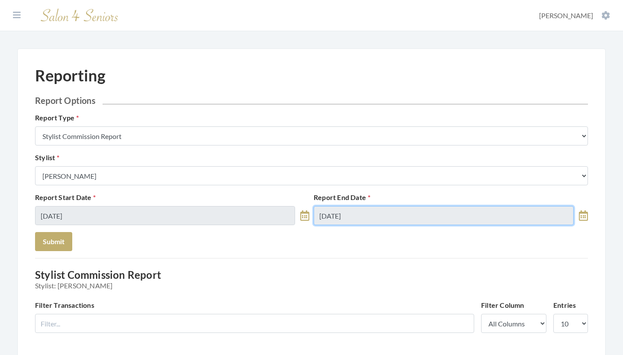
scroll to position [28, 0]
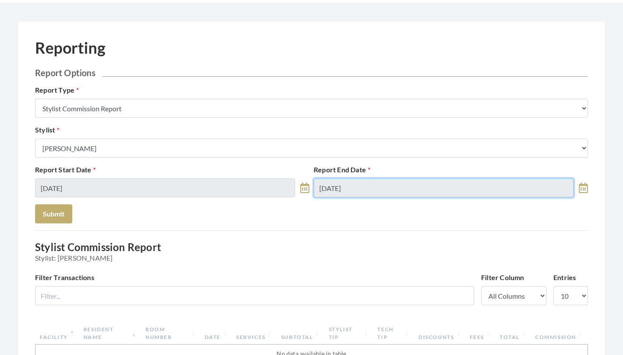
click at [368, 187] on input "[DATE]" at bounding box center [444, 187] width 260 height 19
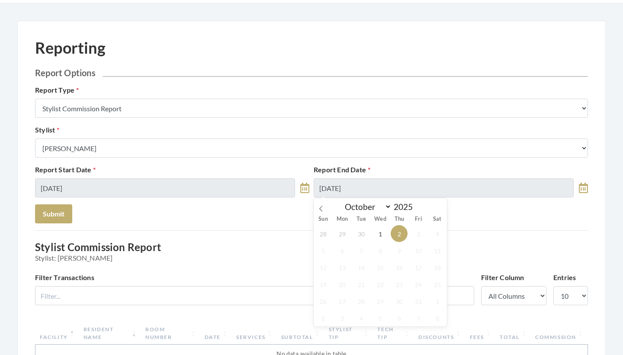
click at [156, 275] on div "Filter Transactions" at bounding box center [254, 288] width 439 height 33
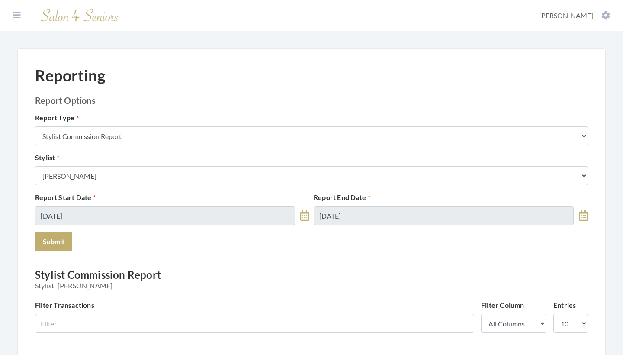
scroll to position [0, 0]
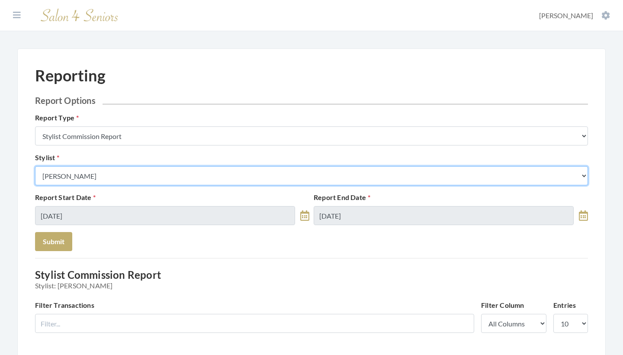
select select "18"
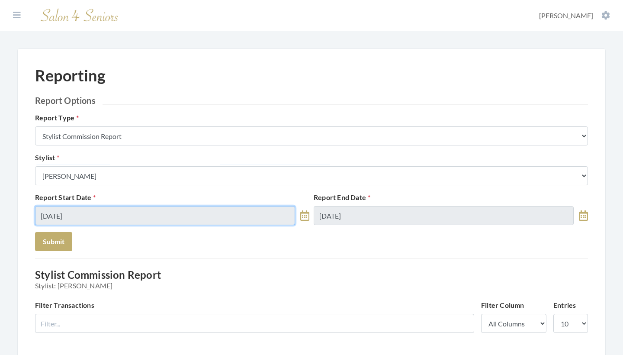
click at [99, 218] on input "[DATE]" at bounding box center [165, 215] width 260 height 19
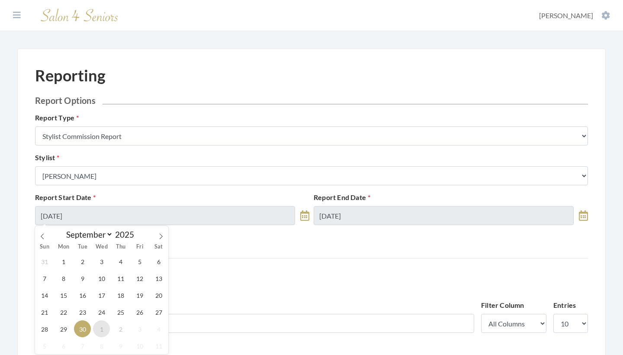
click at [102, 329] on span "1" at bounding box center [101, 328] width 17 height 17
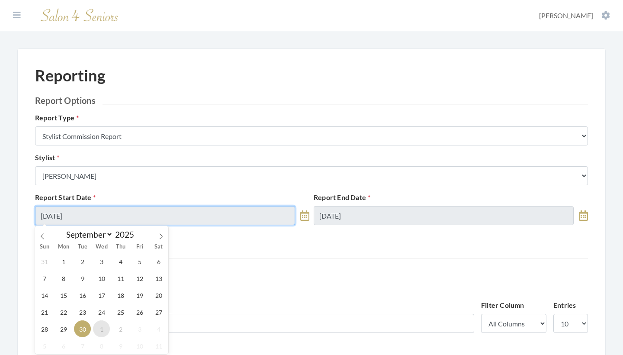
type input "[DATE]"
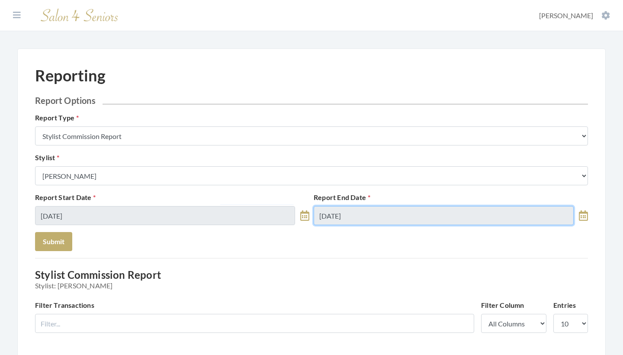
click at [393, 213] on input "10/02/2025" at bounding box center [444, 215] width 260 height 19
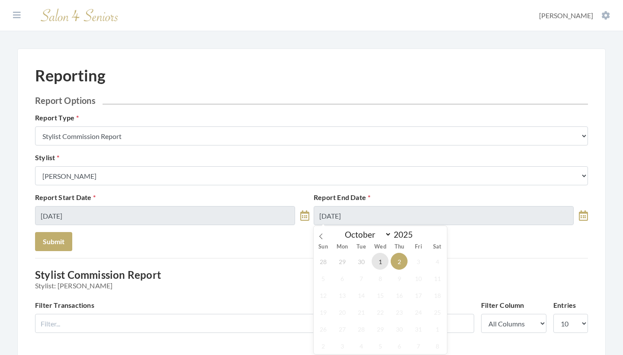
click at [388, 261] on span "1" at bounding box center [380, 261] width 17 height 17
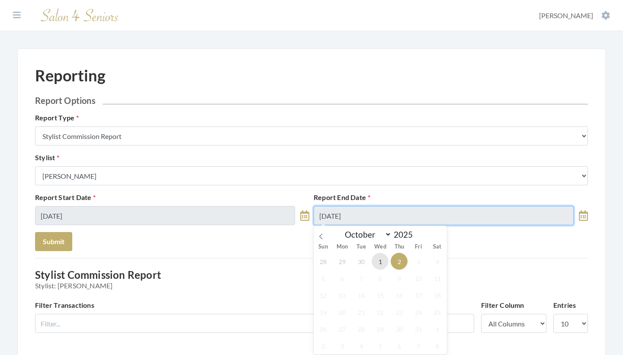
type input "[DATE]"
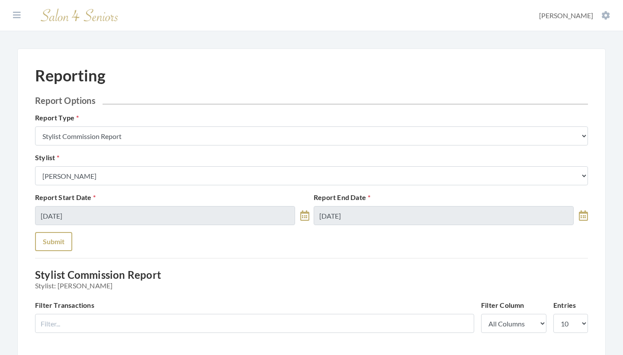
click at [56, 245] on button "Submit" at bounding box center [53, 241] width 37 height 19
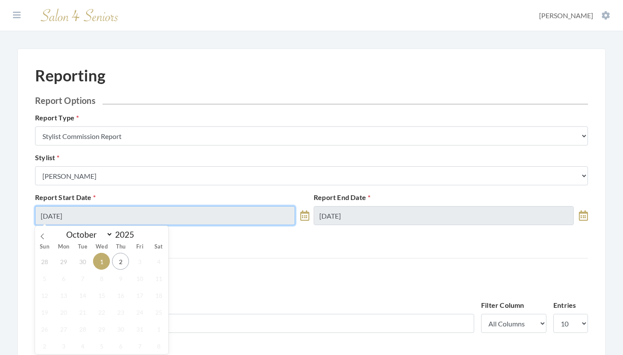
click at [126, 214] on input "[DATE]" at bounding box center [165, 215] width 260 height 19
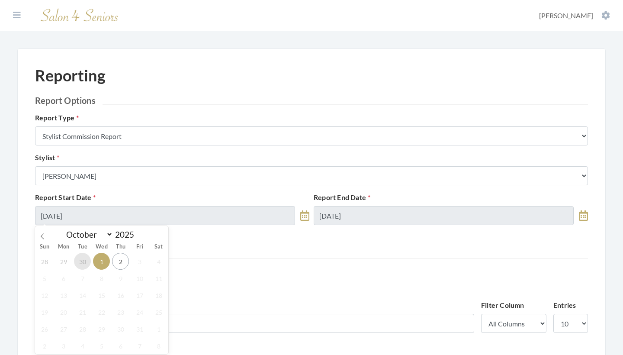
click at [86, 258] on span "30" at bounding box center [82, 261] width 17 height 17
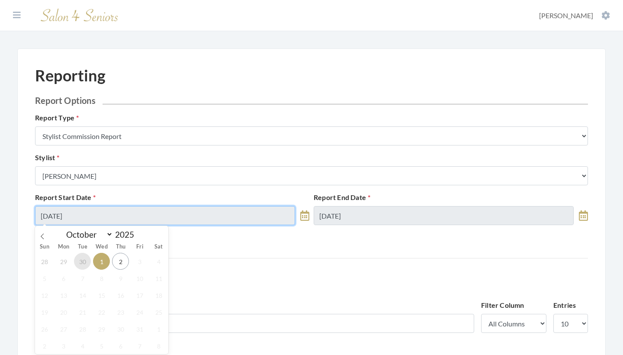
type input "[DATE]"
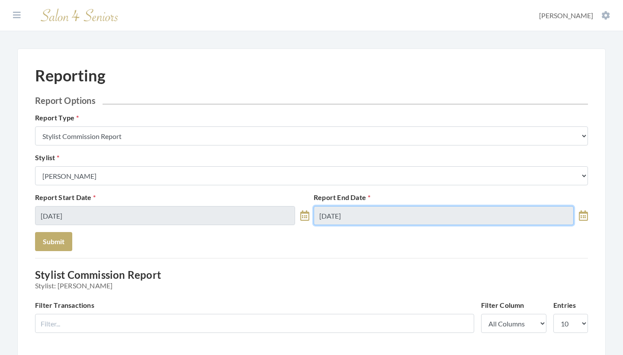
click at [345, 213] on input "[DATE]" at bounding box center [444, 215] width 260 height 19
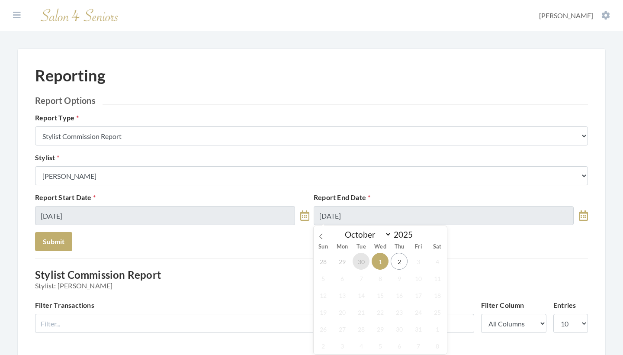
click at [361, 257] on span "30" at bounding box center [361, 261] width 17 height 17
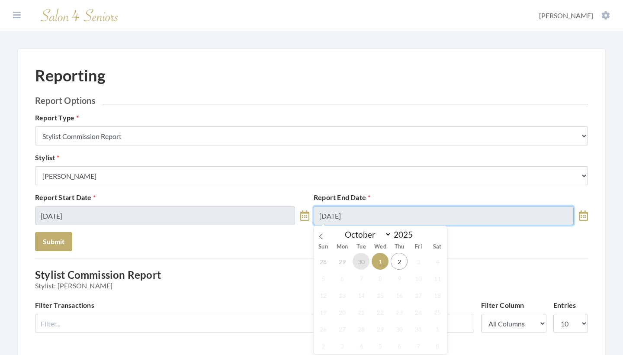
type input "[DATE]"
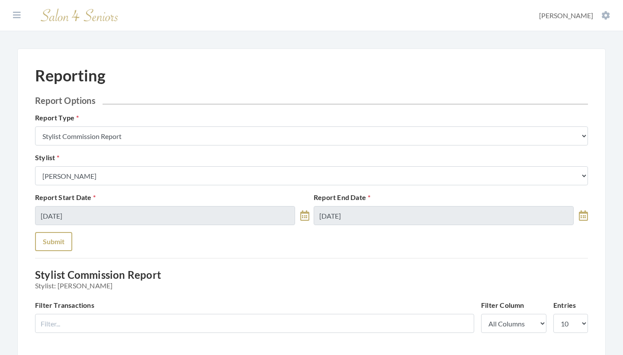
click at [50, 244] on button "Submit" at bounding box center [53, 241] width 37 height 19
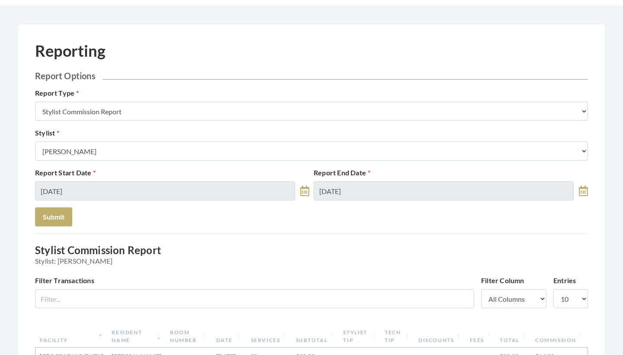
scroll to position [3, 0]
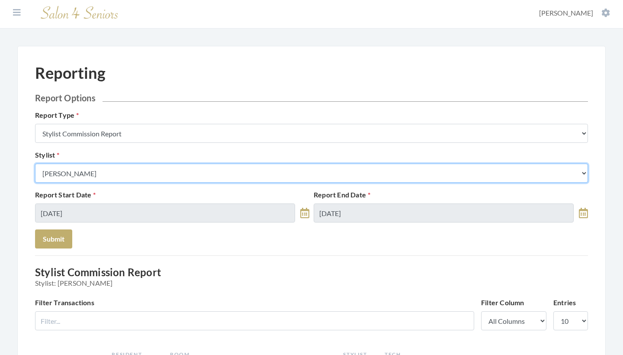
select select "24"
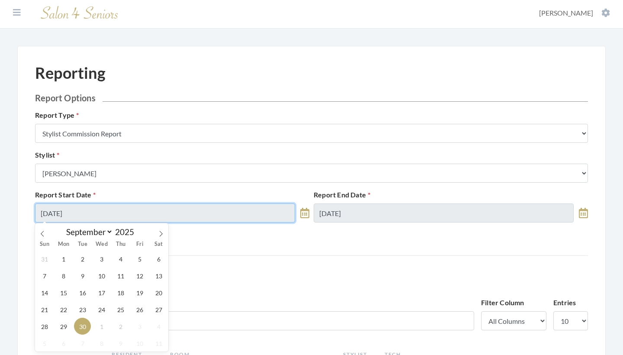
click at [137, 209] on input "09/30/2025" at bounding box center [165, 213] width 260 height 19
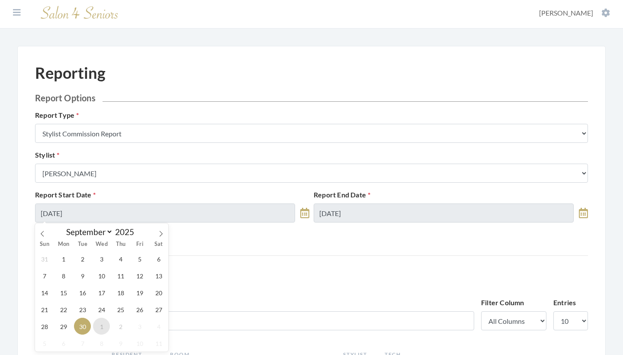
click at [103, 323] on span "1" at bounding box center [101, 326] width 17 height 17
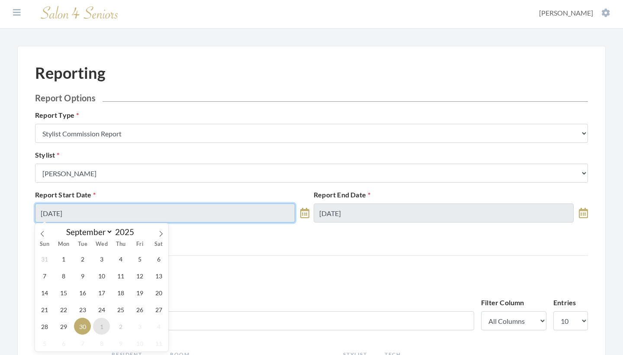
type input "10/01/2025"
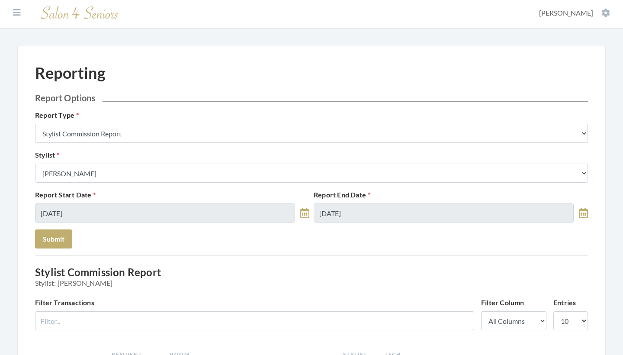
click at [389, 203] on div "Report End Date 09/30/2025" at bounding box center [451, 206] width 279 height 33
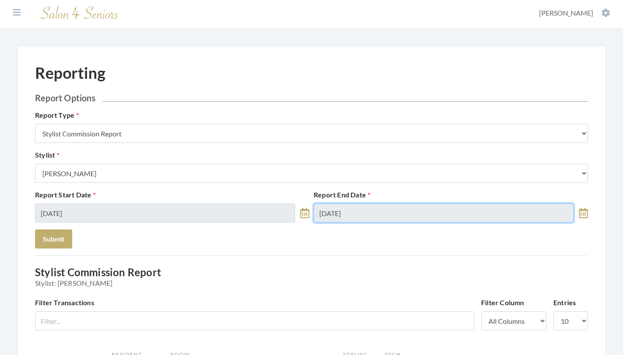
click at [389, 210] on input "09/30/2025" at bounding box center [444, 213] width 260 height 19
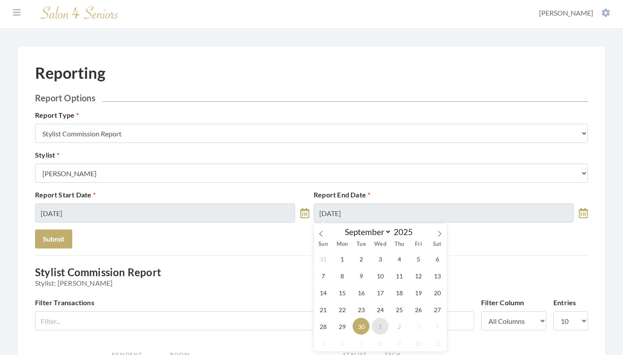
click at [381, 320] on span "1" at bounding box center [380, 326] width 17 height 17
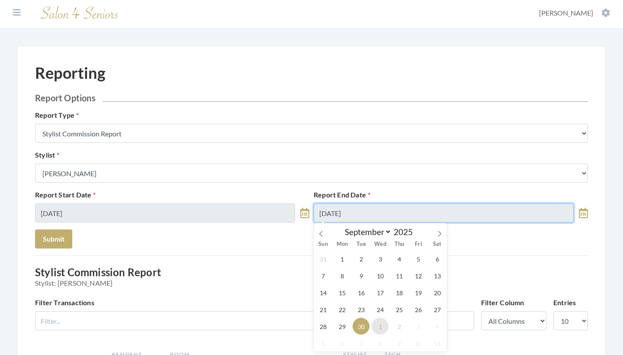
type input "[DATE]"
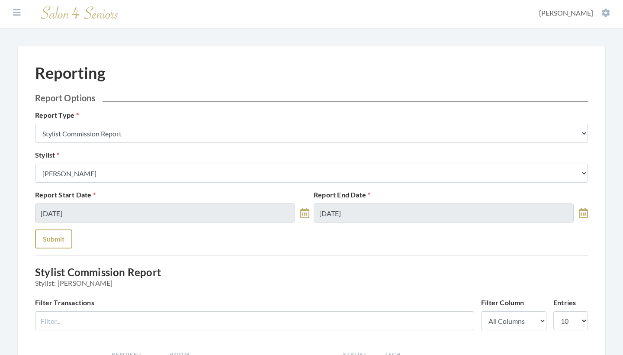
click at [56, 234] on button "Submit" at bounding box center [53, 238] width 37 height 19
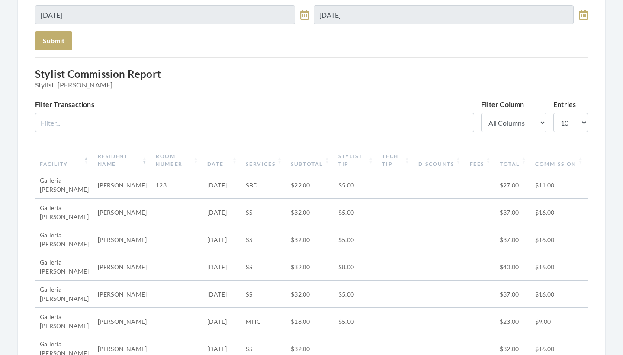
scroll to position [197, 0]
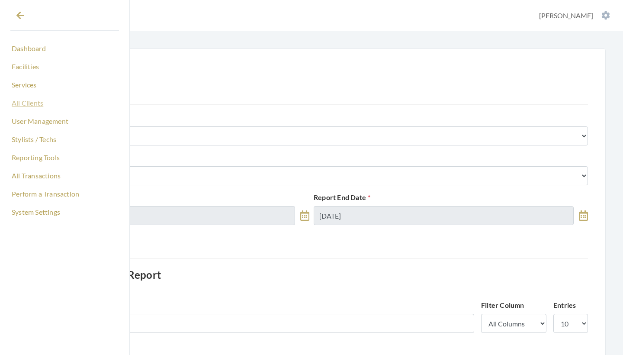
click at [29, 103] on link "All Clients" at bounding box center [64, 103] width 109 height 15
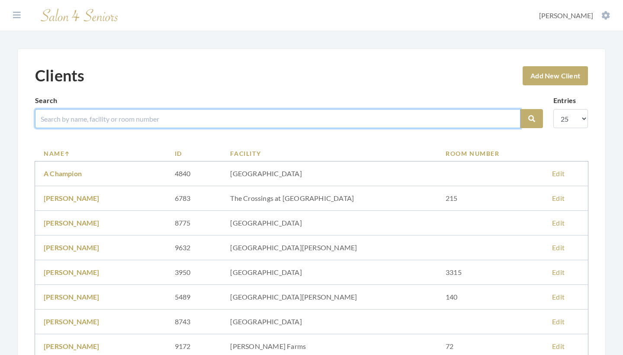
click at [181, 116] on input "search" at bounding box center [278, 118] width 486 height 19
type input "counts"
click at [532, 119] on button "Search" at bounding box center [532, 118] width 23 height 19
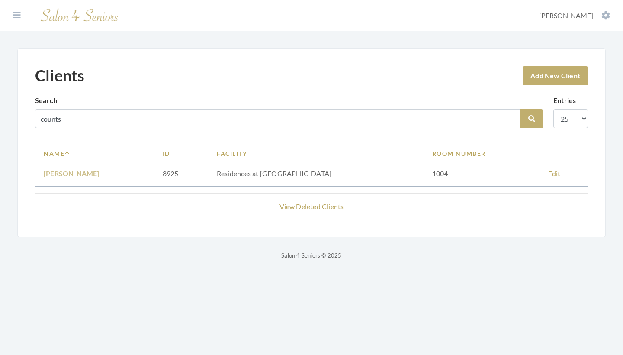
click at [88, 176] on link "[PERSON_NAME]" at bounding box center [72, 173] width 56 height 8
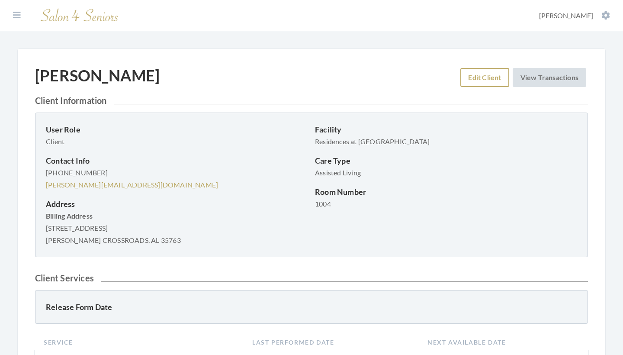
click at [480, 76] on link "Edit Client" at bounding box center [485, 77] width 48 height 19
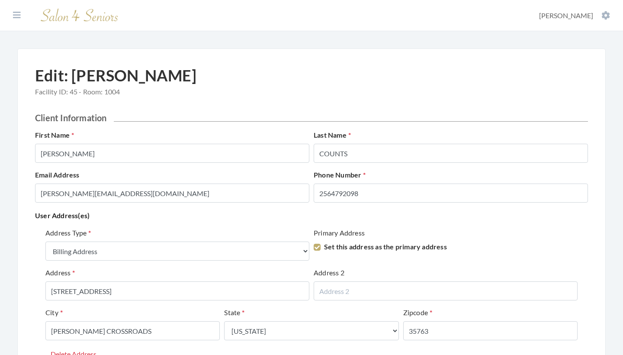
select select "billing"
select select "al"
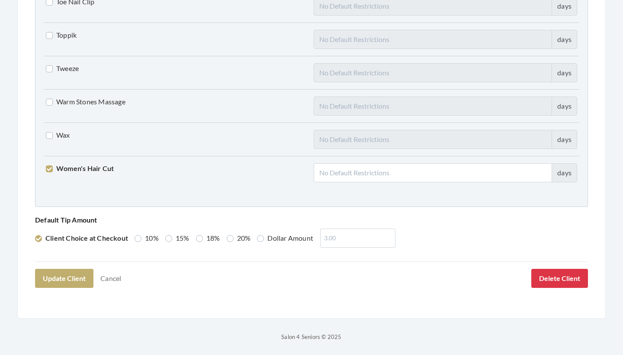
scroll to position [2187, 0]
click at [111, 280] on link "Cancel" at bounding box center [111, 279] width 32 height 16
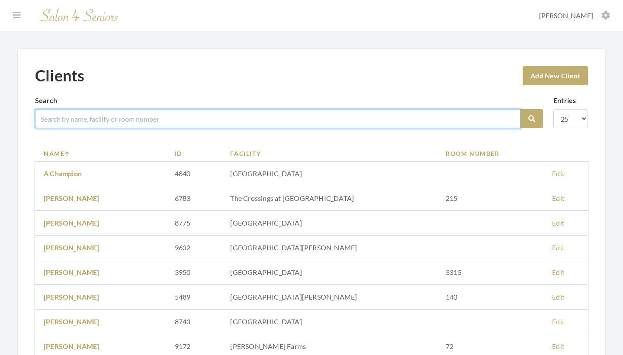
click at [245, 125] on input "search" at bounding box center [278, 118] width 486 height 19
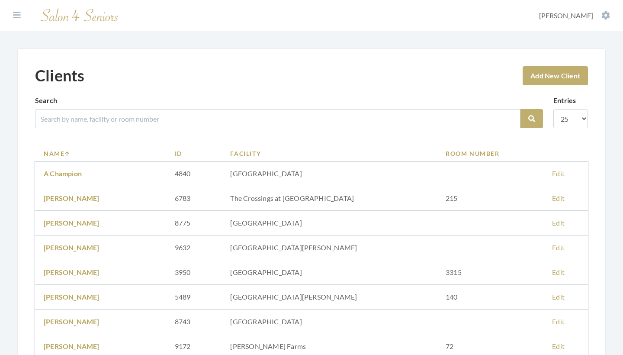
click at [284, 73] on div "Clients Add New Client" at bounding box center [311, 80] width 553 height 29
click at [19, 18] on icon at bounding box center [17, 15] width 8 height 9
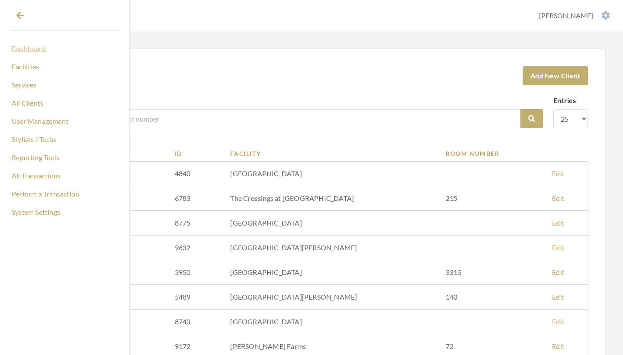
click at [33, 52] on link "Dashboard" at bounding box center [64, 48] width 109 height 15
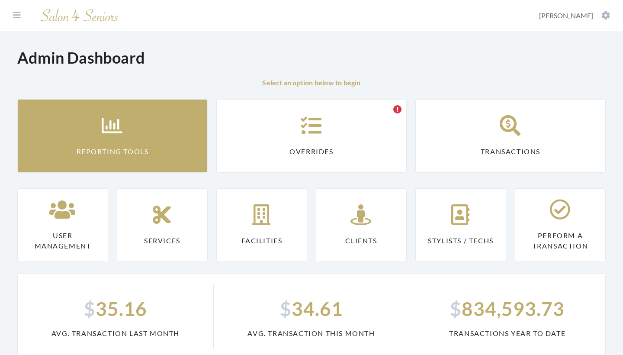
click at [132, 126] on link "Reporting Tools" at bounding box center [112, 136] width 191 height 74
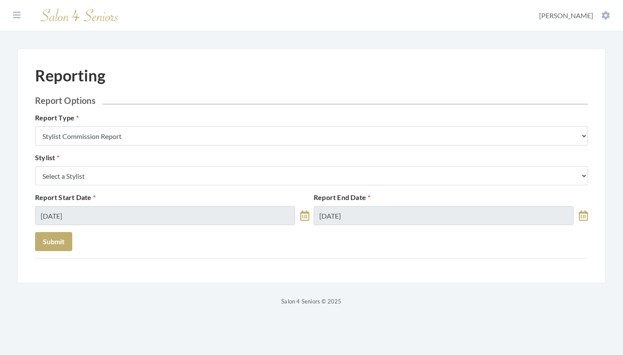
click at [145, 164] on div "Stylist Select a Stylist [PERSON_NAME] [PERSON_NAME] [PERSON_NAME] [PERSON_NAME…" at bounding box center [312, 168] width 558 height 33
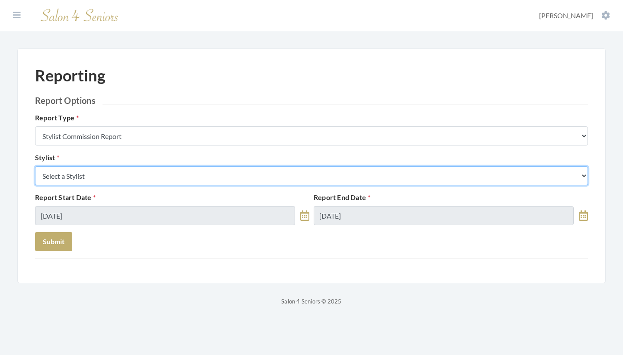
click at [145, 172] on select "Select a Stylist Alaina Krumm Alisha Teasley Anna White Ashley Venable Cassie B…" at bounding box center [311, 175] width 553 height 19
select select "24"
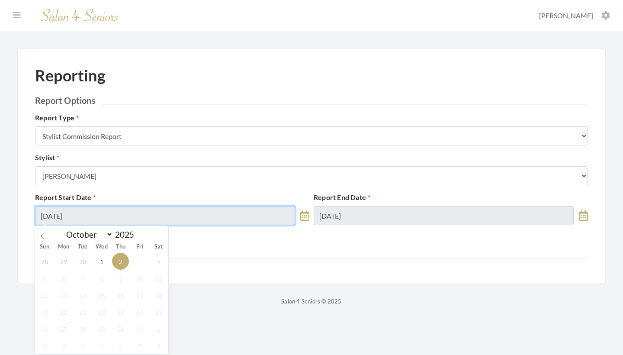
click at [107, 218] on input "[DATE]" at bounding box center [165, 215] width 260 height 19
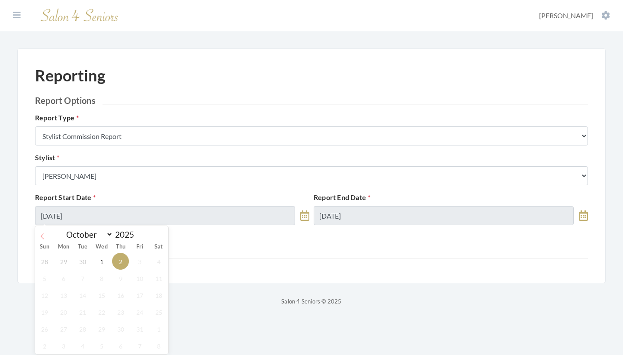
click at [44, 234] on icon at bounding box center [42, 236] width 6 height 6
select select "8"
click at [63, 311] on span "22" at bounding box center [63, 312] width 17 height 17
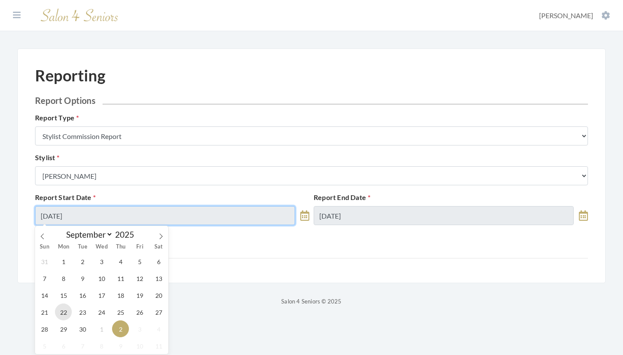
type input "[DATE]"
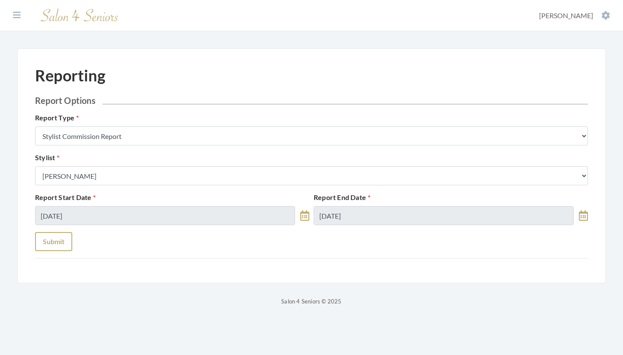
click at [70, 239] on button "Submit" at bounding box center [53, 241] width 37 height 19
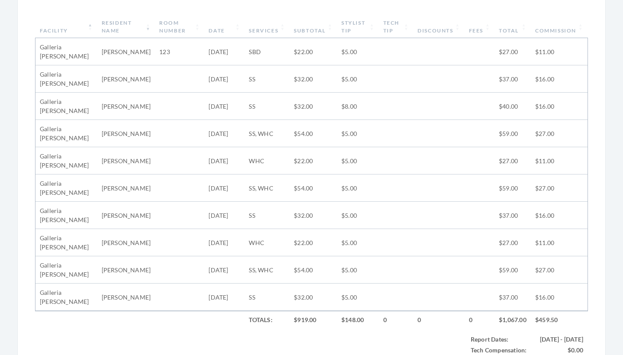
scroll to position [364, 0]
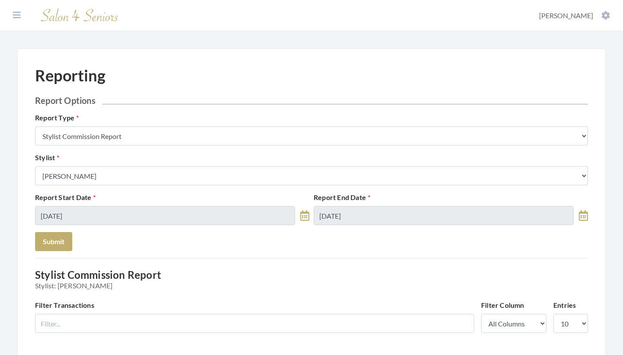
scroll to position [0, 0]
click at [18, 17] on icon at bounding box center [17, 15] width 8 height 9
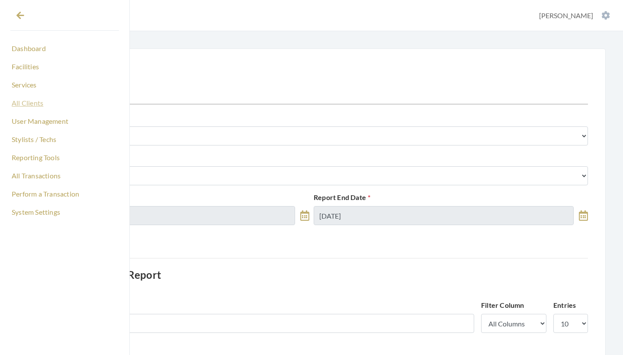
click at [28, 104] on link "All Clients" at bounding box center [64, 103] width 109 height 15
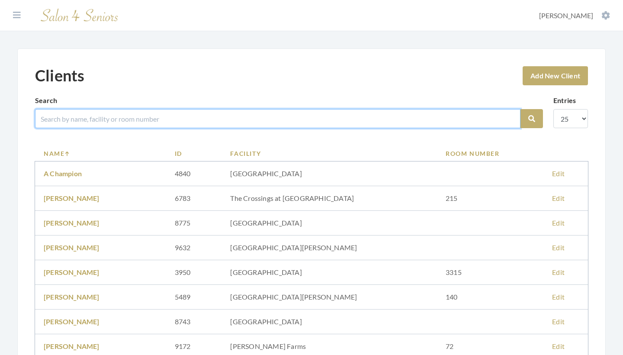
click at [171, 120] on input "search" at bounding box center [278, 118] width 486 height 19
type input "[PERSON_NAME]"
click at [532, 119] on button "Search" at bounding box center [532, 118] width 23 height 19
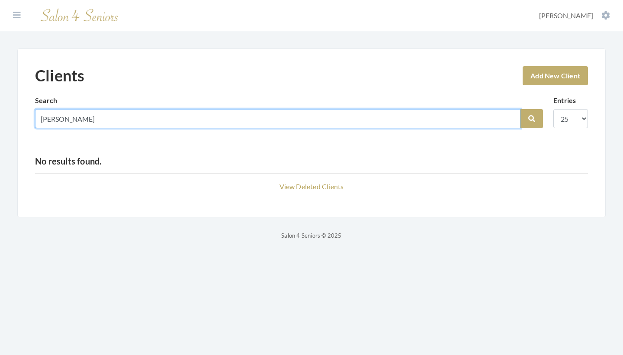
click at [59, 121] on input "[PERSON_NAME]" at bounding box center [278, 118] width 486 height 19
type input "vickERy"
click at [532, 119] on button "Search" at bounding box center [532, 118] width 23 height 19
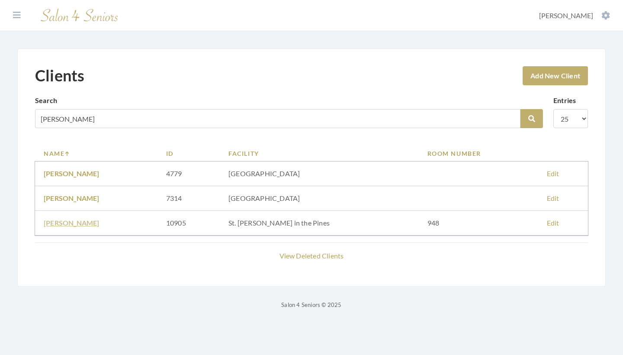
click at [86, 223] on link "SUZANNE VICKERY" at bounding box center [72, 223] width 56 height 8
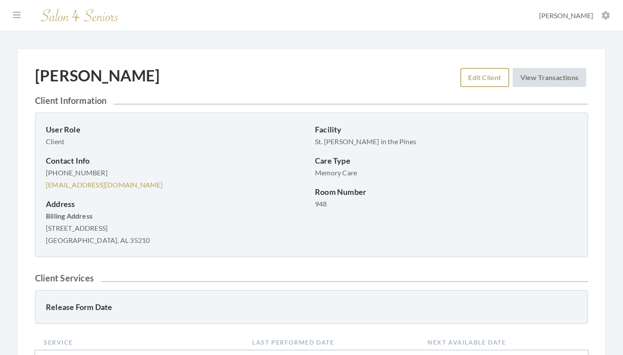
click at [475, 76] on link "Edit Client" at bounding box center [485, 77] width 48 height 19
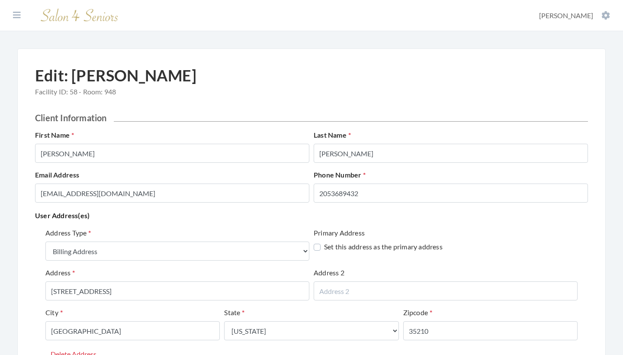
select select "billing"
select select "al"
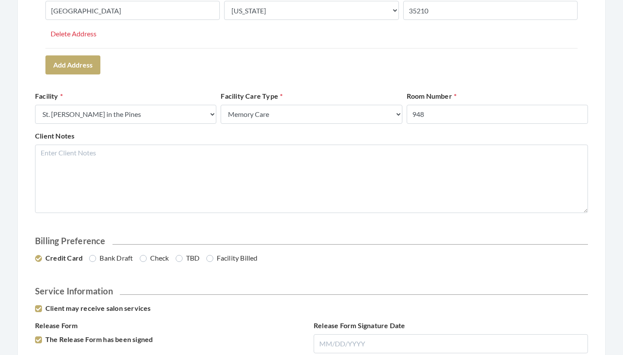
scroll to position [326, 0]
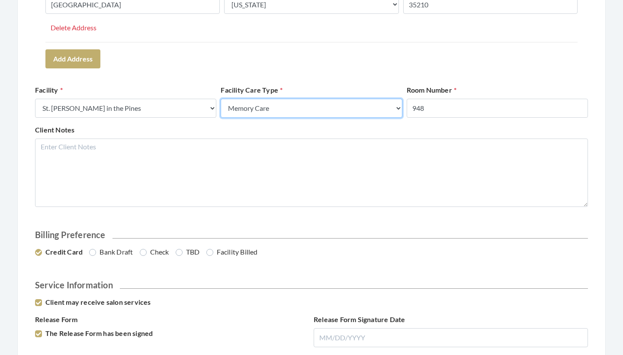
select select "1"
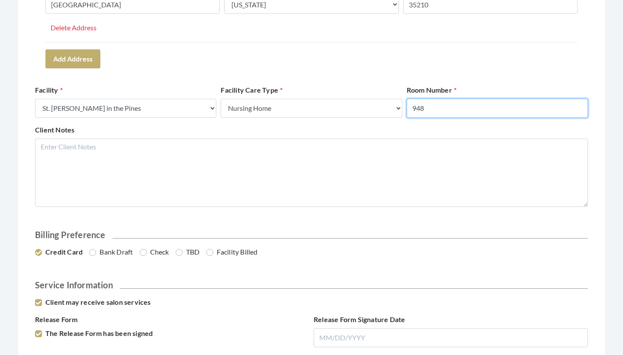
drag, startPoint x: 435, startPoint y: 110, endPoint x: 406, endPoint y: 110, distance: 29.0
click at [406, 110] on div "Room Number 948" at bounding box center [498, 101] width 186 height 33
type input "205"
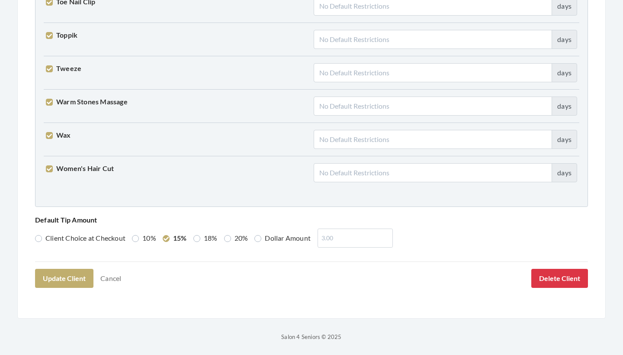
scroll to position [2187, 0]
click at [262, 238] on label "Dollar Amount" at bounding box center [283, 238] width 56 height 10
radio input "true"
click at [327, 239] on input "number" at bounding box center [355, 238] width 75 height 19
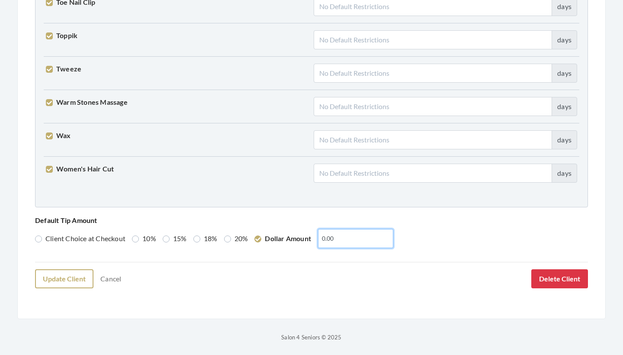
type input "0.00"
click at [74, 280] on button "Update Client" at bounding box center [64, 278] width 58 height 19
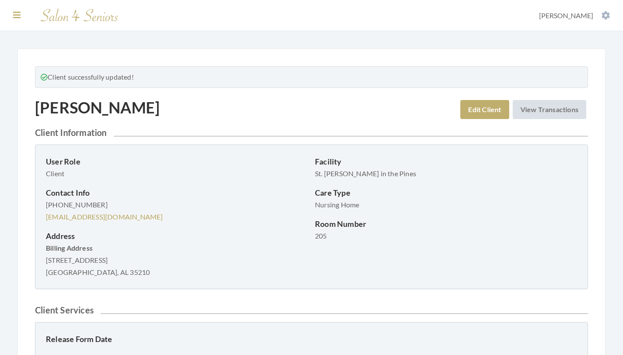
click at [14, 20] on button at bounding box center [16, 15] width 13 height 10
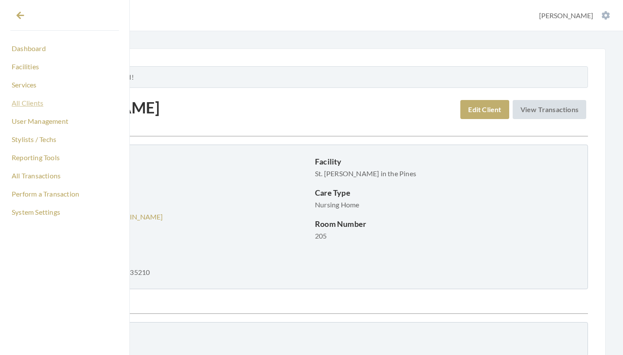
click at [31, 102] on link "All Clients" at bounding box center [64, 103] width 109 height 15
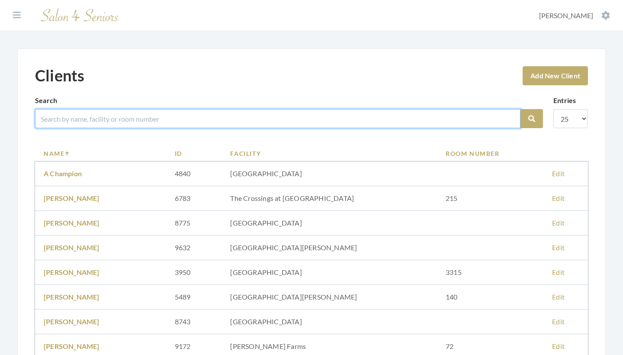
click at [161, 117] on input "search" at bounding box center [278, 118] width 486 height 19
type input "[PERSON_NAME]"
click at [532, 119] on button "Search" at bounding box center [532, 118] width 23 height 19
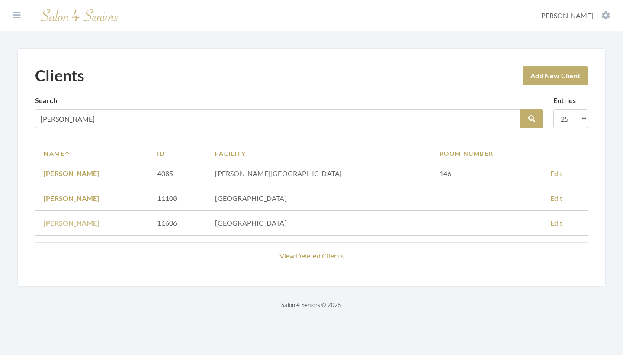
click at [90, 226] on link "Marlene Schwenk" at bounding box center [72, 223] width 56 height 8
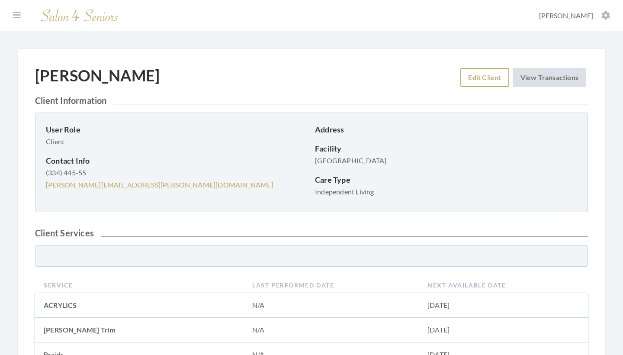
click at [491, 73] on link "Edit Client" at bounding box center [485, 77] width 48 height 19
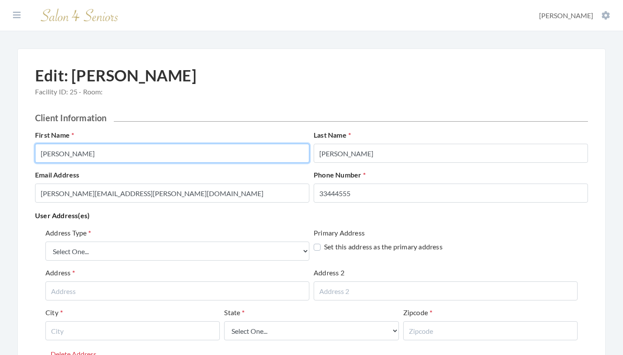
click at [238, 151] on input "[PERSON_NAME]" at bounding box center [172, 153] width 275 height 19
type input "[PERSON_NAME]"
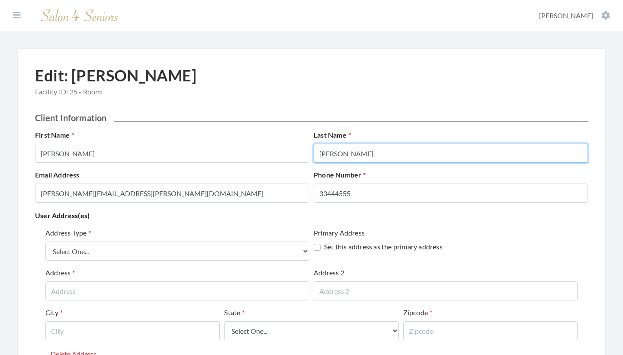
type input "SCHWENK"
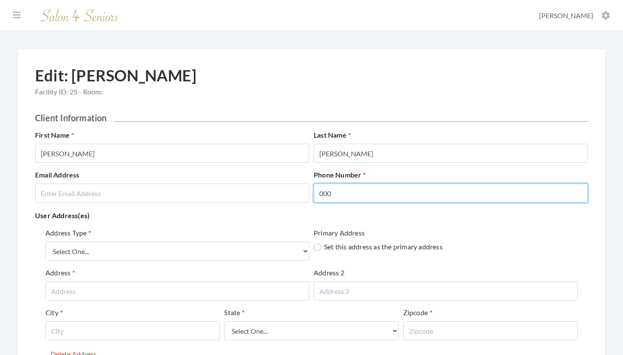
type input "000"
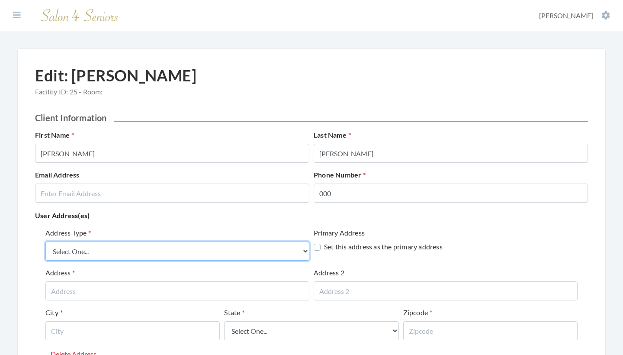
select select "billing"
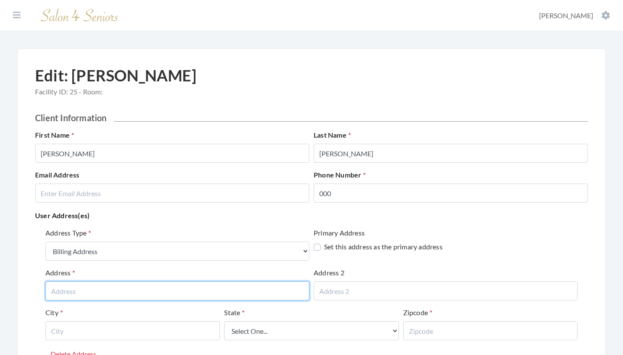
paste input "1365 Gatewood Drive"
type input "1365 Gatewood Drive"
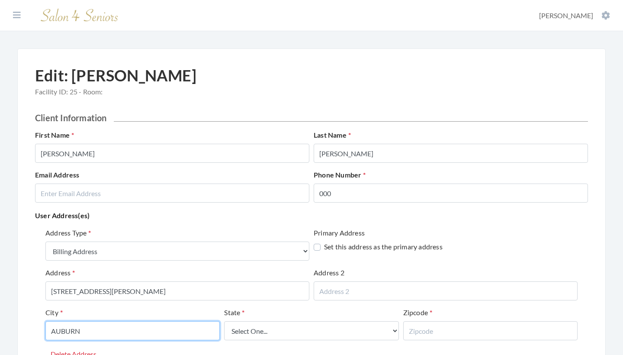
type input "AUBURN"
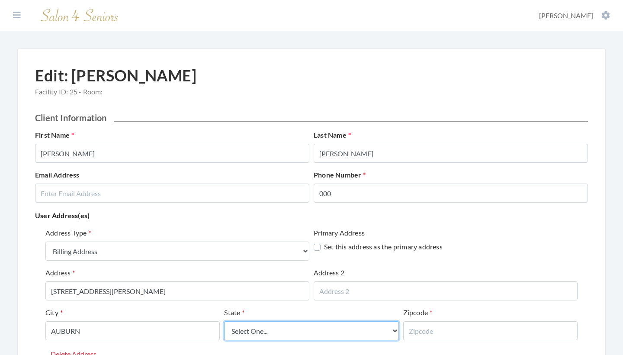
select select "al"
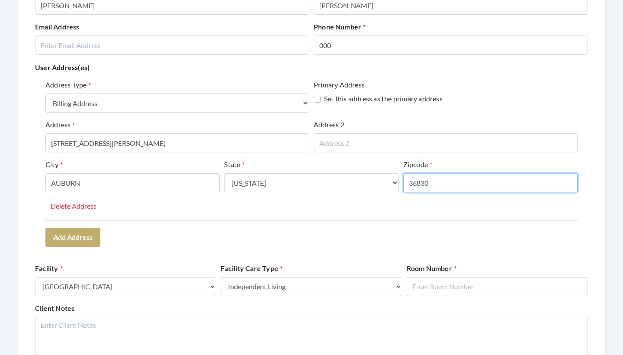
scroll to position [149, 0]
type input "36830"
click at [388, 218] on div "Address Type Select One... Office Address Home Address Billing Address Primary …" at bounding box center [311, 149] width 533 height 141
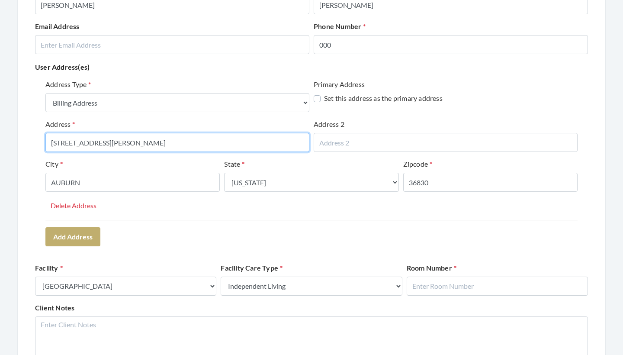
drag, startPoint x: 144, startPoint y: 149, endPoint x: 70, endPoint y: 145, distance: 73.7
click at [70, 145] on input "1365 Gatewood Drive" at bounding box center [177, 142] width 264 height 19
type input "1365 GATEWOOD DRIVE"
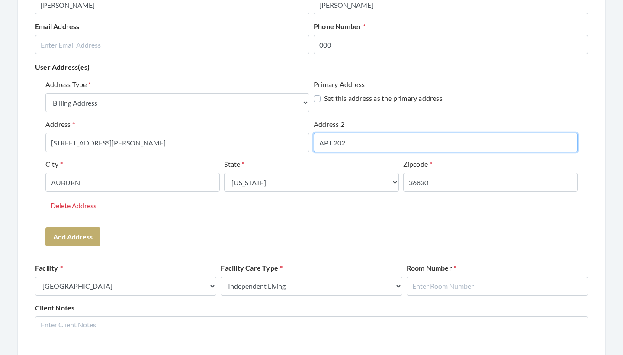
type input "APT 202"
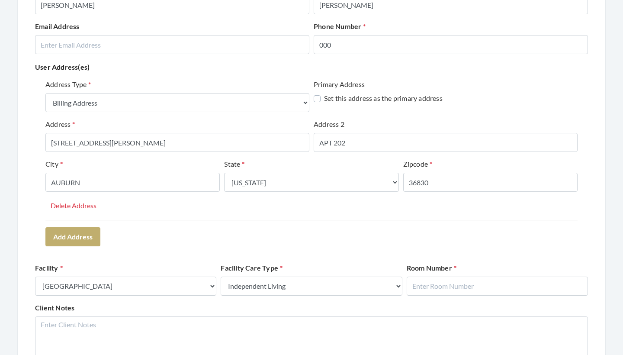
click at [134, 234] on div "Address Type Select One... Office Address Home Address Billing Address Primary …" at bounding box center [311, 163] width 553 height 174
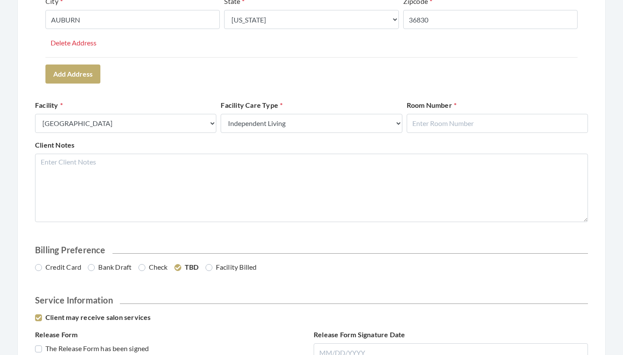
scroll to position [312, 0]
click at [435, 129] on input "text" at bounding box center [497, 122] width 181 height 19
type input "202"
click at [477, 143] on div "Client Notes" at bounding box center [312, 180] width 558 height 82
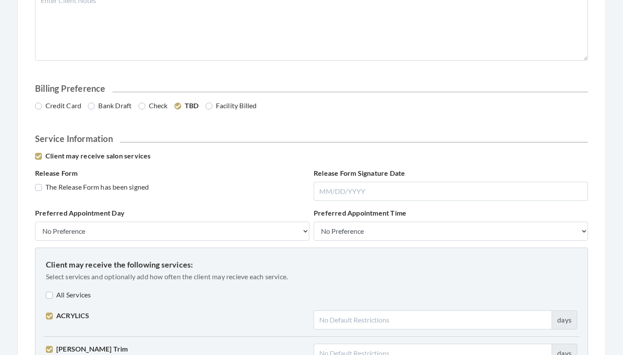
scroll to position [491, 0]
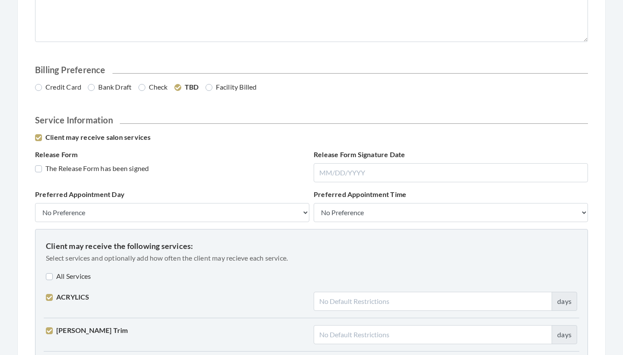
click at [68, 88] on label "Credit Card" at bounding box center [58, 87] width 46 height 10
radio input "true"
click at [83, 168] on label "The Release Form has been signed" at bounding box center [92, 168] width 114 height 10
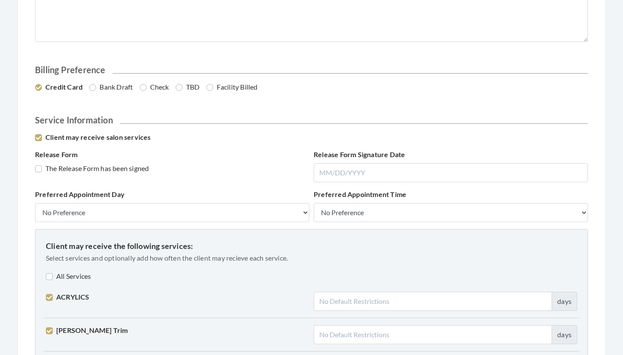
checkbox input "true"
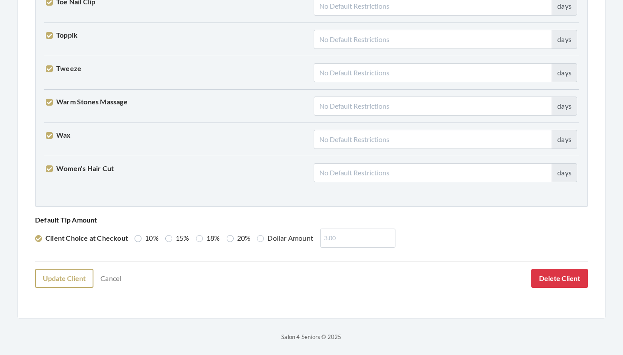
scroll to position [2187, 0]
click at [67, 273] on button "Update Client" at bounding box center [64, 278] width 58 height 19
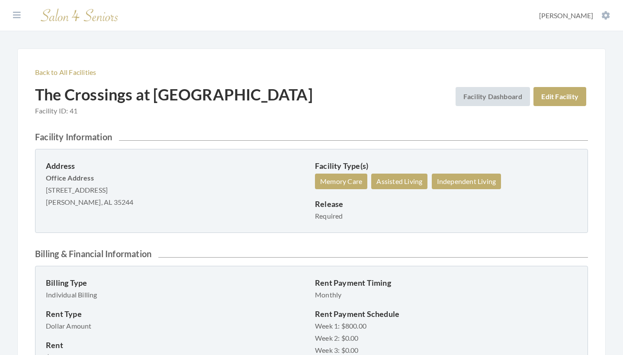
click at [76, 68] on link "Back to All Facilities" at bounding box center [65, 72] width 61 height 8
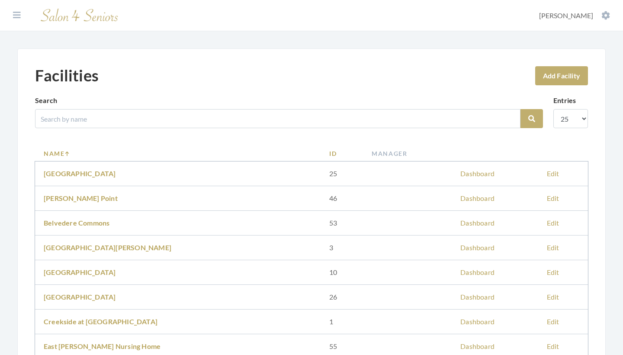
scroll to position [62, 0]
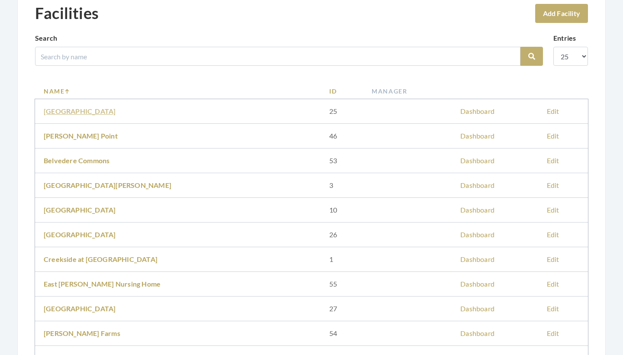
click at [87, 112] on link "[GEOGRAPHIC_DATA]" at bounding box center [80, 111] width 72 height 8
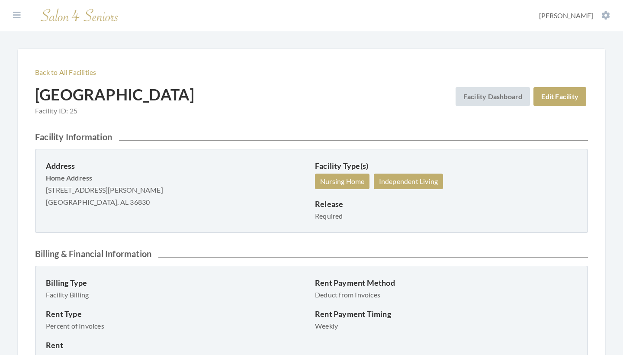
scroll to position [22, 0]
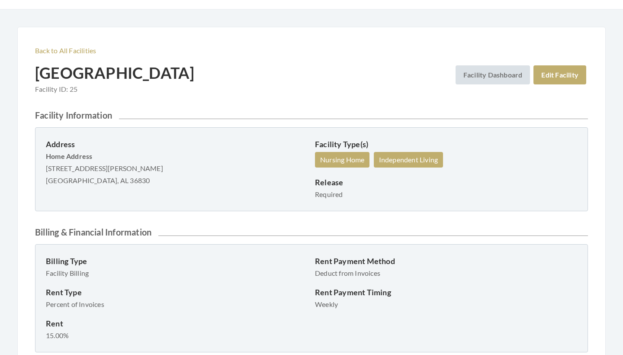
drag, startPoint x: 47, startPoint y: 168, endPoint x: 137, endPoint y: 168, distance: 90.5
click at [137, 168] on p "Home Address [STREET_ADDRESS][PERSON_NAME] [GEOGRAPHIC_DATA], AL 36830" at bounding box center [177, 168] width 262 height 36
copy p "[STREET_ADDRESS][PERSON_NAME]"
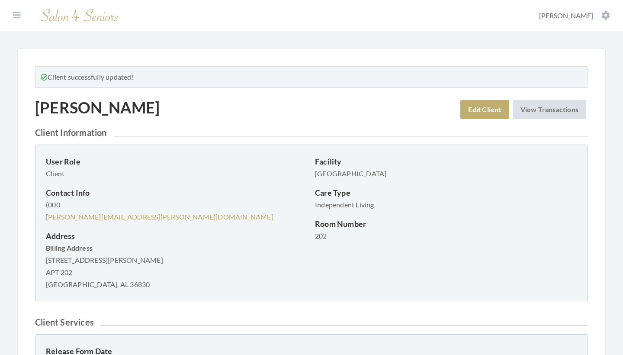
scroll to position [45, 0]
